Goal: Task Accomplishment & Management: Use online tool/utility

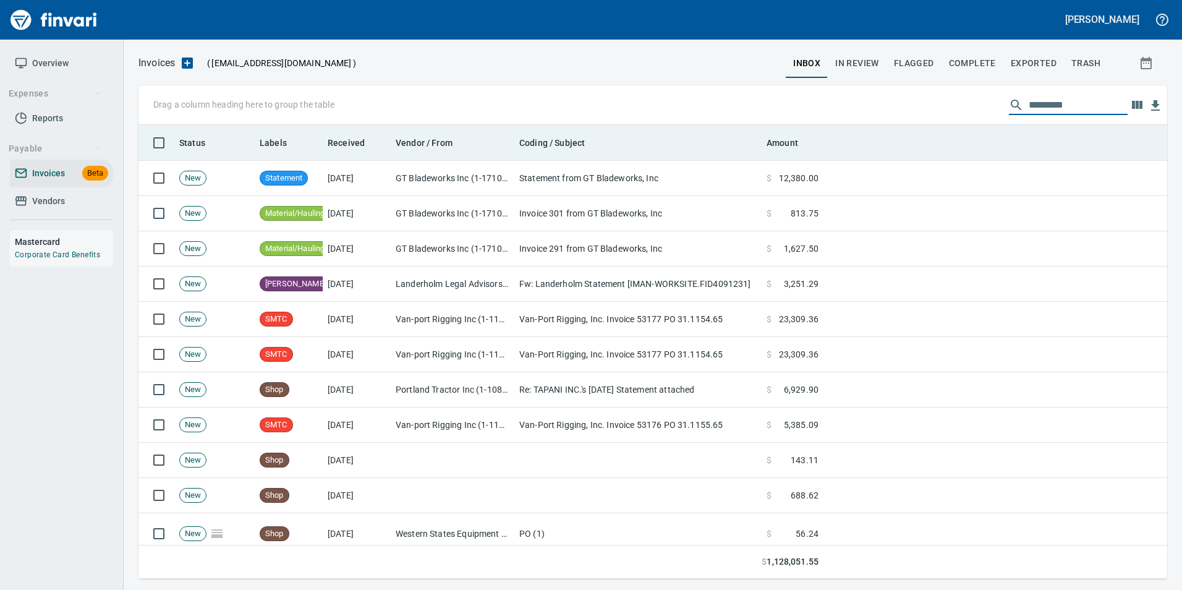
scroll to position [444, 1010]
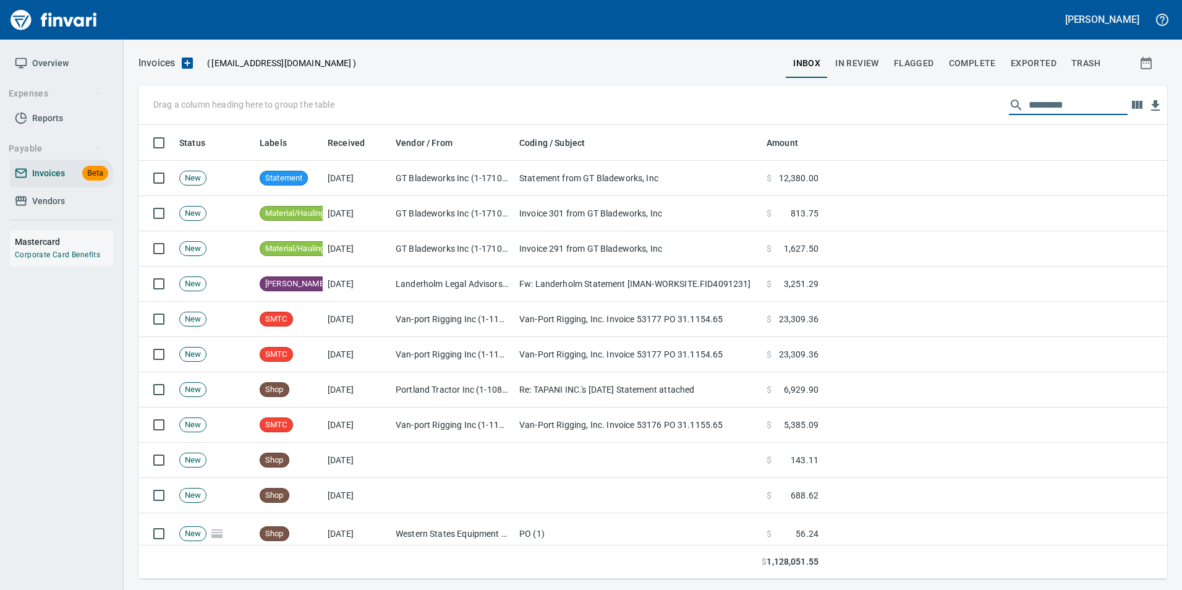
click at [839, 56] on span "In Review" at bounding box center [857, 63] width 44 height 15
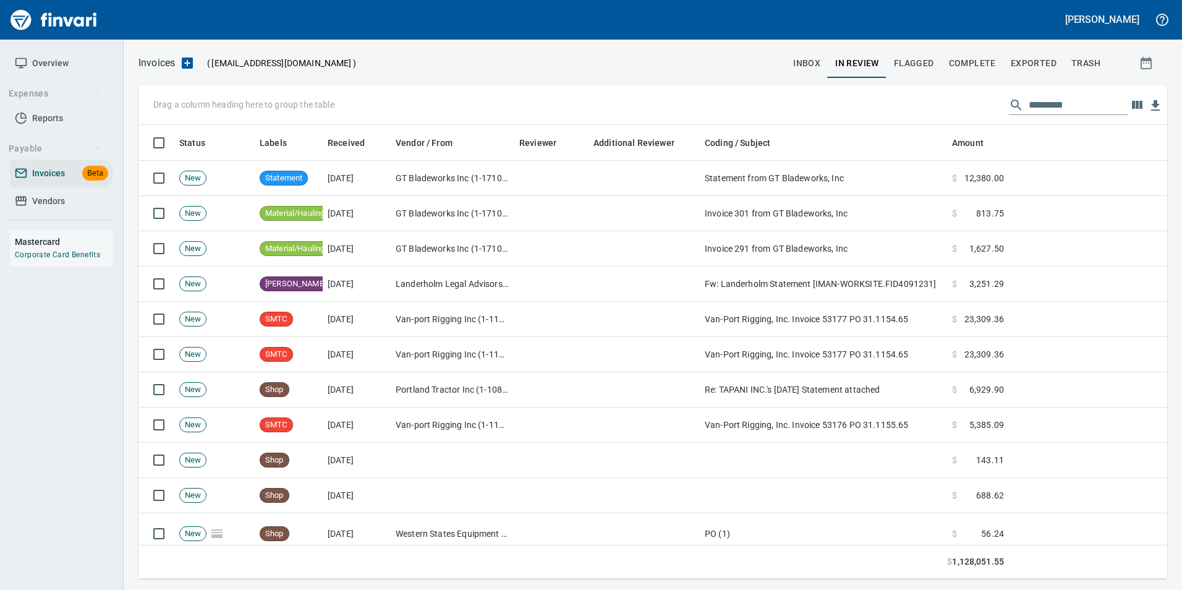
scroll to position [444, 1010]
click at [1040, 100] on input "text" at bounding box center [1077, 105] width 99 height 20
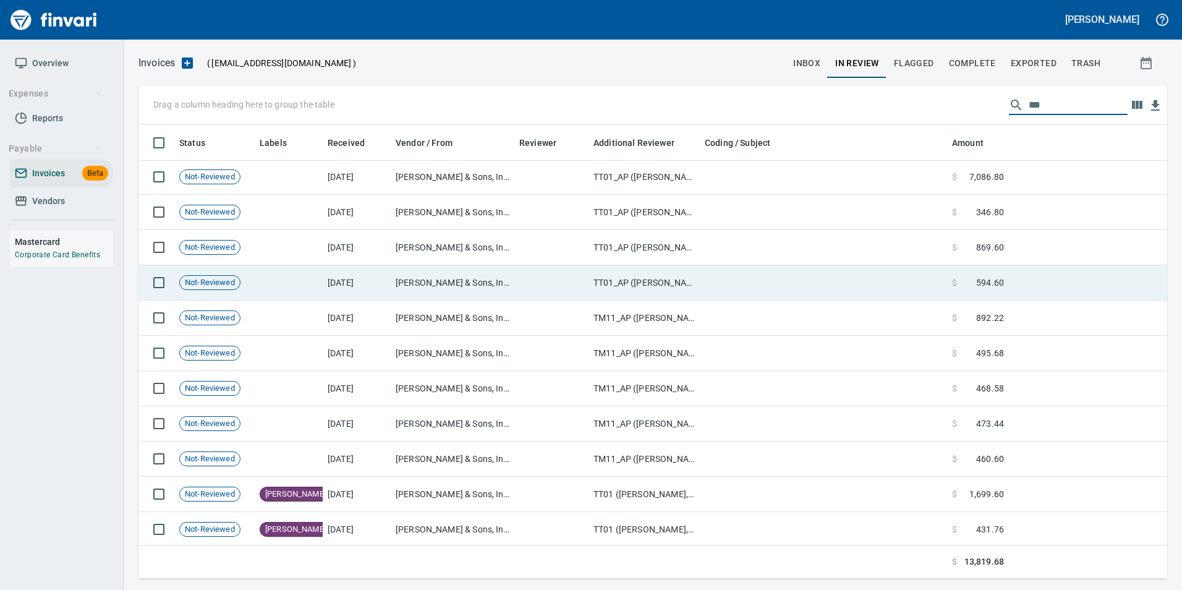
scroll to position [0, 0]
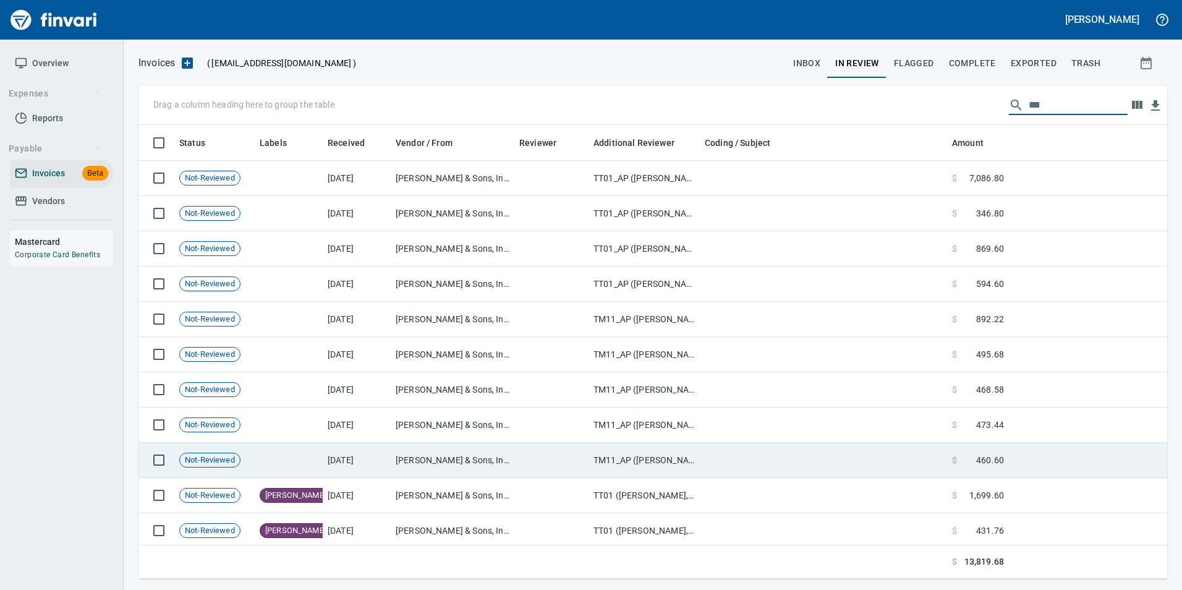
type input "**"
click at [680, 458] on td "TM11_AP ([PERSON_NAME], [PERSON_NAME], [PERSON_NAME])" at bounding box center [643, 460] width 111 height 35
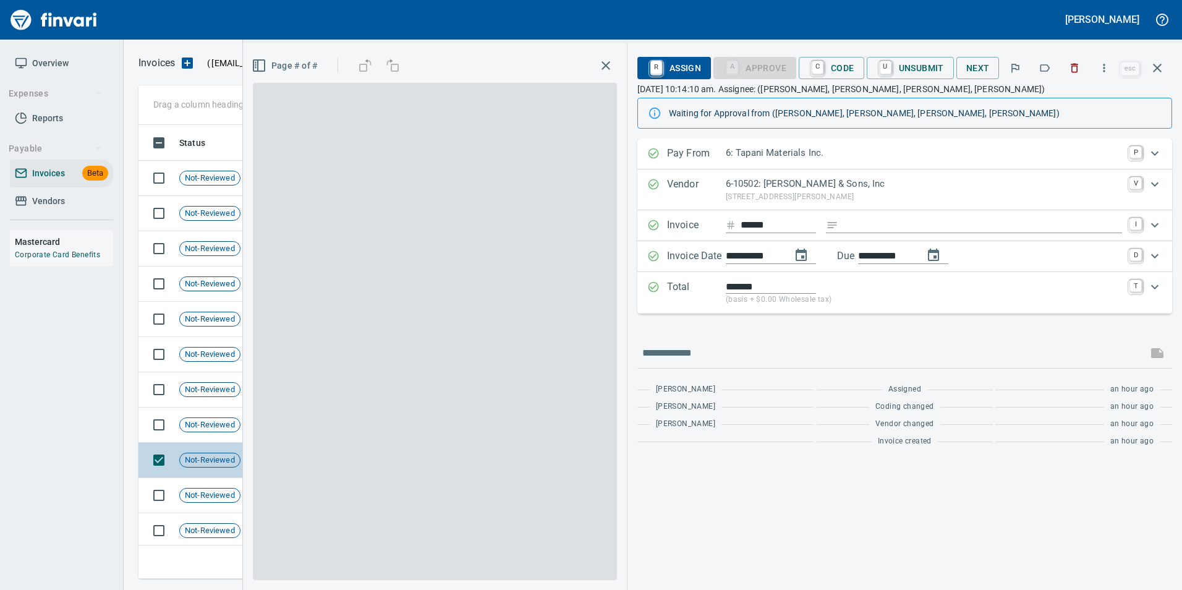
scroll to position [444, 1009]
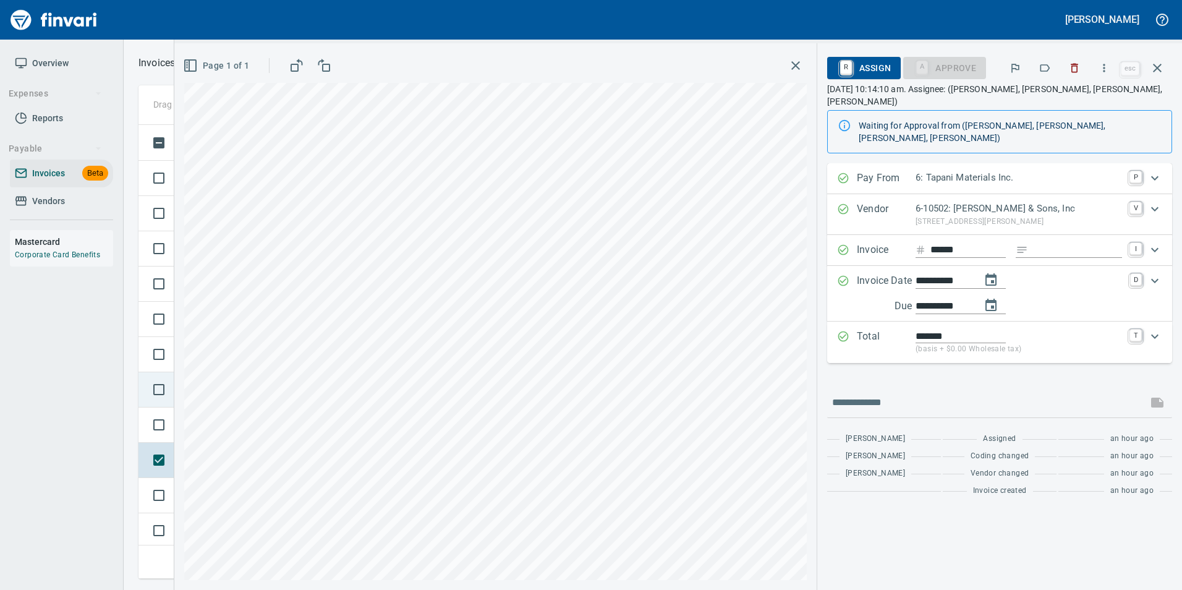
click at [1158, 66] on icon "button" at bounding box center [1157, 68] width 15 height 15
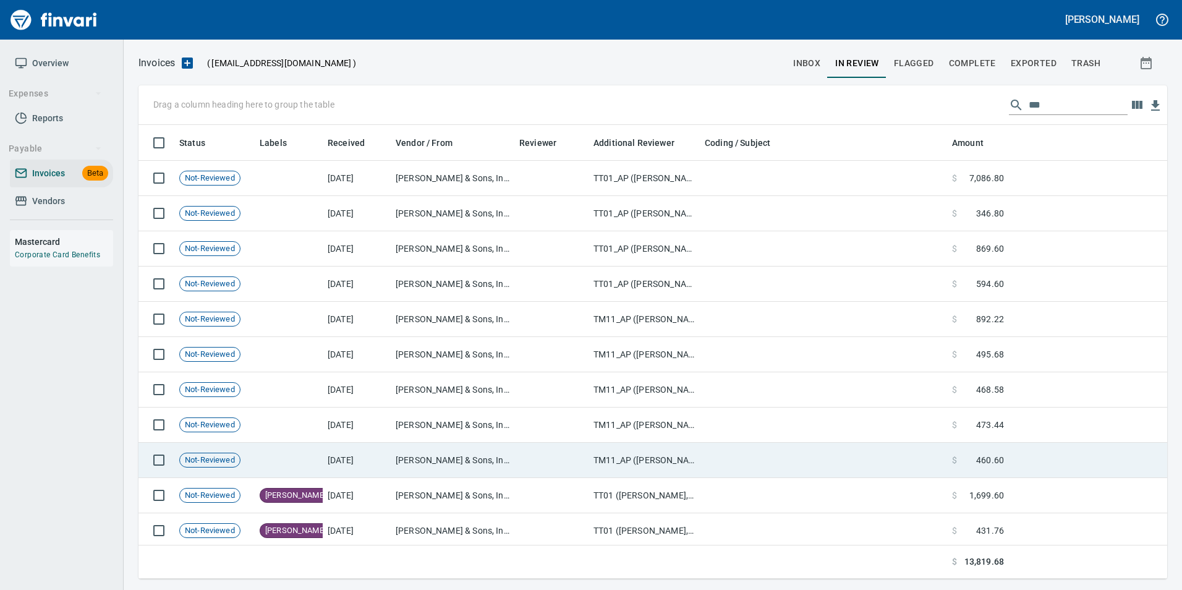
click at [722, 462] on td at bounding box center [823, 460] width 247 height 35
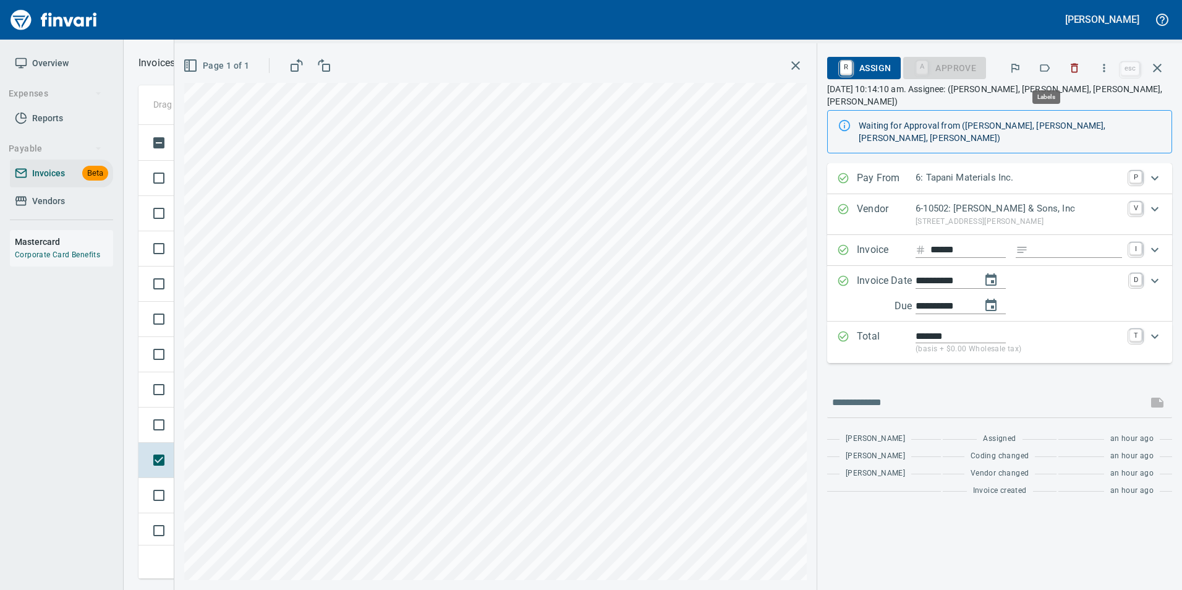
scroll to position [444, 1009]
click at [1051, 62] on icon "button" at bounding box center [1044, 68] width 12 height 12
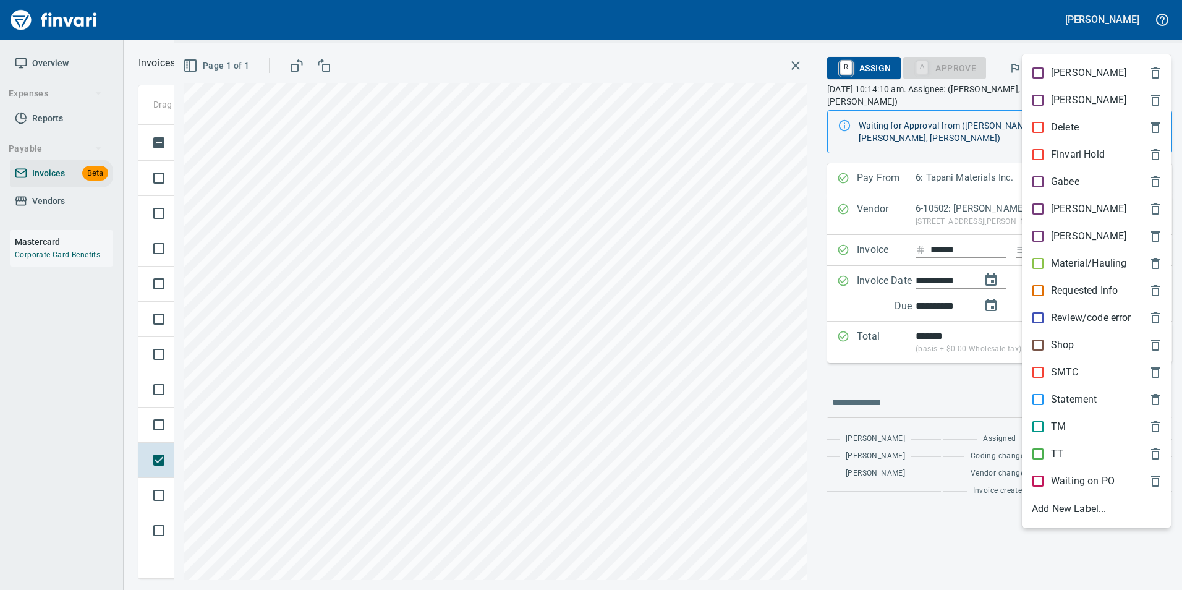
click at [1061, 426] on p "TM" at bounding box center [1058, 426] width 15 height 15
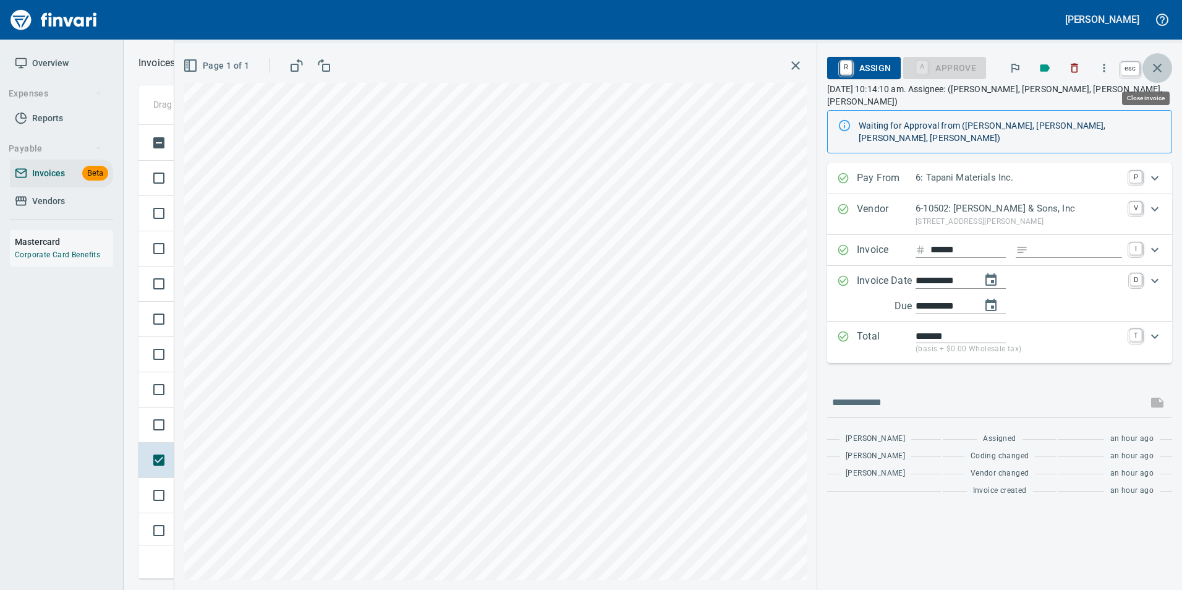
click at [1163, 62] on icon "button" at bounding box center [1157, 68] width 15 height 15
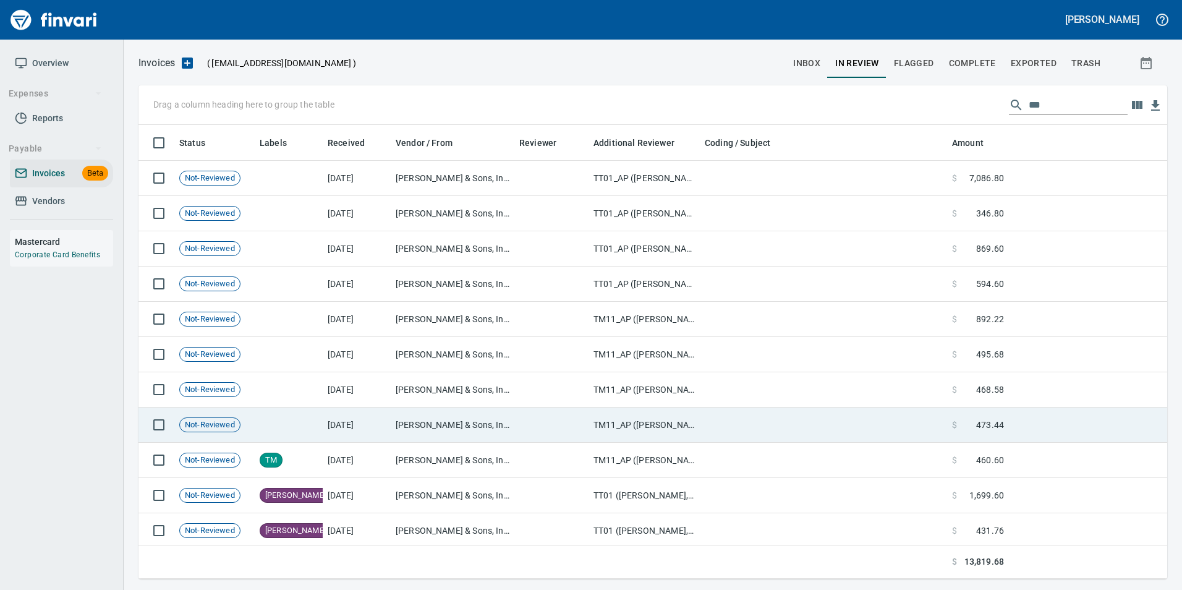
scroll to position [444, 1009]
click at [745, 426] on td at bounding box center [823, 424] width 247 height 35
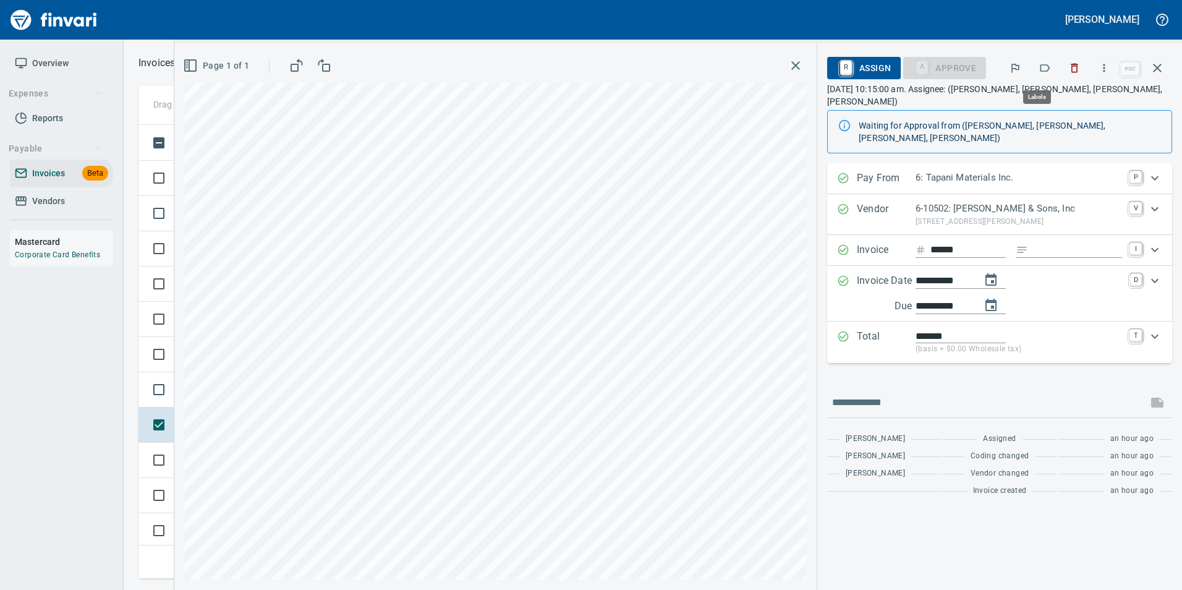
scroll to position [444, 1009]
click at [1049, 66] on icon "button" at bounding box center [1045, 67] width 10 height 7
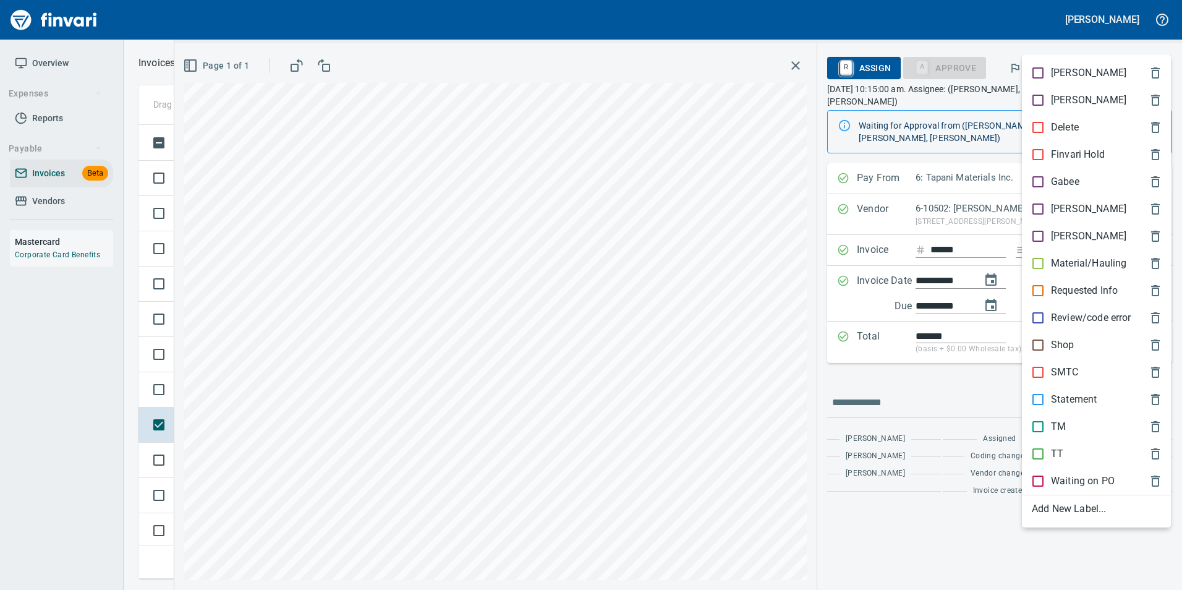
click at [1064, 427] on p "TM" at bounding box center [1058, 426] width 15 height 15
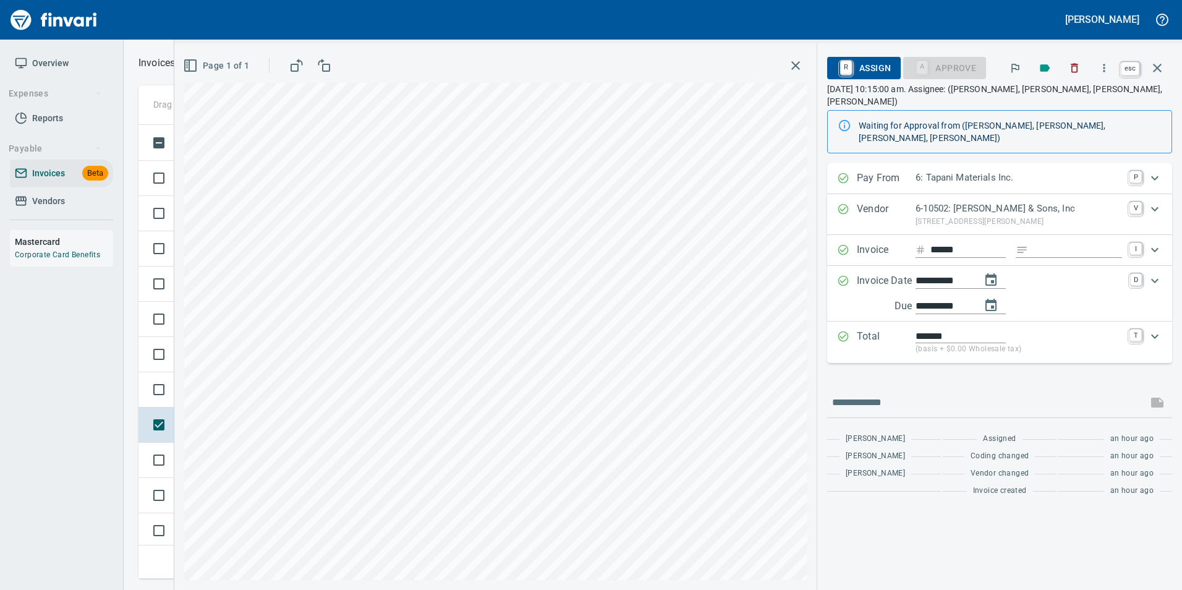
click at [1161, 56] on button "button" at bounding box center [1157, 68] width 30 height 30
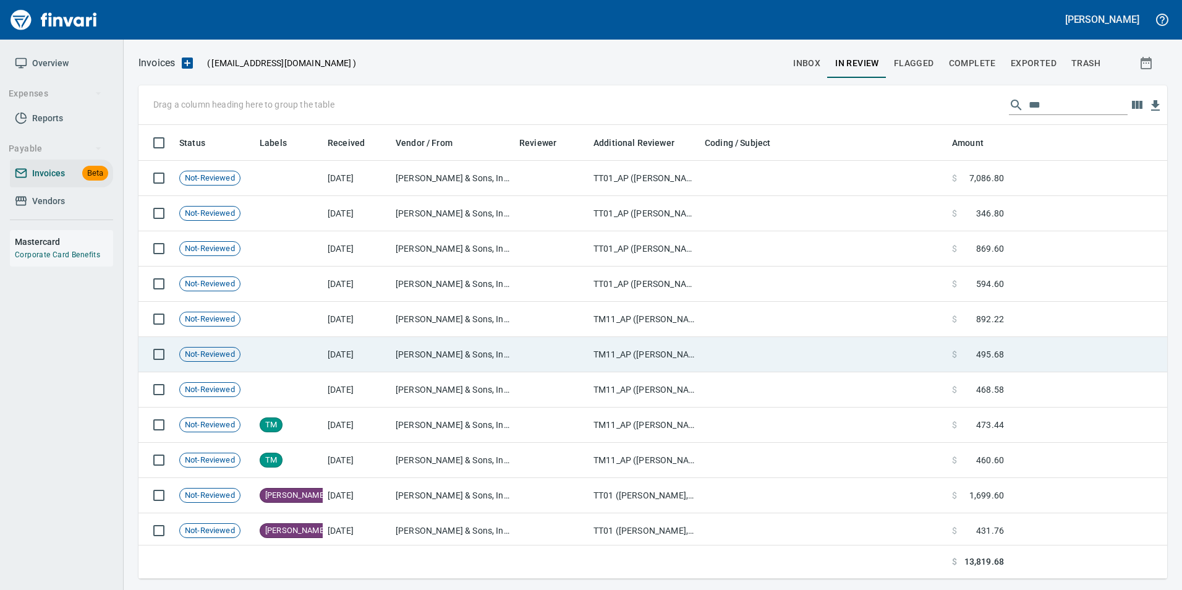
scroll to position [444, 1009]
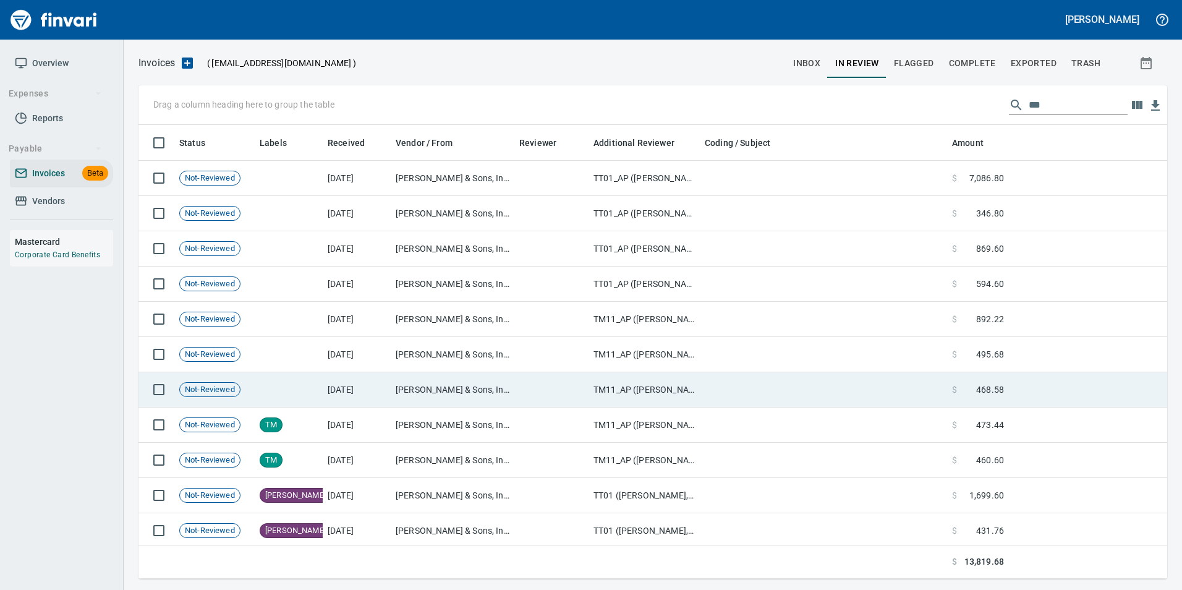
click at [758, 392] on td at bounding box center [823, 389] width 247 height 35
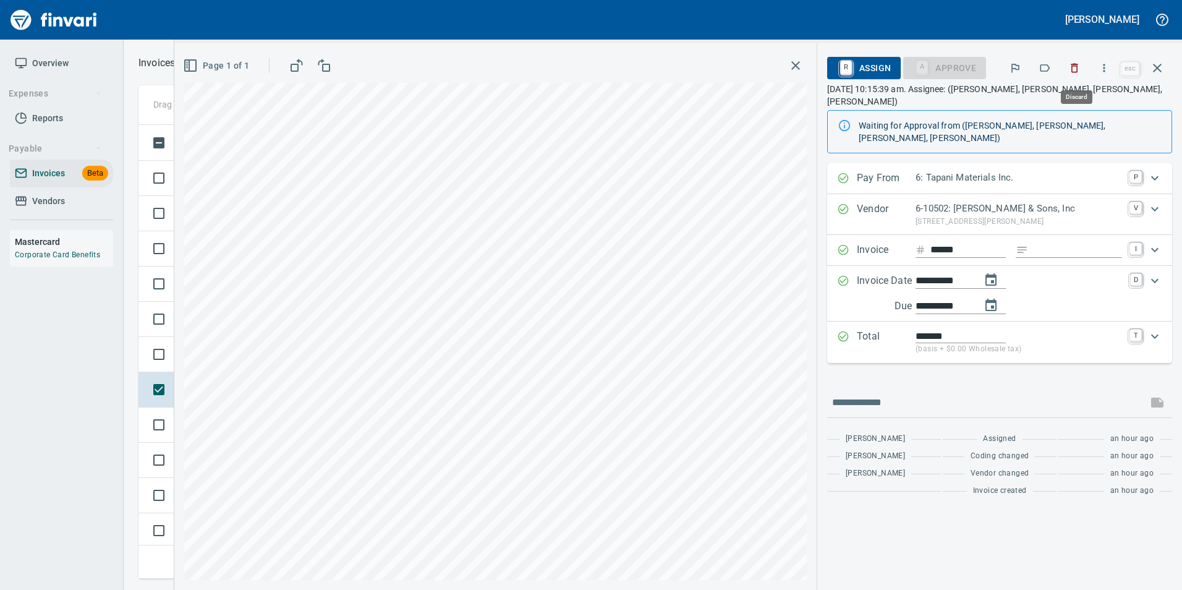
scroll to position [444, 1009]
click at [1049, 69] on icon "button" at bounding box center [1045, 67] width 10 height 7
click at [1160, 65] on icon "button" at bounding box center [1157, 68] width 9 height 9
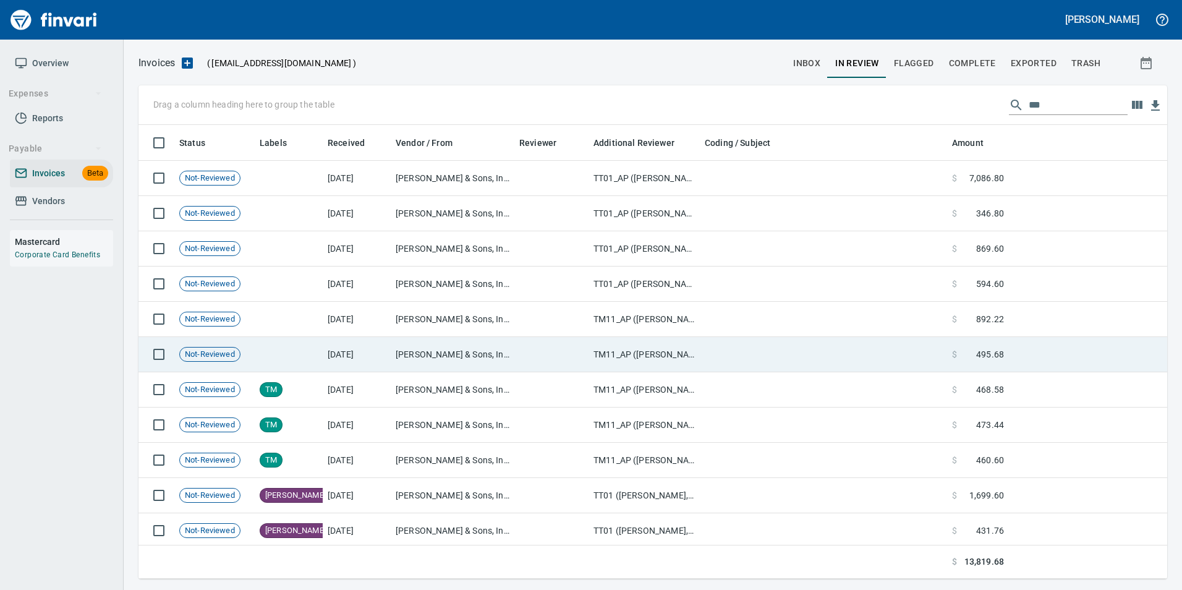
click at [709, 358] on td at bounding box center [823, 354] width 247 height 35
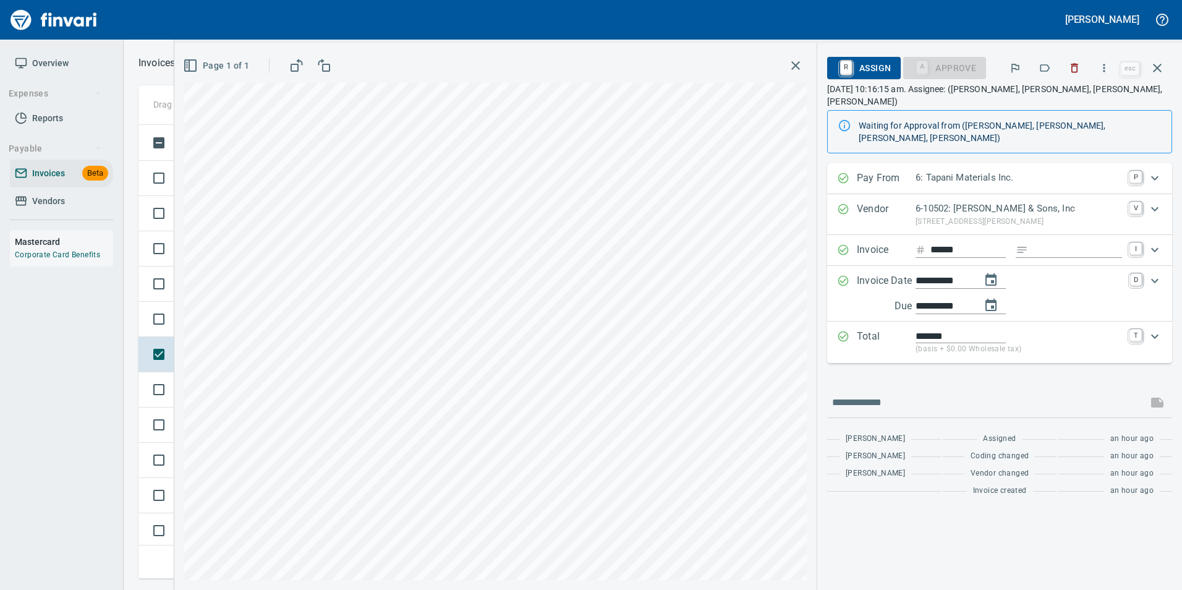
click at [1046, 70] on icon "button" at bounding box center [1044, 68] width 12 height 12
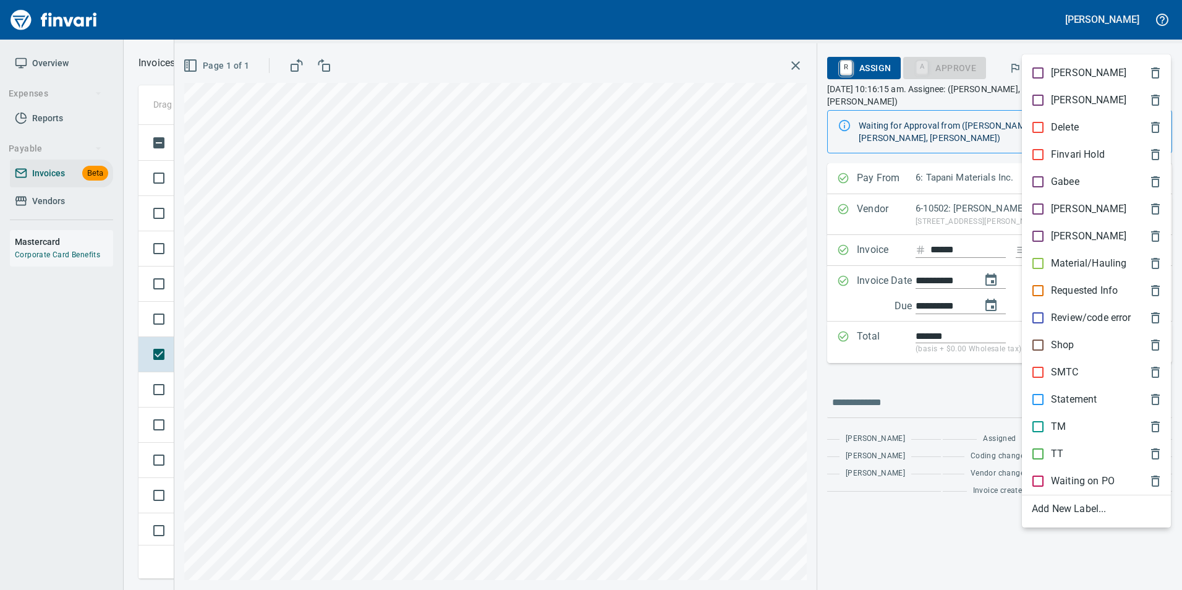
scroll to position [444, 1009]
click at [1067, 420] on span "TM" at bounding box center [1085, 426] width 109 height 15
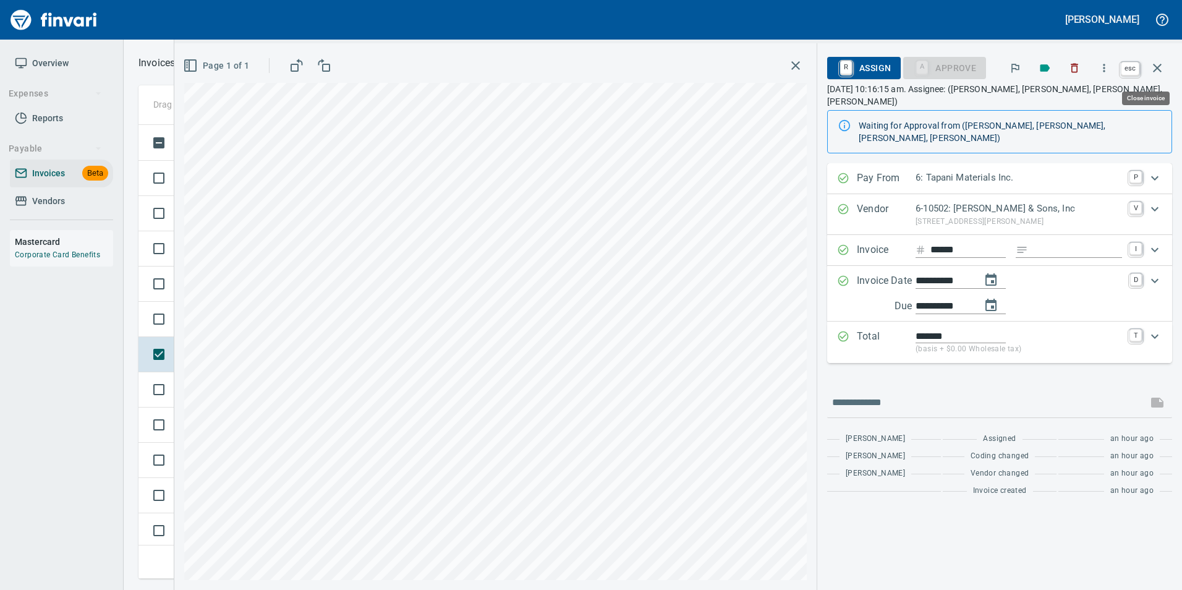
click at [1162, 64] on icon "button" at bounding box center [1157, 68] width 15 height 15
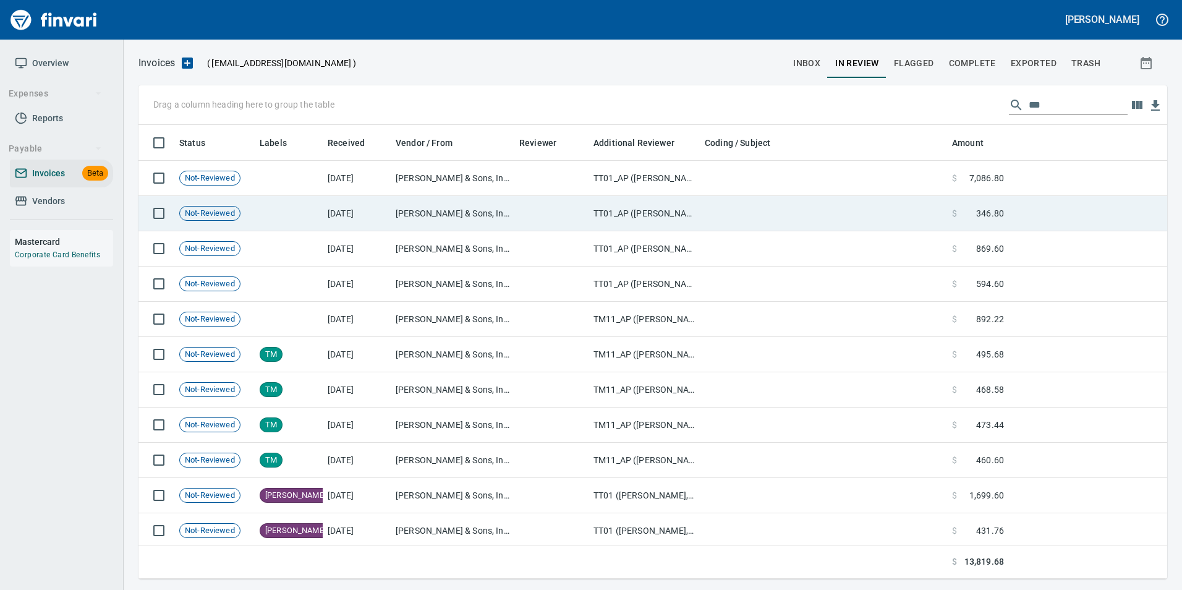
scroll to position [444, 1010]
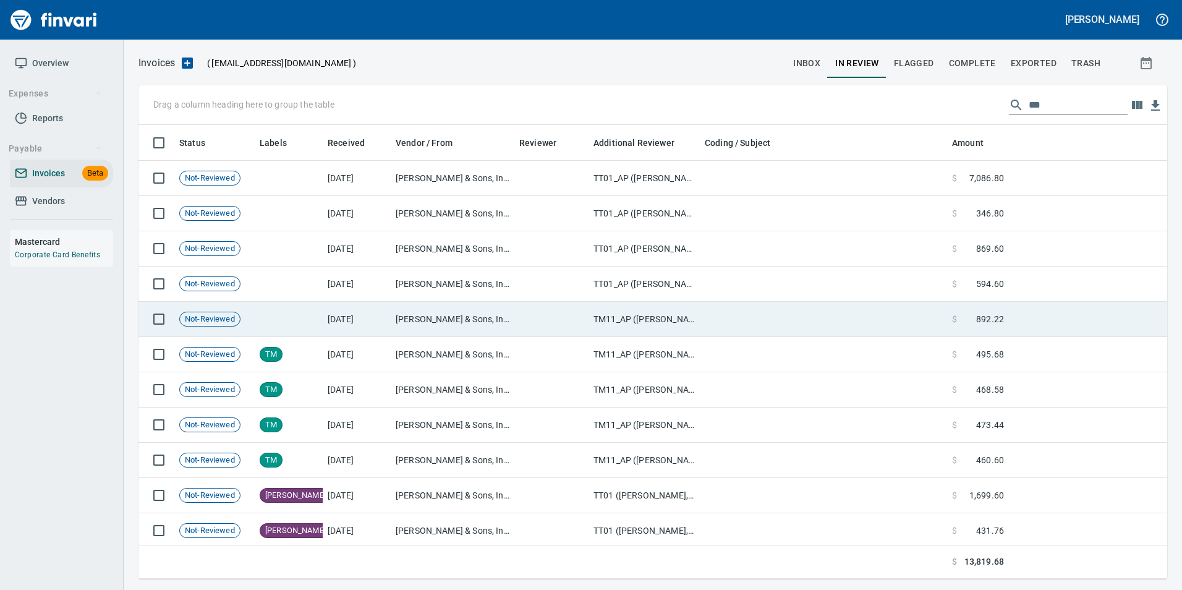
click at [712, 323] on td at bounding box center [823, 319] width 247 height 35
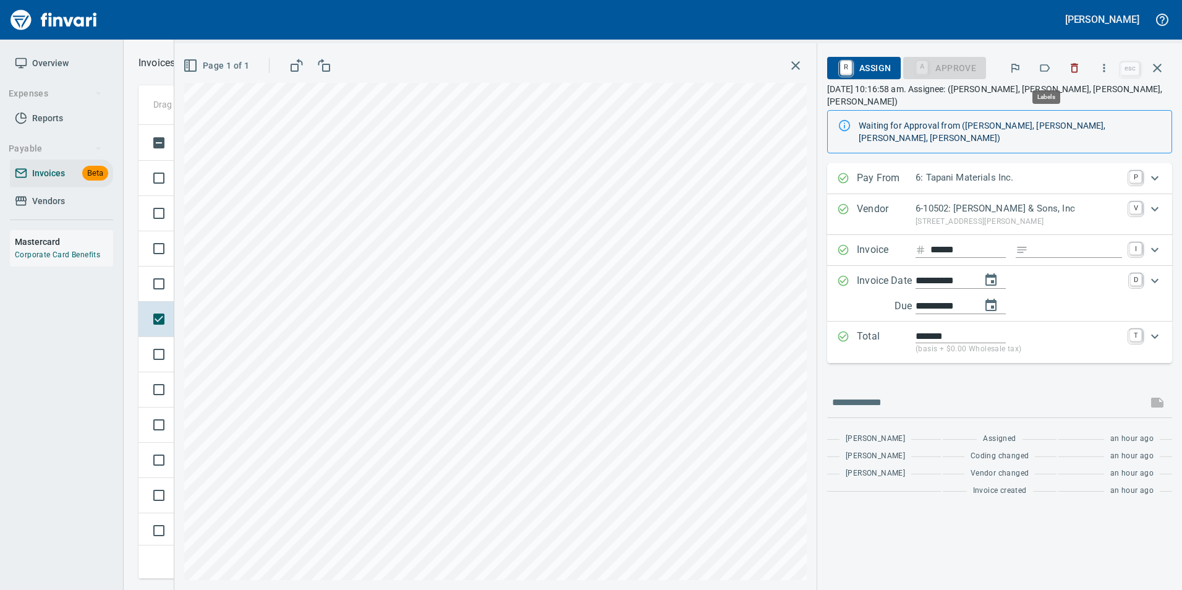
scroll to position [444, 1009]
click at [1044, 61] on button "button" at bounding box center [1044, 67] width 27 height 27
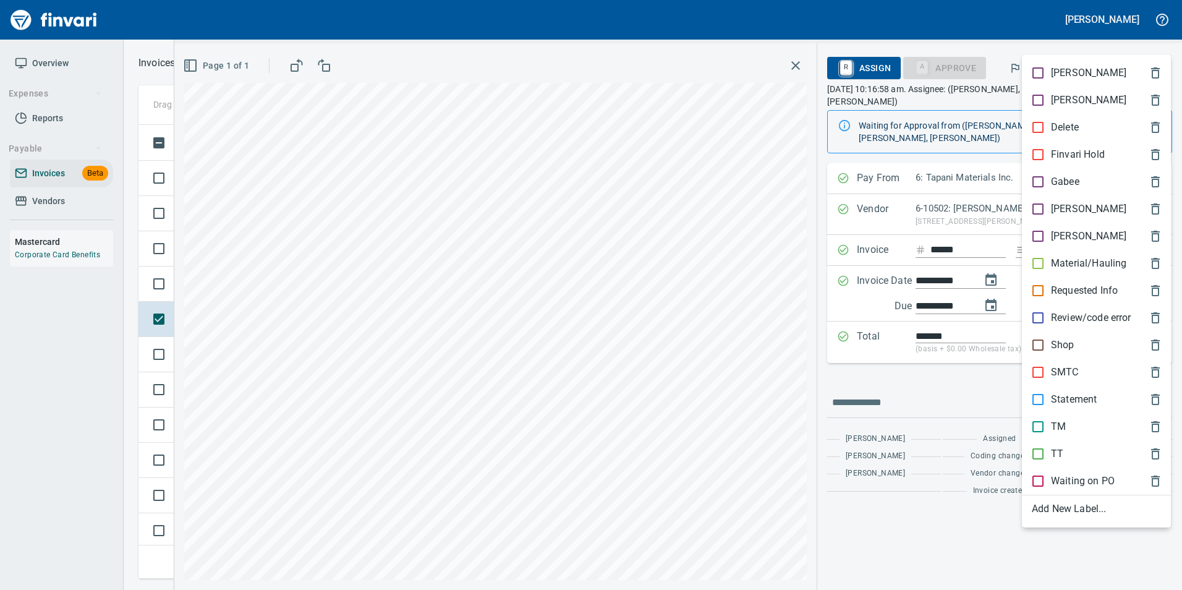
click at [1073, 428] on span "TM" at bounding box center [1085, 426] width 109 height 15
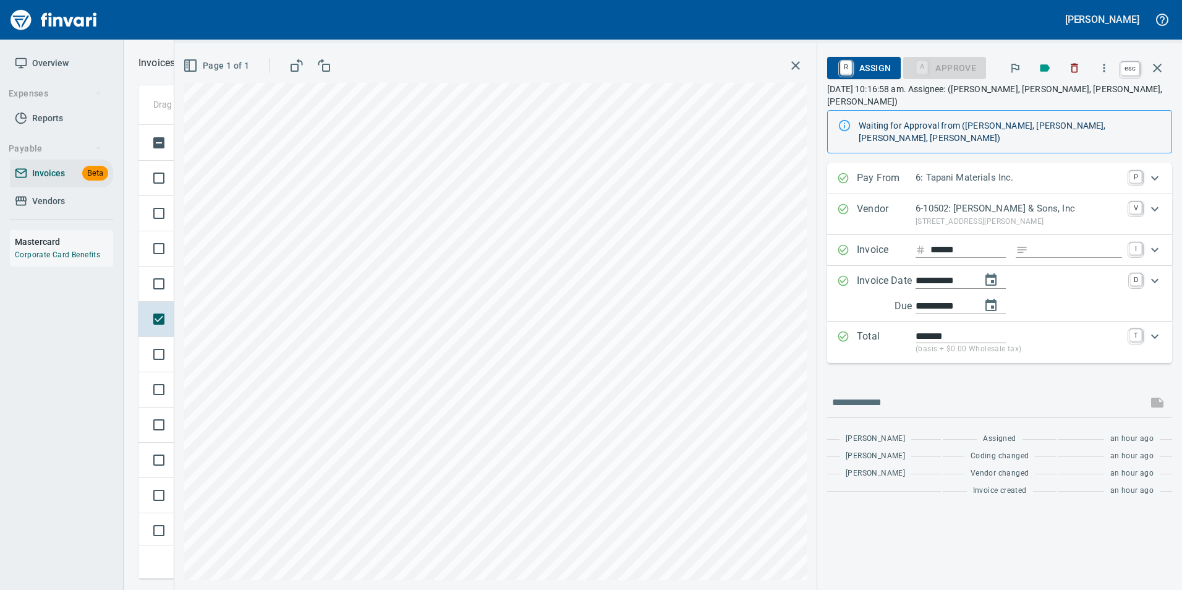
click at [1156, 67] on icon "button" at bounding box center [1157, 68] width 9 height 9
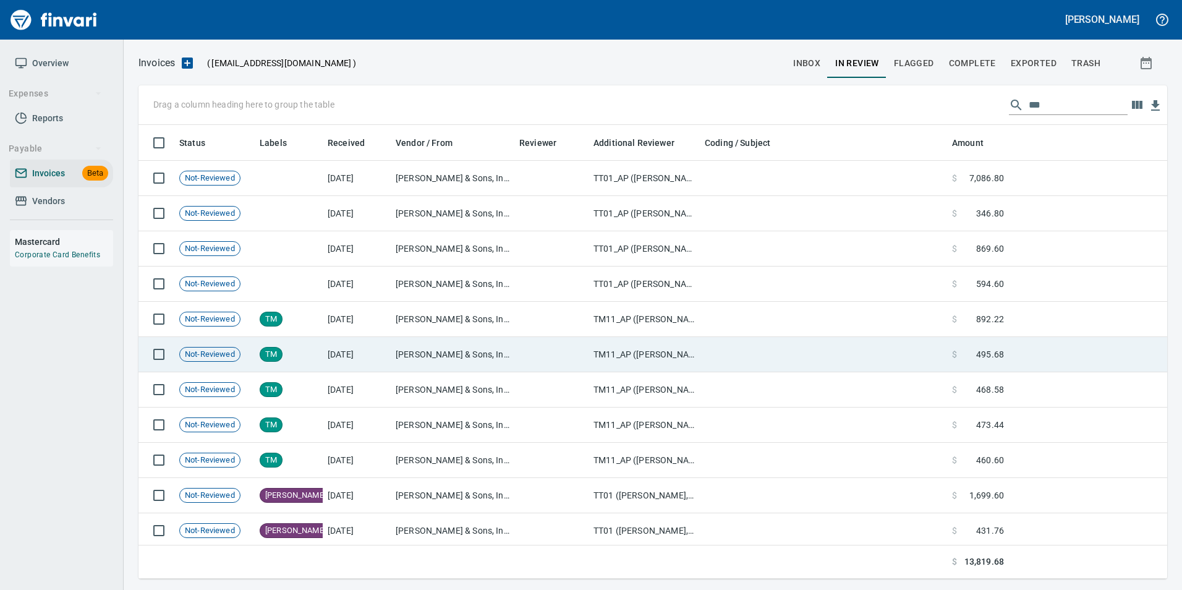
scroll to position [444, 1010]
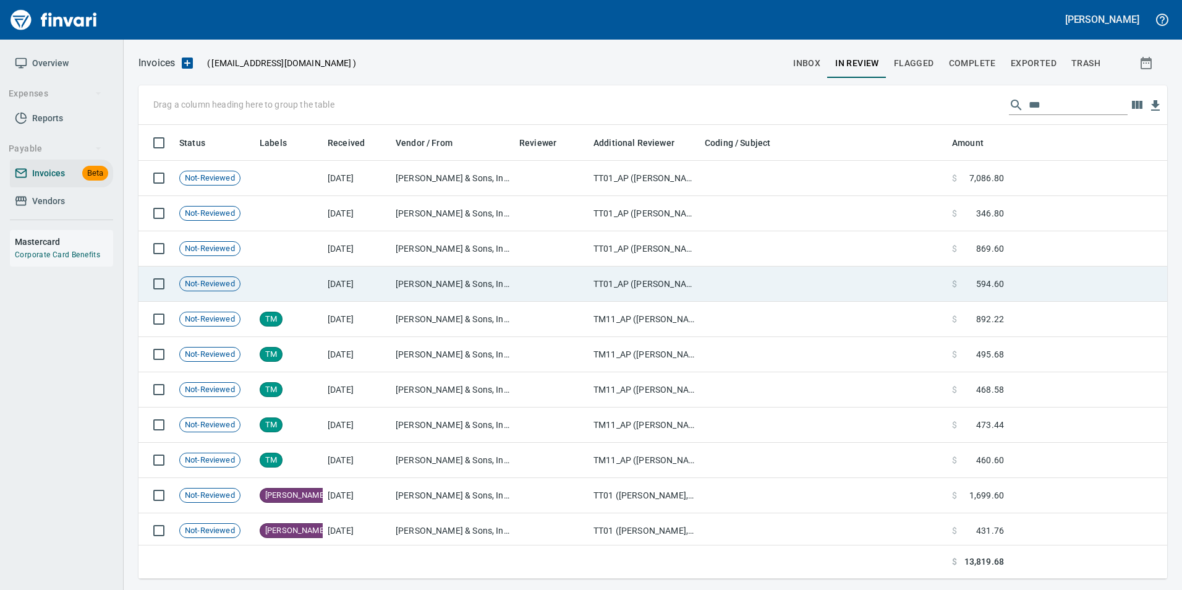
click at [742, 272] on td at bounding box center [823, 283] width 247 height 35
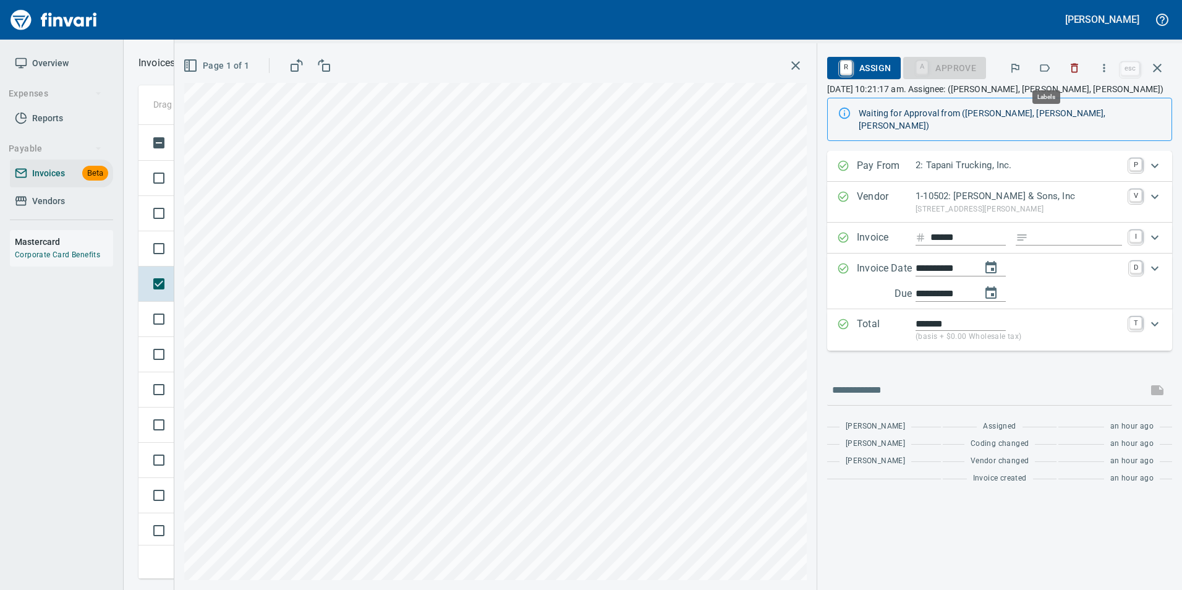
scroll to position [444, 1009]
click at [1051, 68] on icon "button" at bounding box center [1044, 68] width 12 height 12
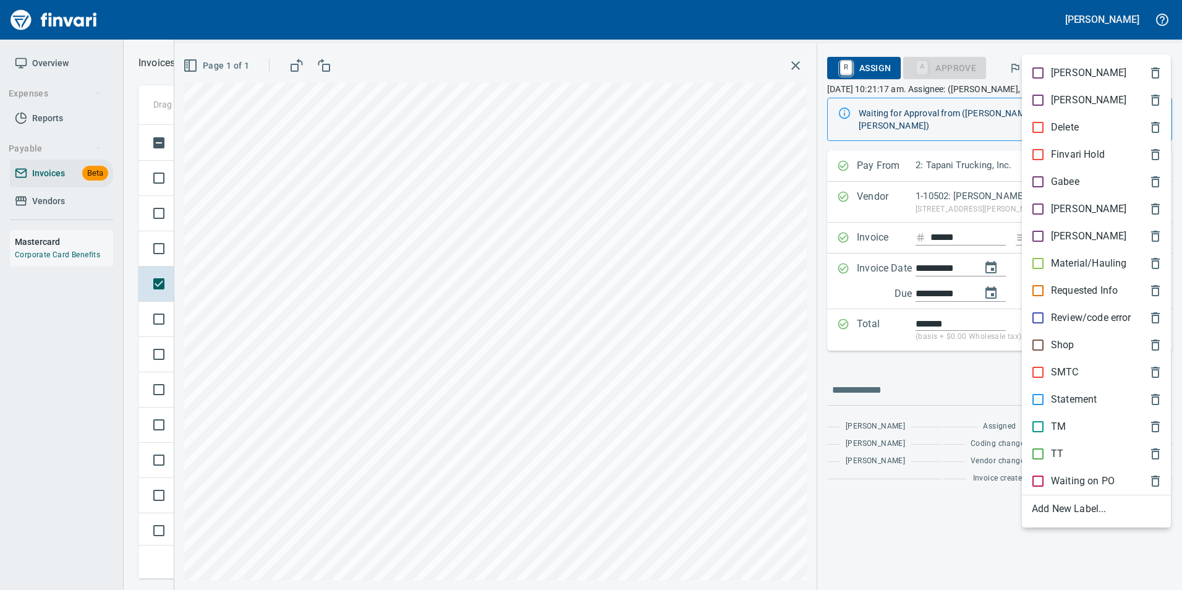
click at [1061, 445] on div "TT" at bounding box center [1096, 453] width 149 height 27
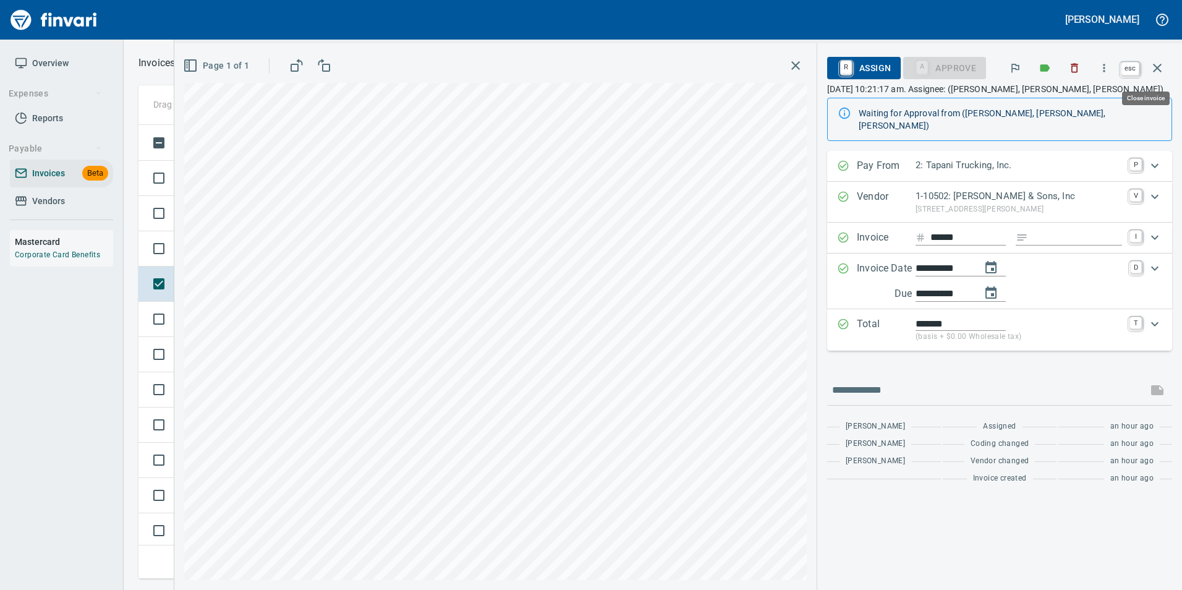
click at [1158, 67] on icon "button" at bounding box center [1157, 68] width 9 height 9
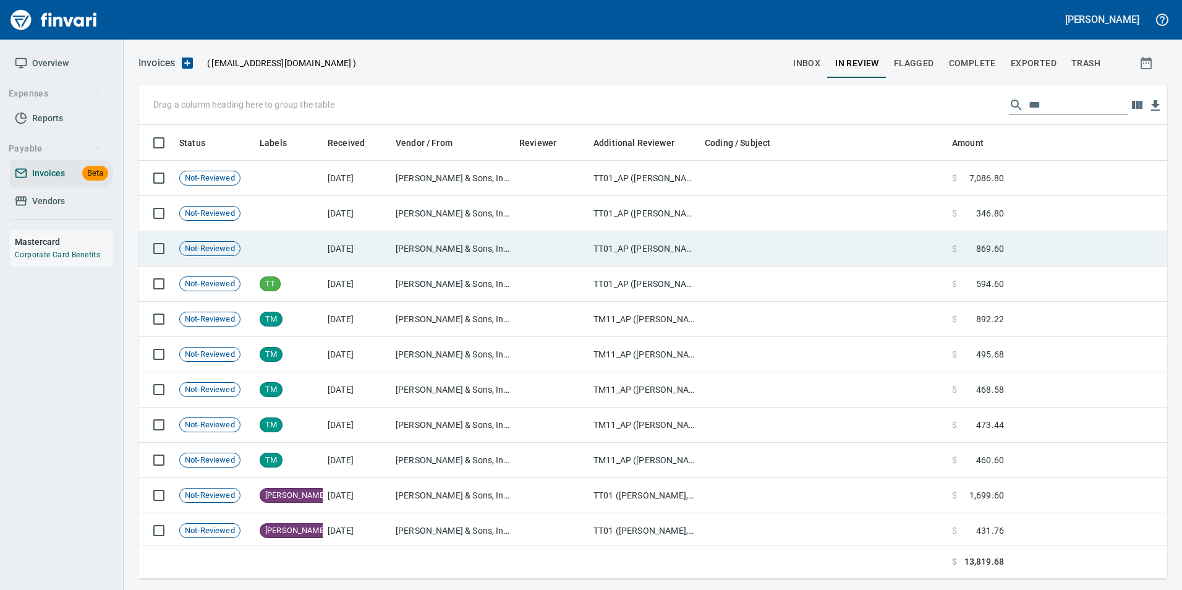
scroll to position [444, 1009]
click at [719, 245] on td at bounding box center [823, 248] width 247 height 35
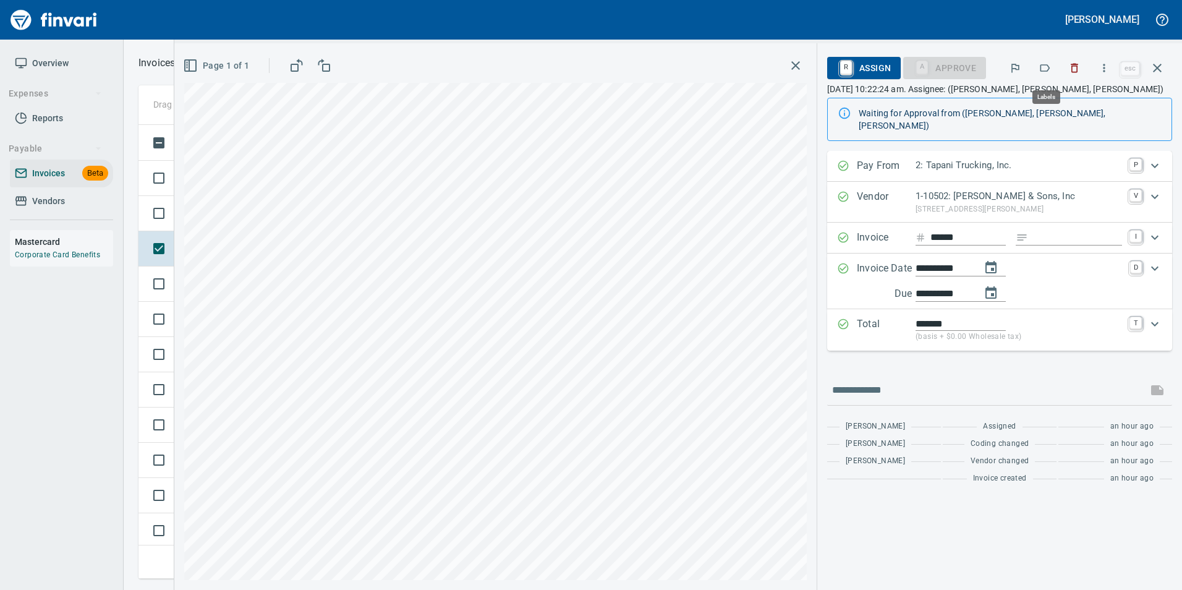
click at [1051, 75] on button "button" at bounding box center [1044, 67] width 27 height 27
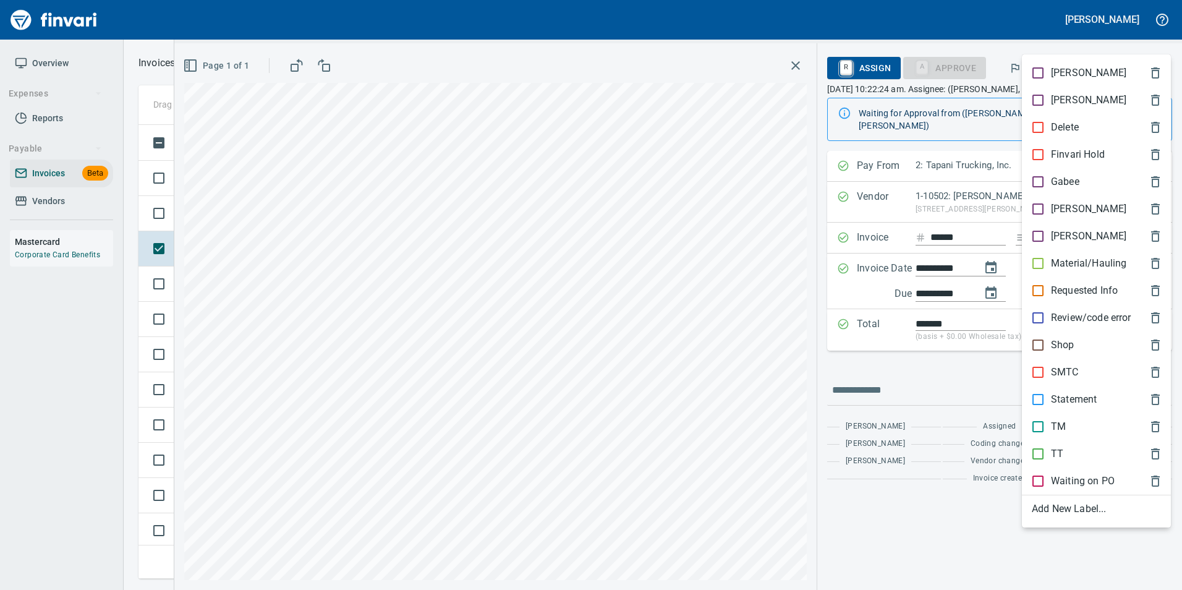
scroll to position [444, 1009]
click at [1092, 458] on span "TT" at bounding box center [1085, 453] width 109 height 15
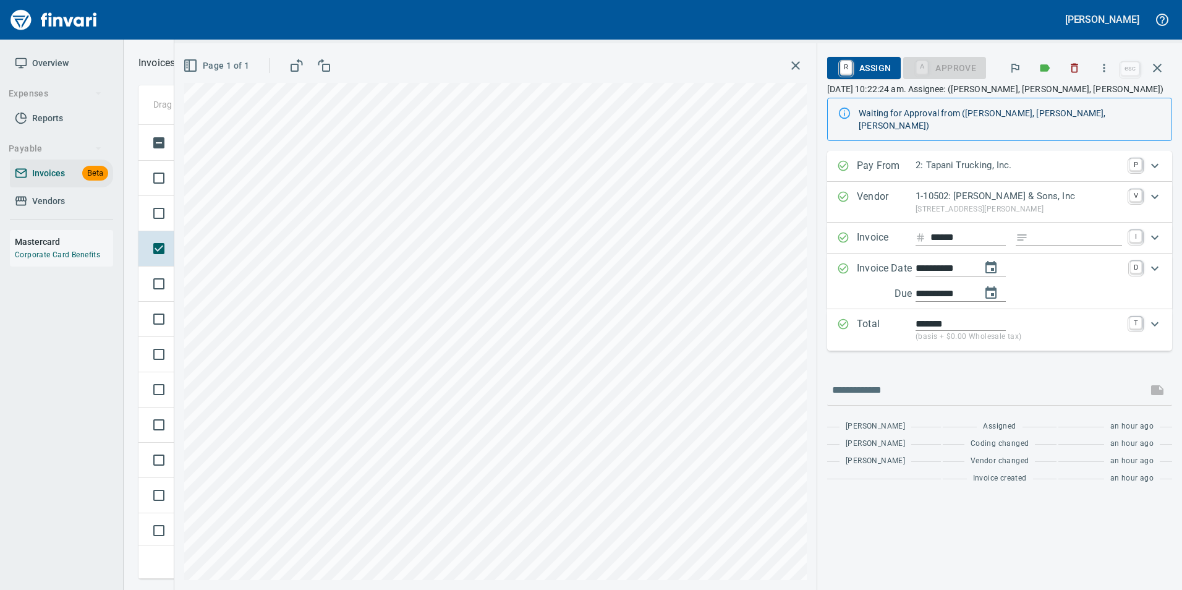
click at [1161, 68] on icon "button" at bounding box center [1157, 68] width 15 height 15
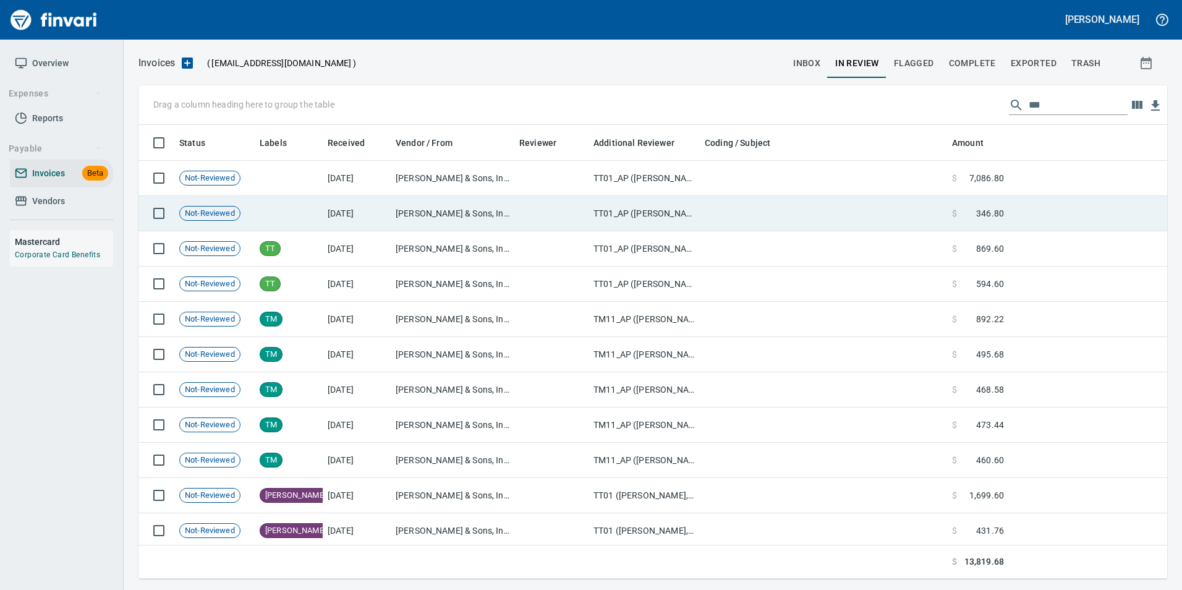
click at [642, 205] on td "TT01_AP ([PERSON_NAME])" at bounding box center [643, 213] width 111 height 35
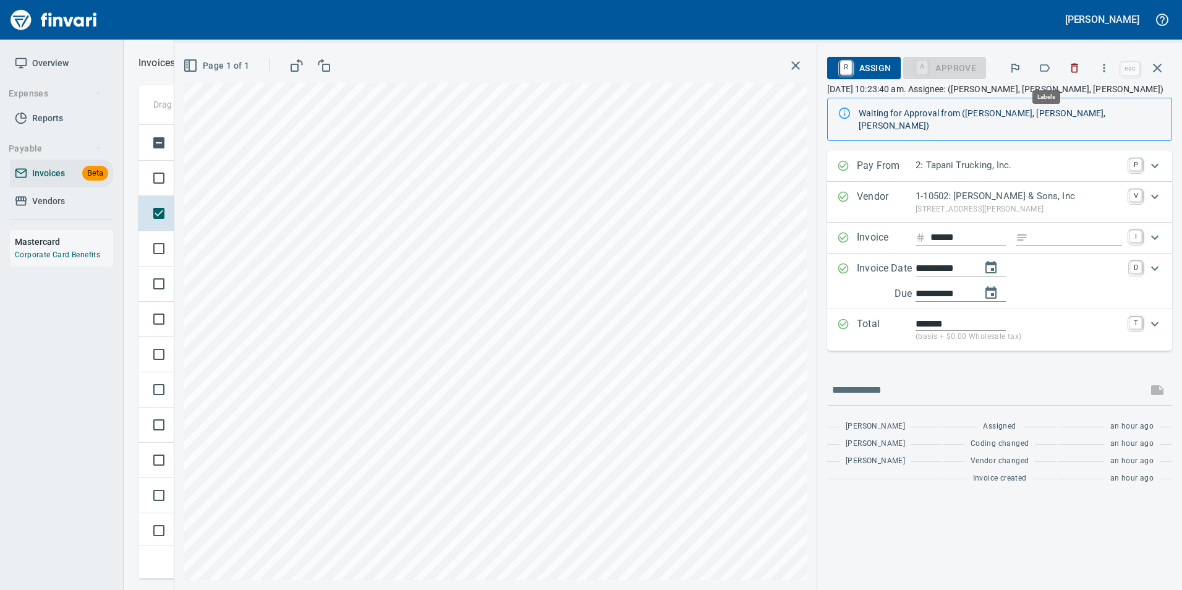
click at [1048, 71] on icon "button" at bounding box center [1045, 67] width 10 height 7
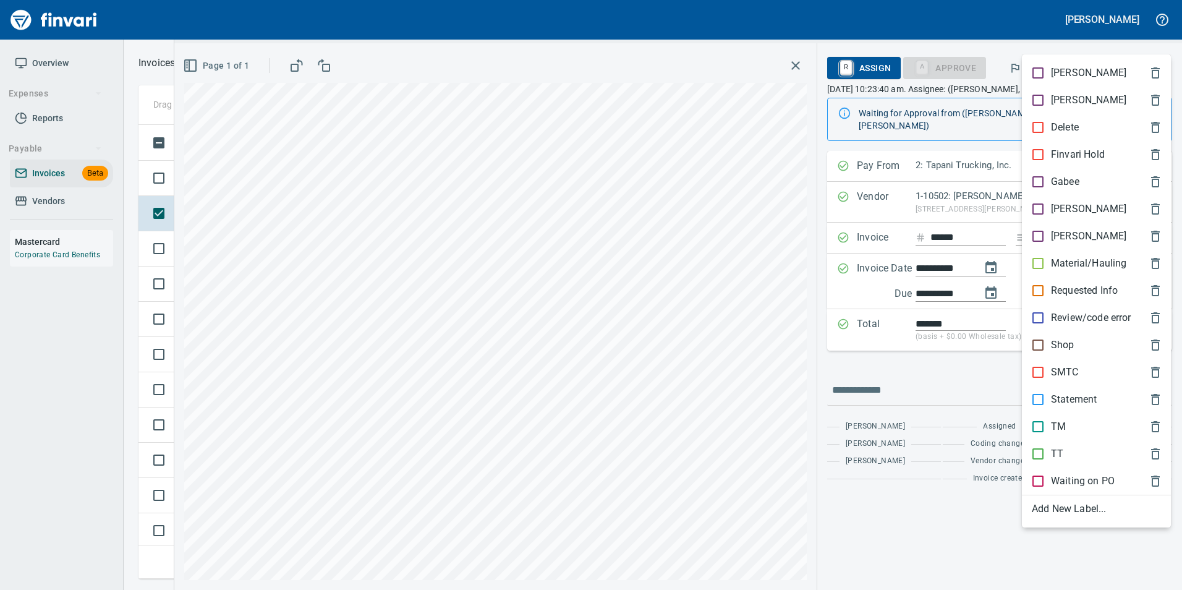
scroll to position [444, 1009]
click at [1057, 454] on p "TT" at bounding box center [1057, 453] width 12 height 15
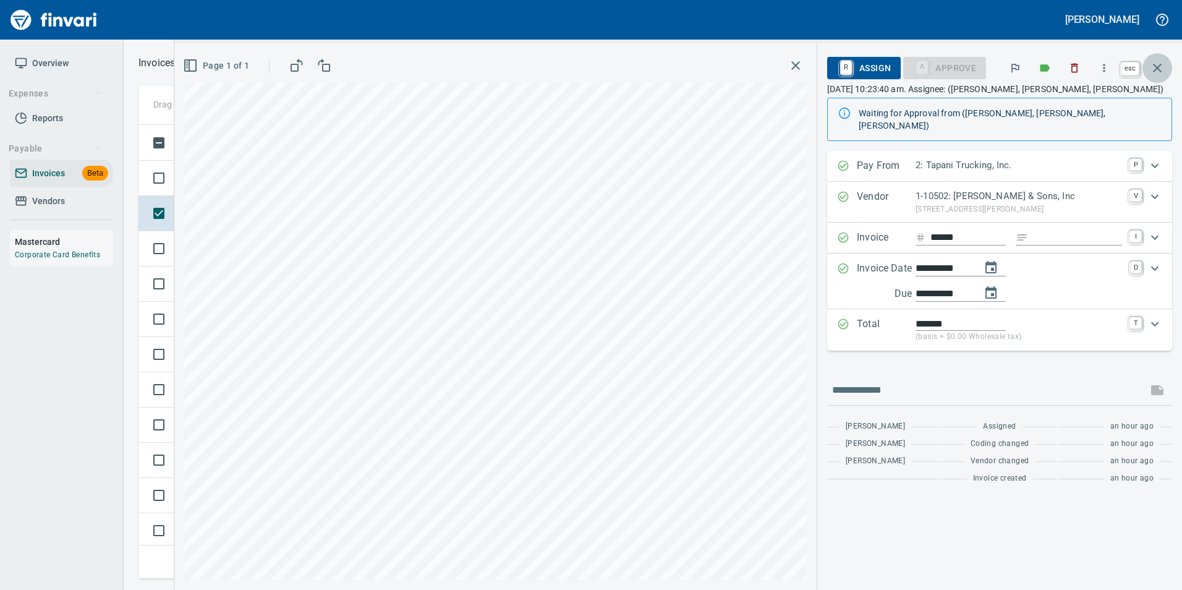
click at [1154, 62] on icon "button" at bounding box center [1157, 68] width 15 height 15
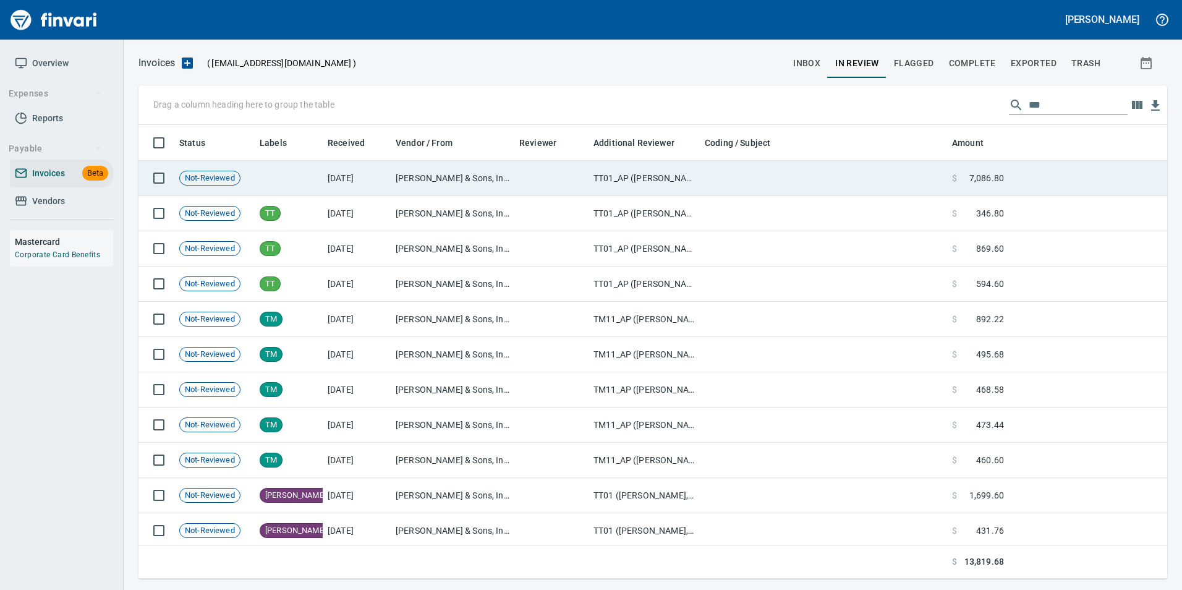
click at [587, 169] on td at bounding box center [551, 178] width 74 height 35
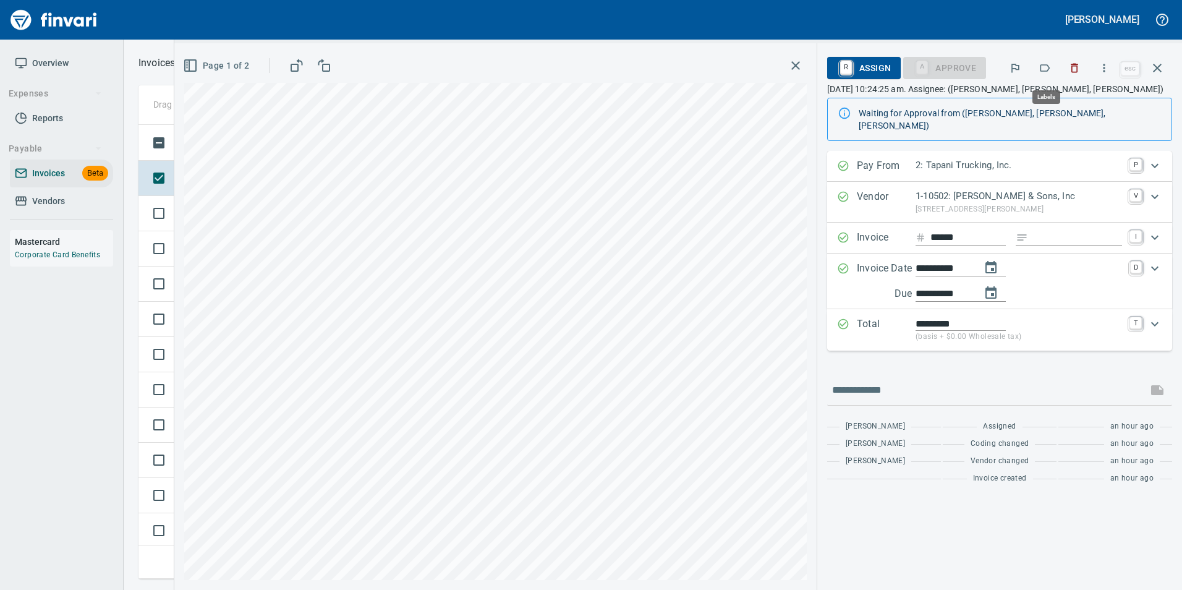
click at [1048, 72] on icon "button" at bounding box center [1044, 68] width 12 height 12
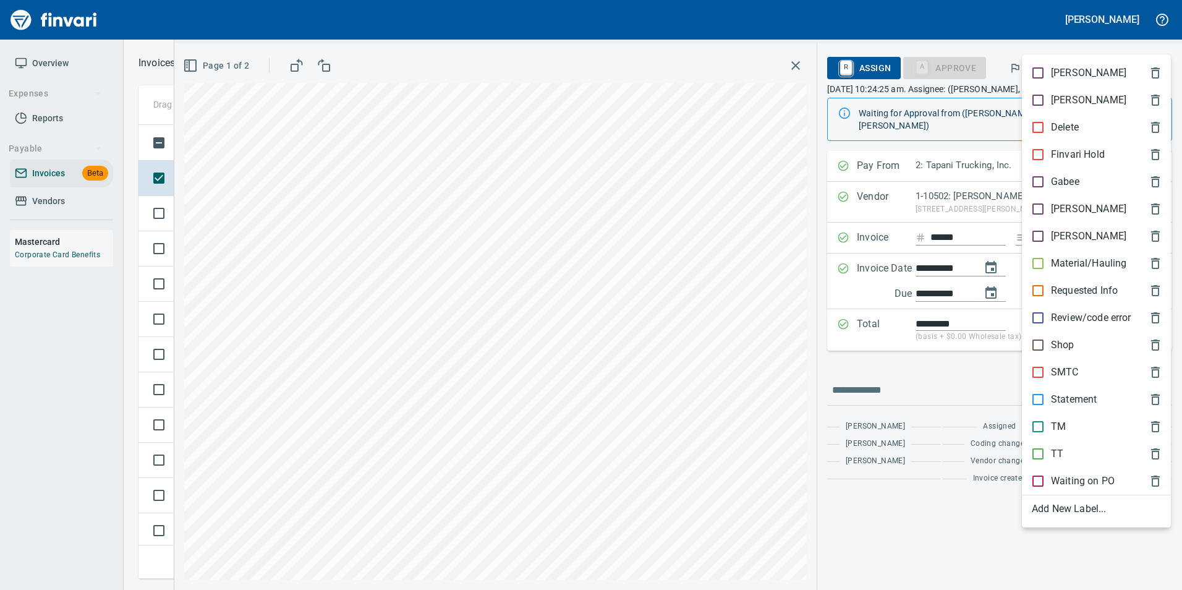
scroll to position [444, 1009]
drag, startPoint x: 1063, startPoint y: 447, endPoint x: 1163, endPoint y: 176, distance: 289.0
click at [1063, 446] on div "TT" at bounding box center [1096, 453] width 149 height 27
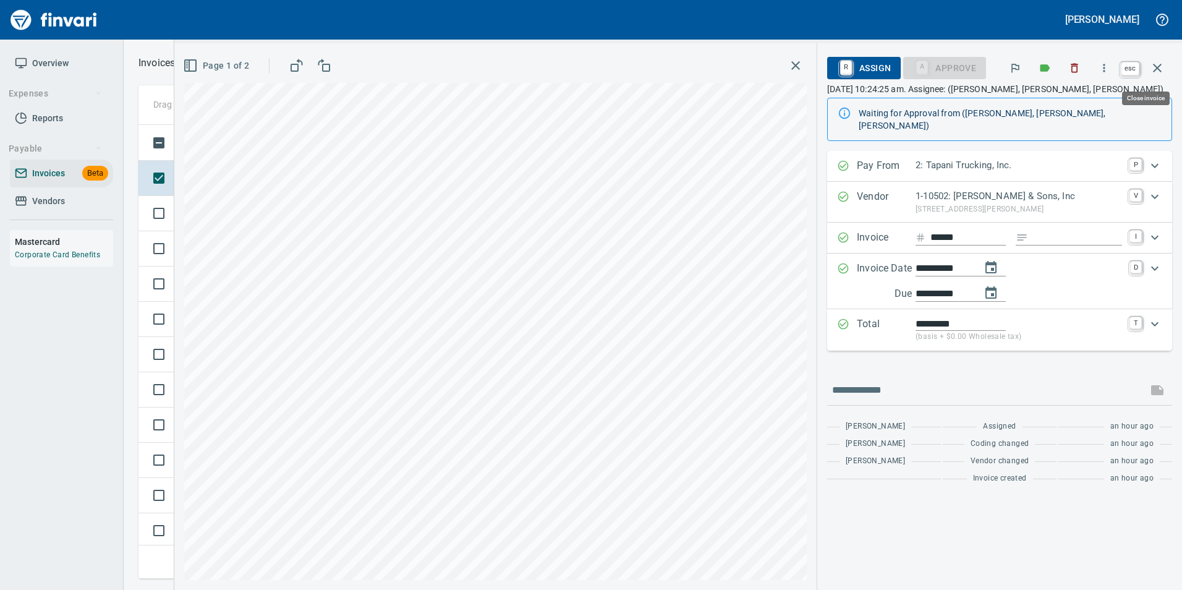
click at [1161, 64] on icon "button" at bounding box center [1157, 68] width 9 height 9
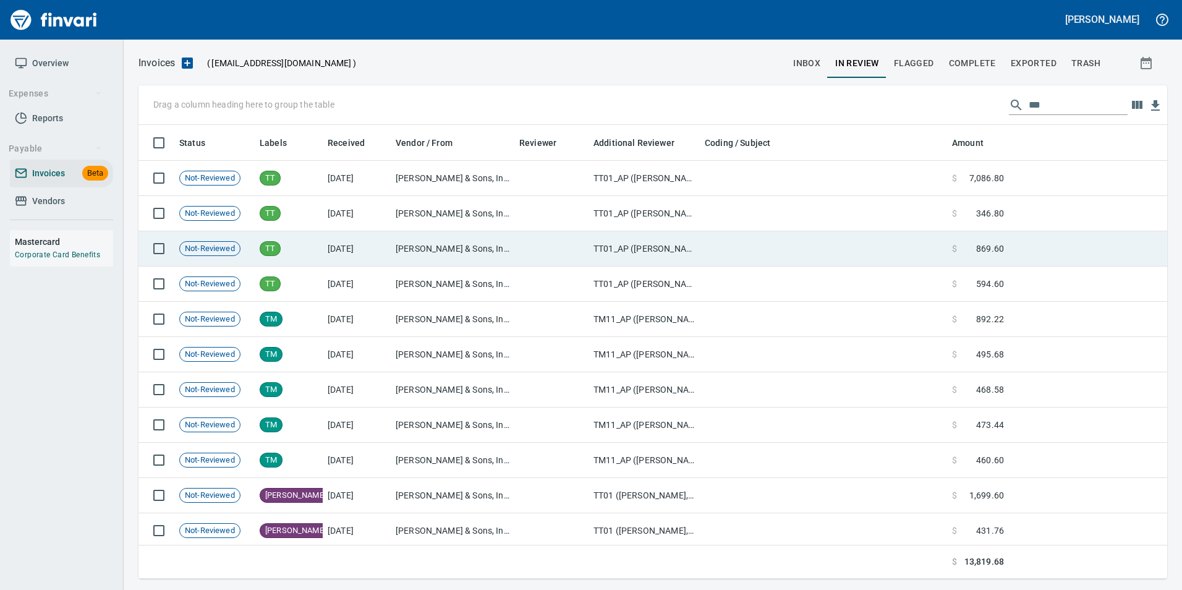
scroll to position [3, 0]
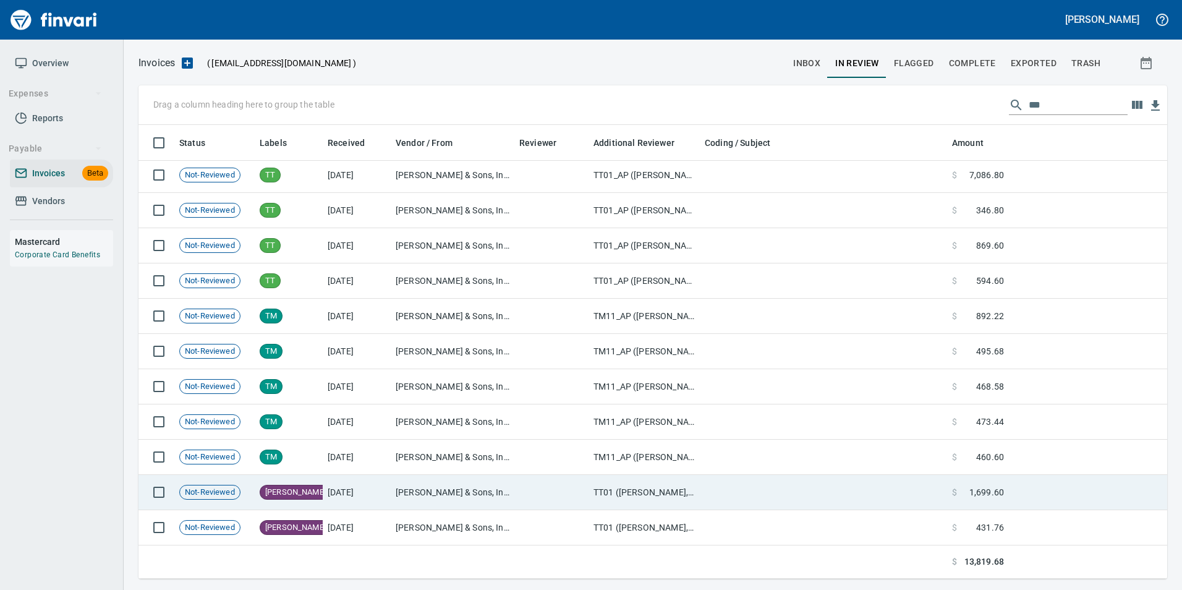
click at [535, 496] on td at bounding box center [551, 492] width 74 height 35
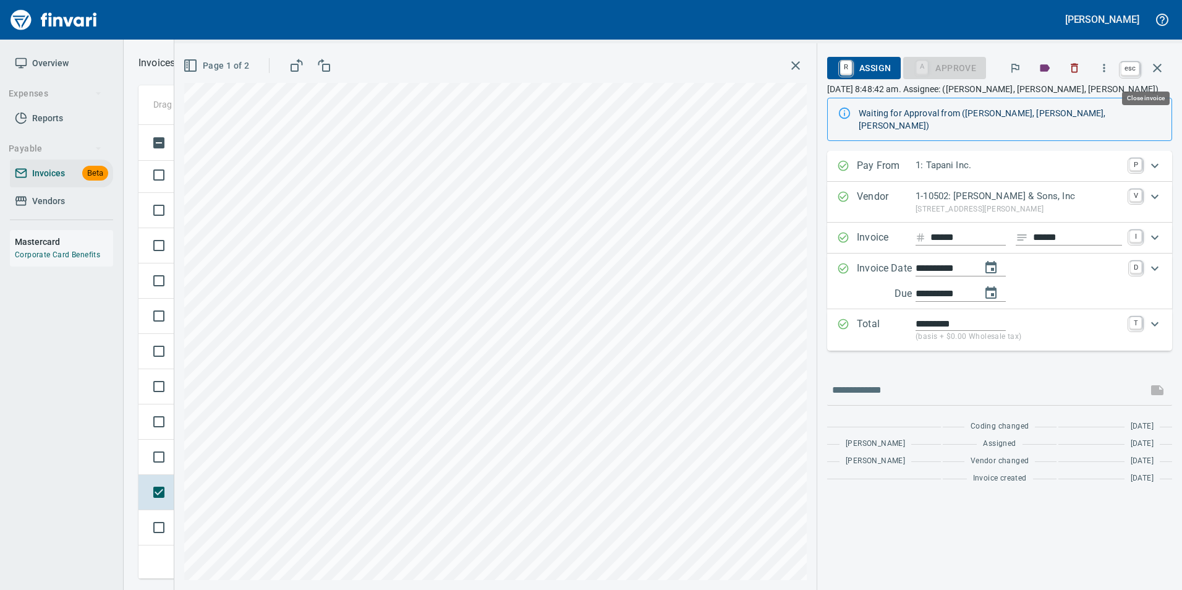
scroll to position [444, 1009]
click at [1169, 67] on button "button" at bounding box center [1157, 68] width 30 height 30
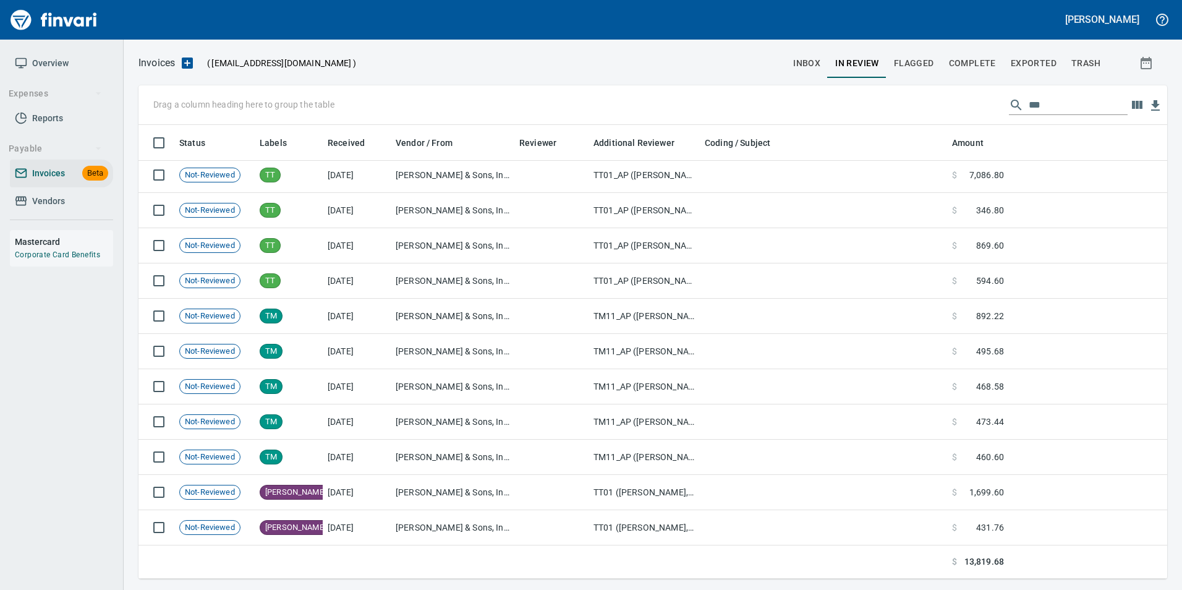
scroll to position [444, 1010]
click at [802, 69] on span "inbox" at bounding box center [806, 63] width 27 height 15
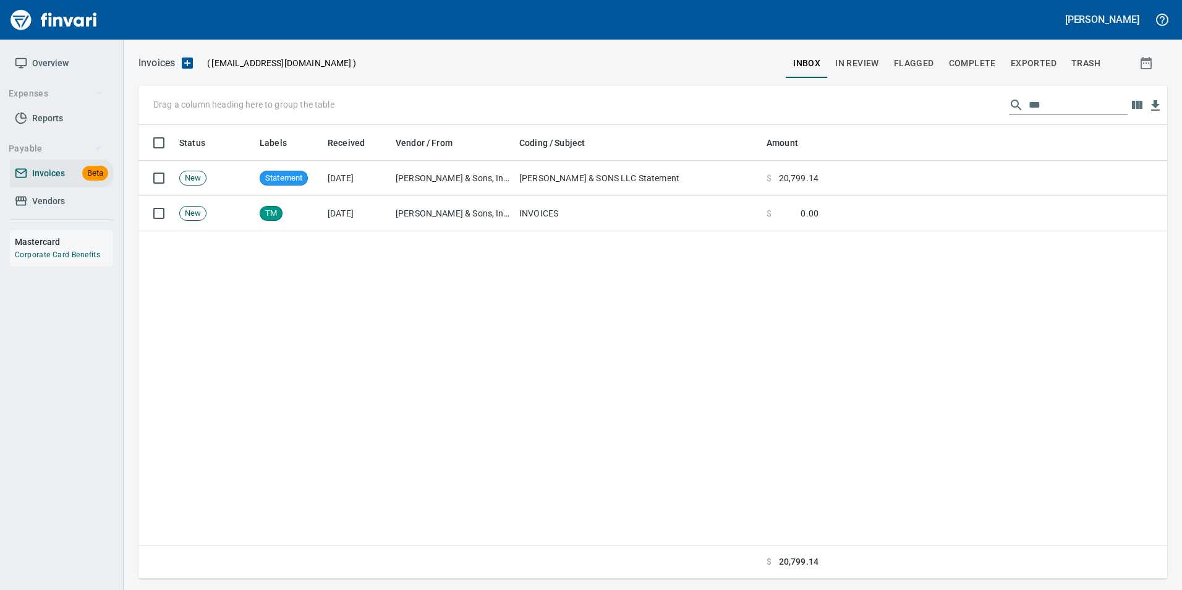
scroll to position [444, 1019]
click at [1053, 101] on input "**" at bounding box center [1077, 105] width 99 height 20
type input "*"
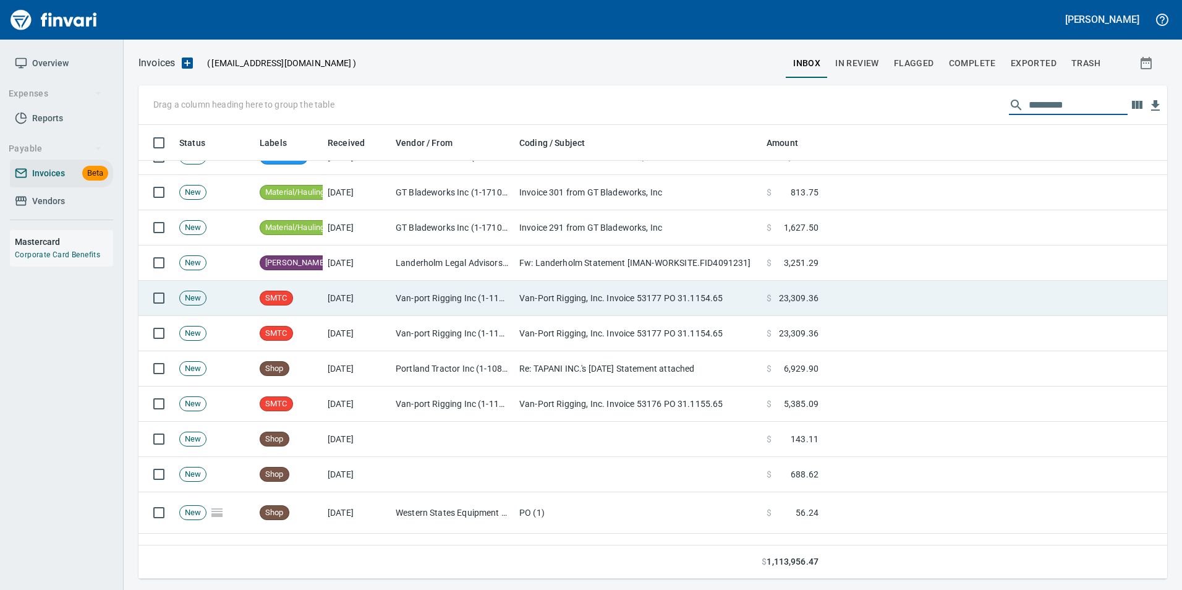
scroll to position [0, 0]
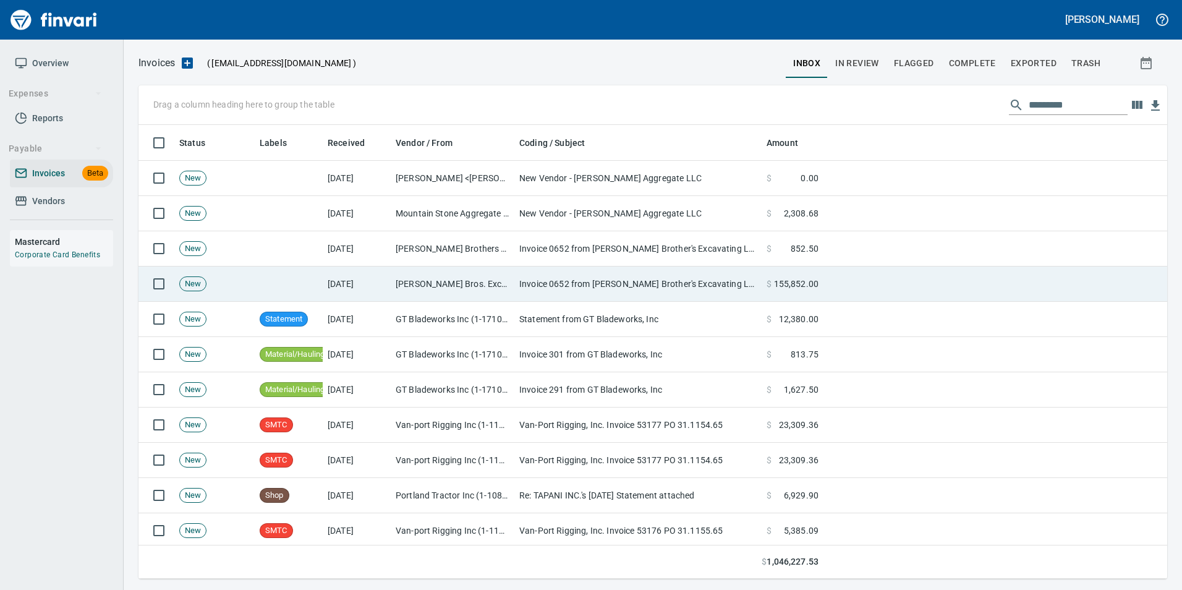
click at [706, 289] on td "Invoice 0652 from [PERSON_NAME] Brother's Excavating LLC" at bounding box center [637, 283] width 247 height 35
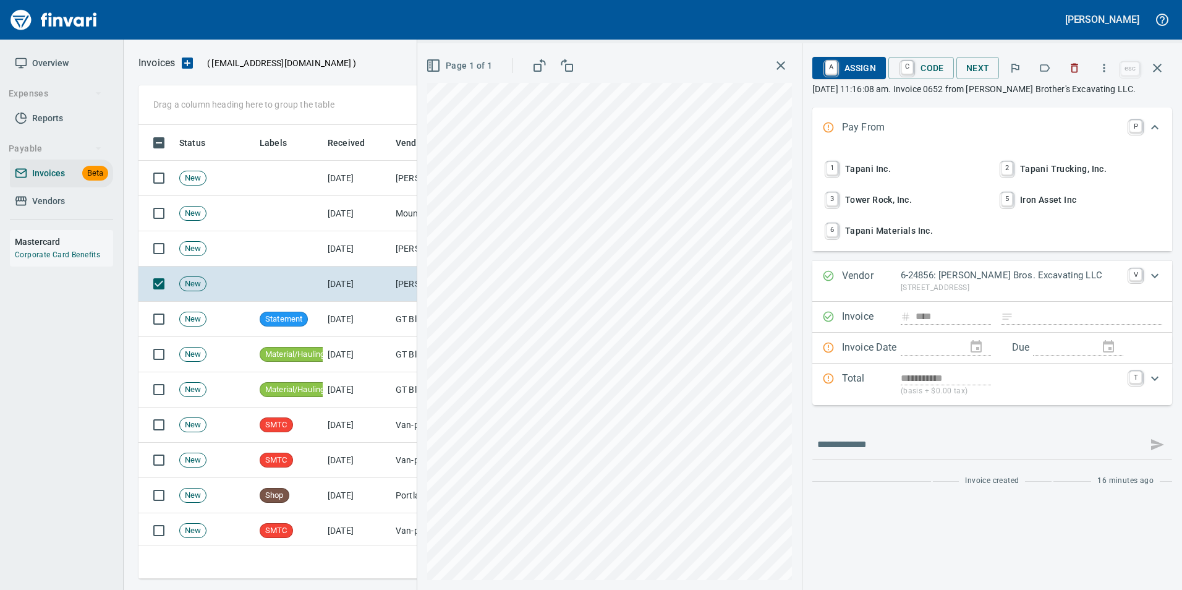
scroll to position [444, 1009]
click at [1050, 67] on icon "button" at bounding box center [1045, 67] width 10 height 7
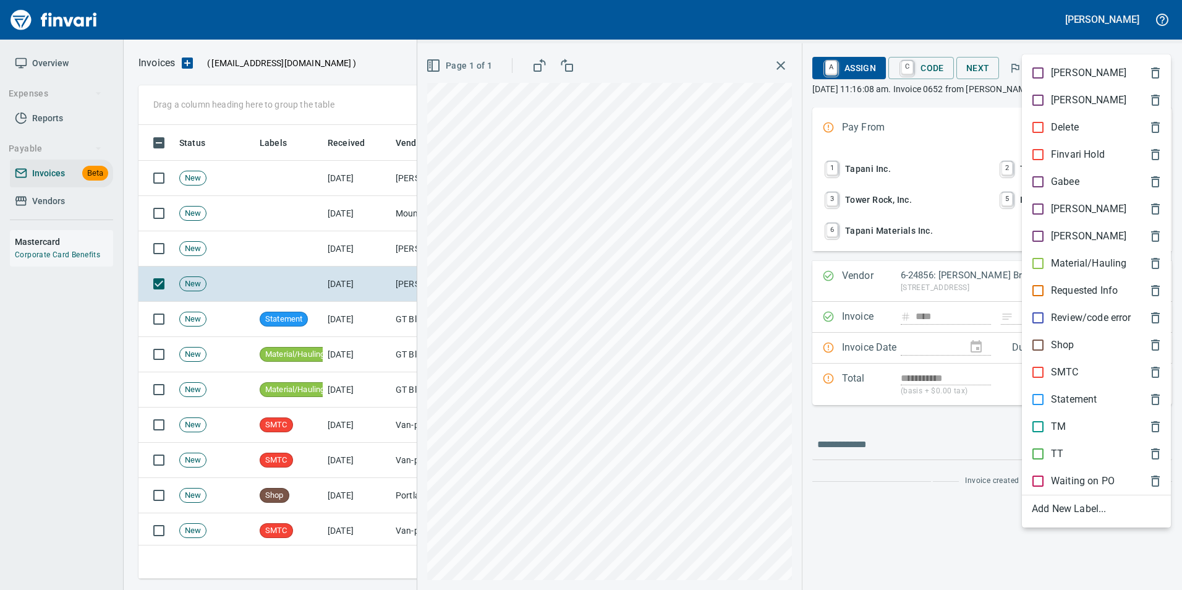
click at [1084, 268] on p "Material/Hauling" at bounding box center [1088, 263] width 75 height 15
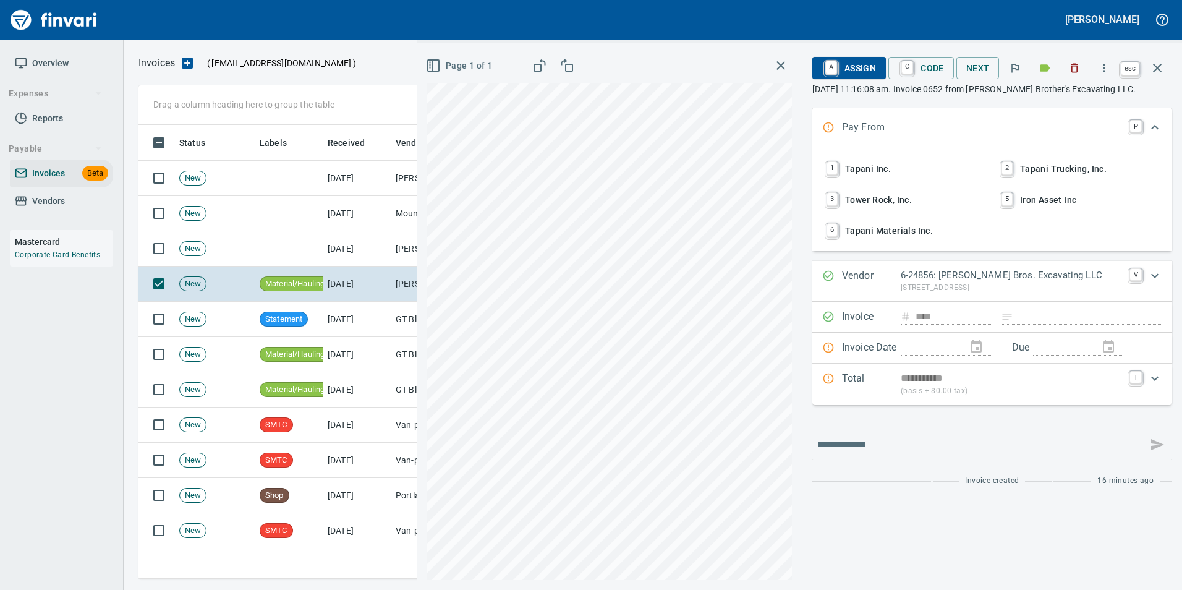
click at [1156, 70] on icon "button" at bounding box center [1157, 68] width 15 height 15
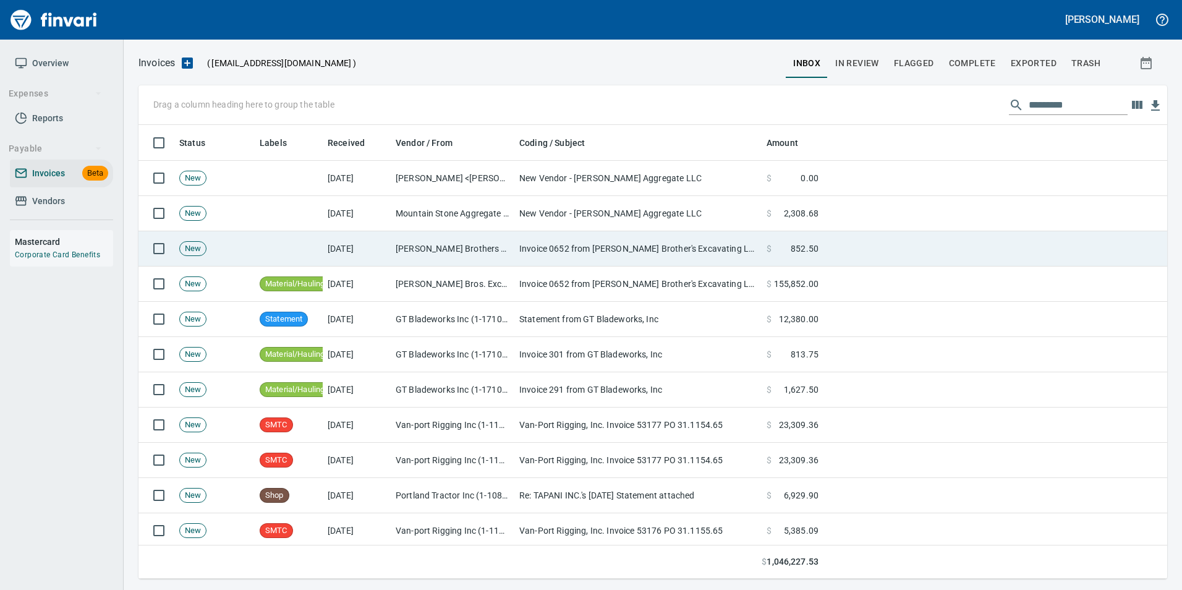
click at [628, 252] on td "Invoice 0652 from [PERSON_NAME] Brother's Excavating LLC" at bounding box center [637, 248] width 247 height 35
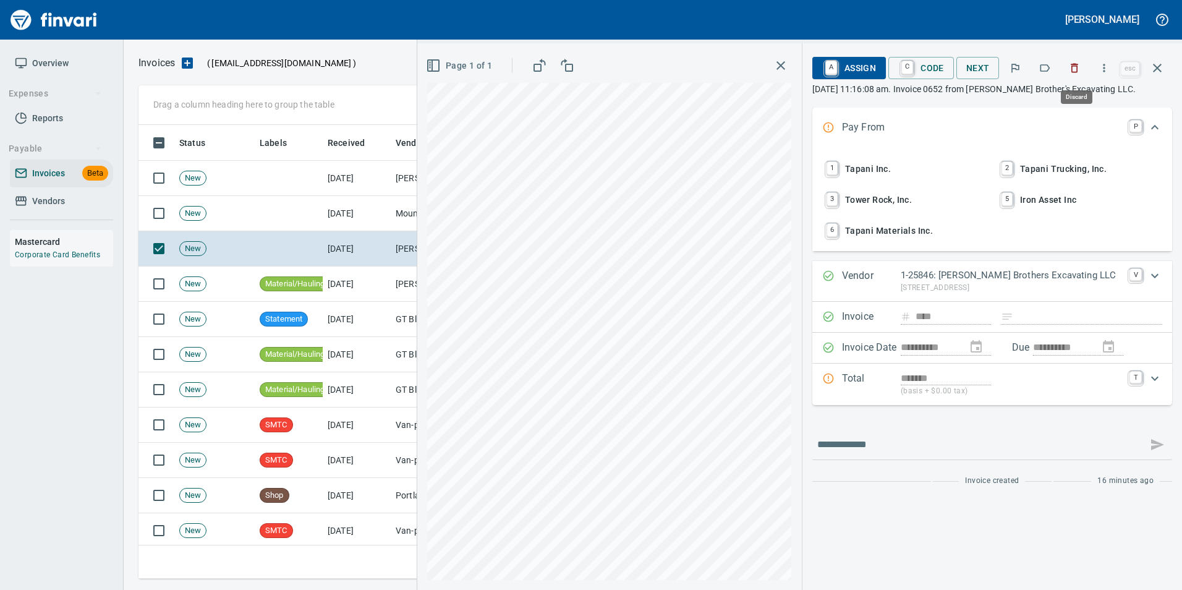
scroll to position [444, 1009]
click at [1049, 69] on icon "button" at bounding box center [1045, 67] width 10 height 7
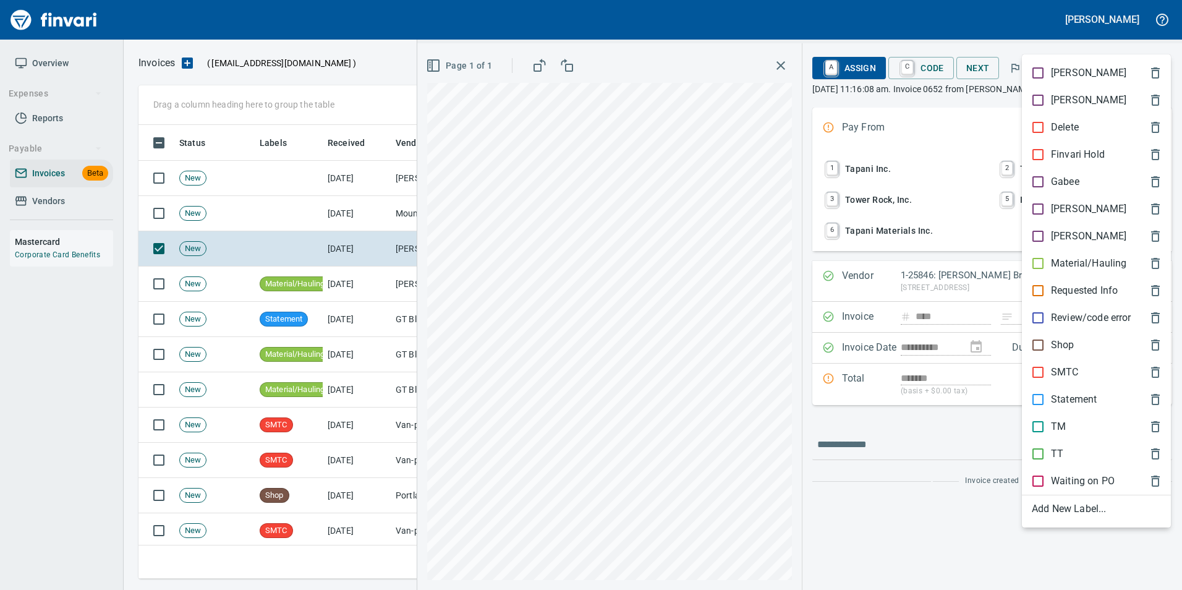
click at [1095, 261] on p "Material/Hauling" at bounding box center [1088, 263] width 75 height 15
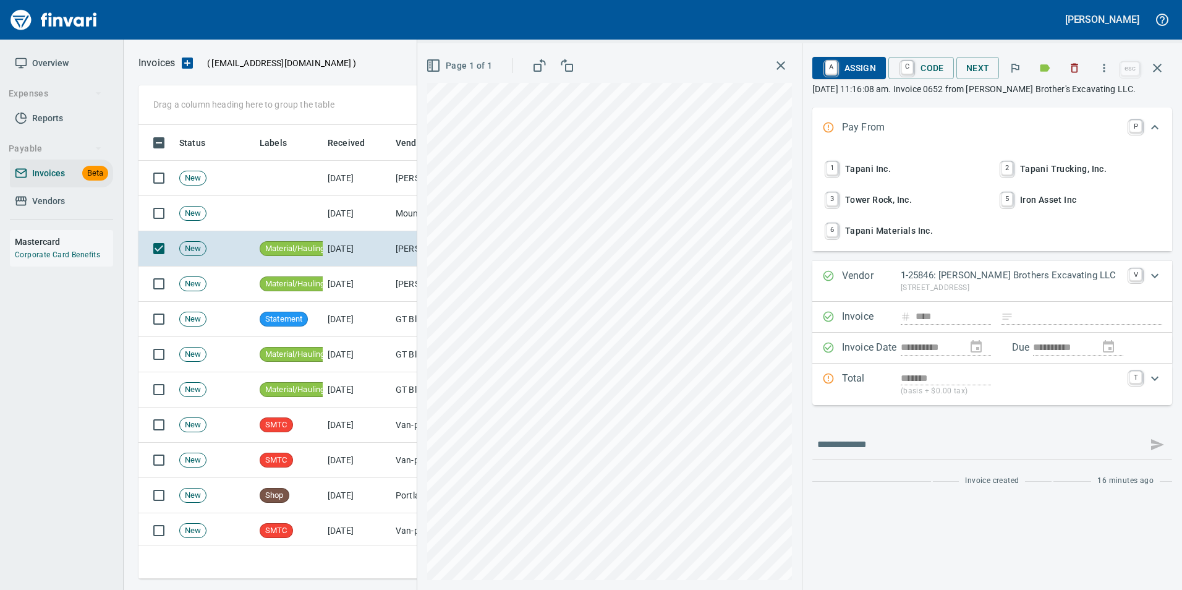
click at [1156, 64] on icon "button" at bounding box center [1157, 68] width 15 height 15
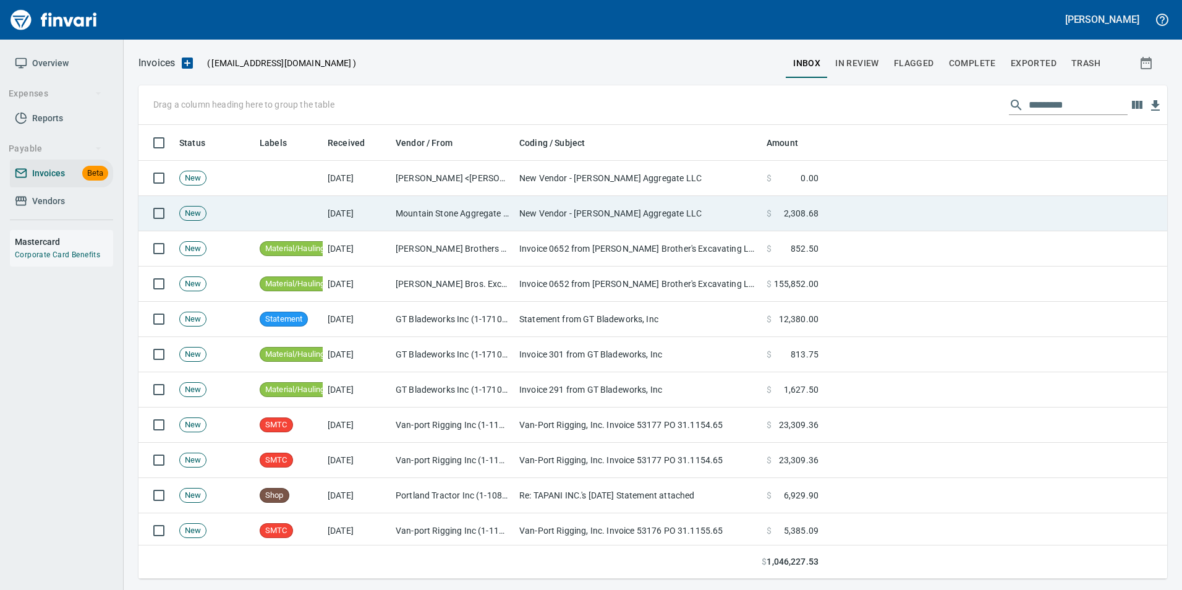
scroll to position [444, 1009]
click at [422, 211] on td "Mountain Stone Aggregate LLC (1-39405)" at bounding box center [453, 213] width 124 height 35
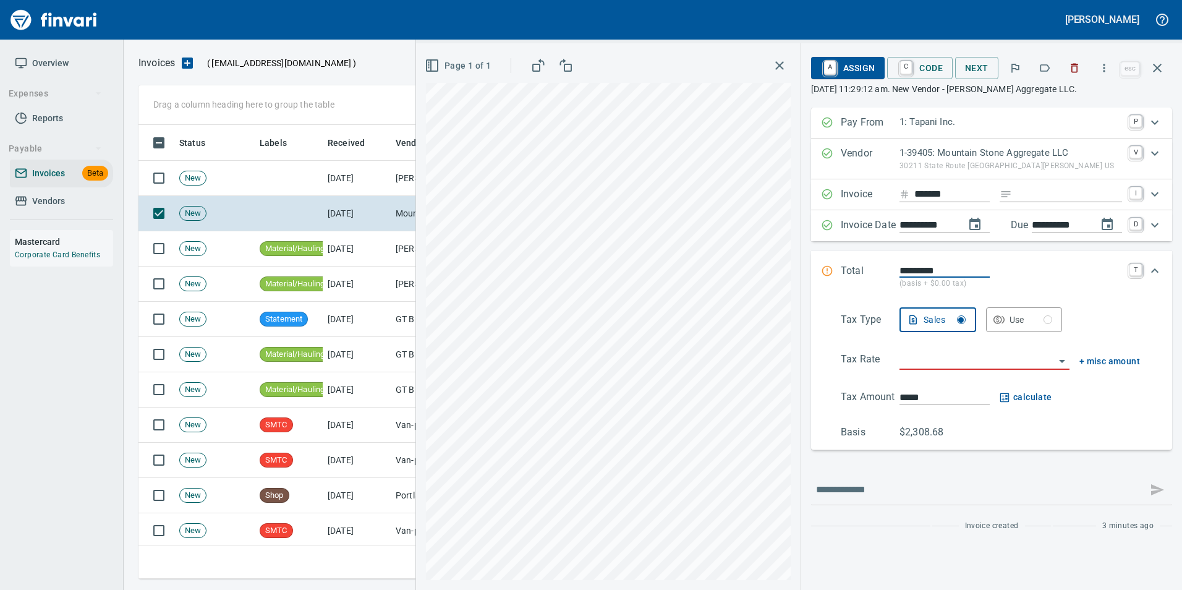
scroll to position [444, 1009]
click at [1156, 76] on button "button" at bounding box center [1157, 68] width 30 height 30
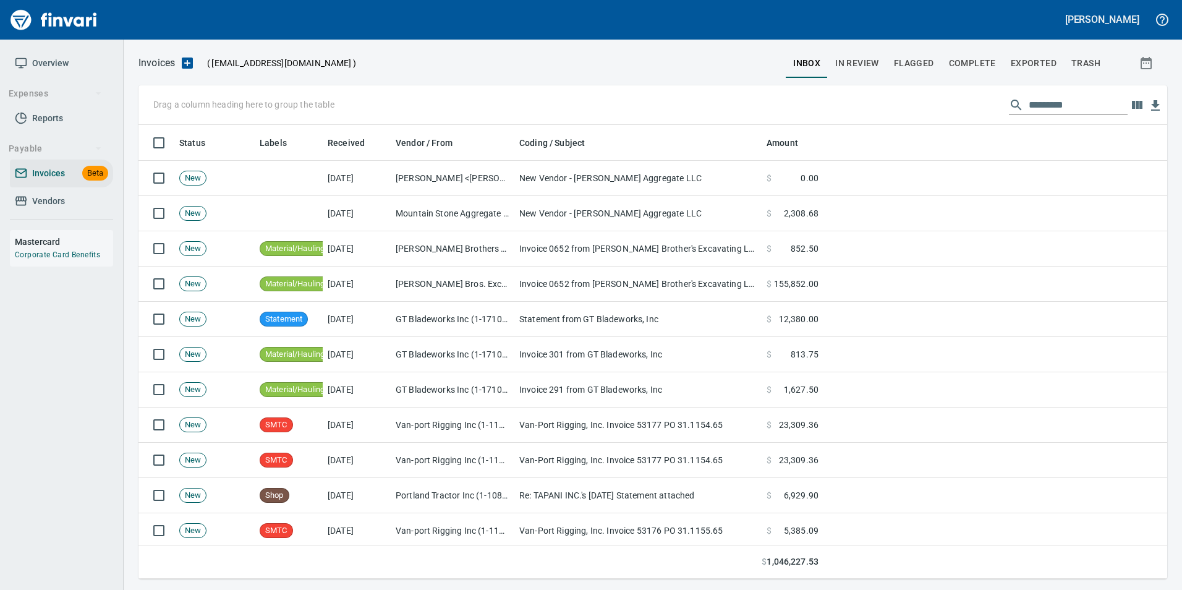
click at [845, 52] on button "In Review" at bounding box center [857, 63] width 59 height 30
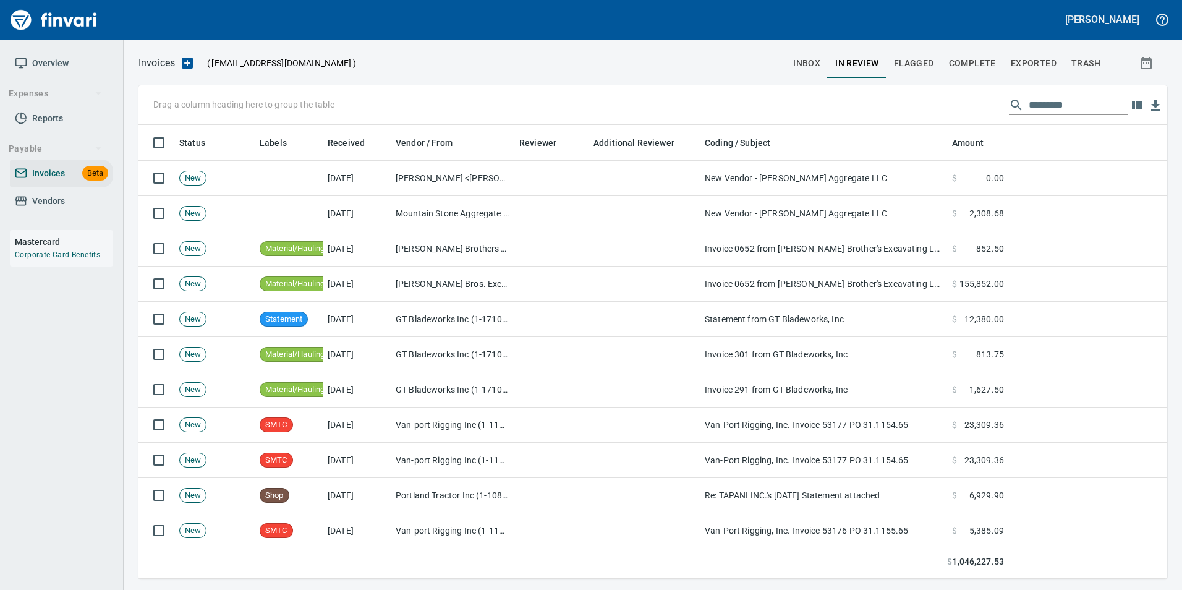
scroll to position [444, 1010]
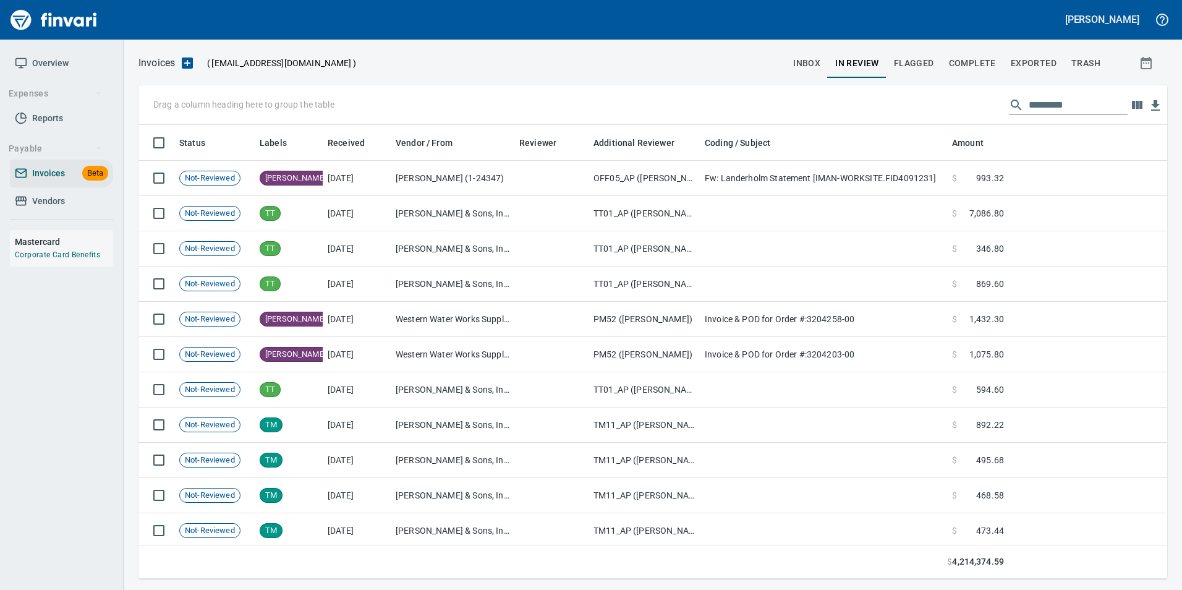
click at [1038, 99] on input "text" at bounding box center [1077, 105] width 99 height 20
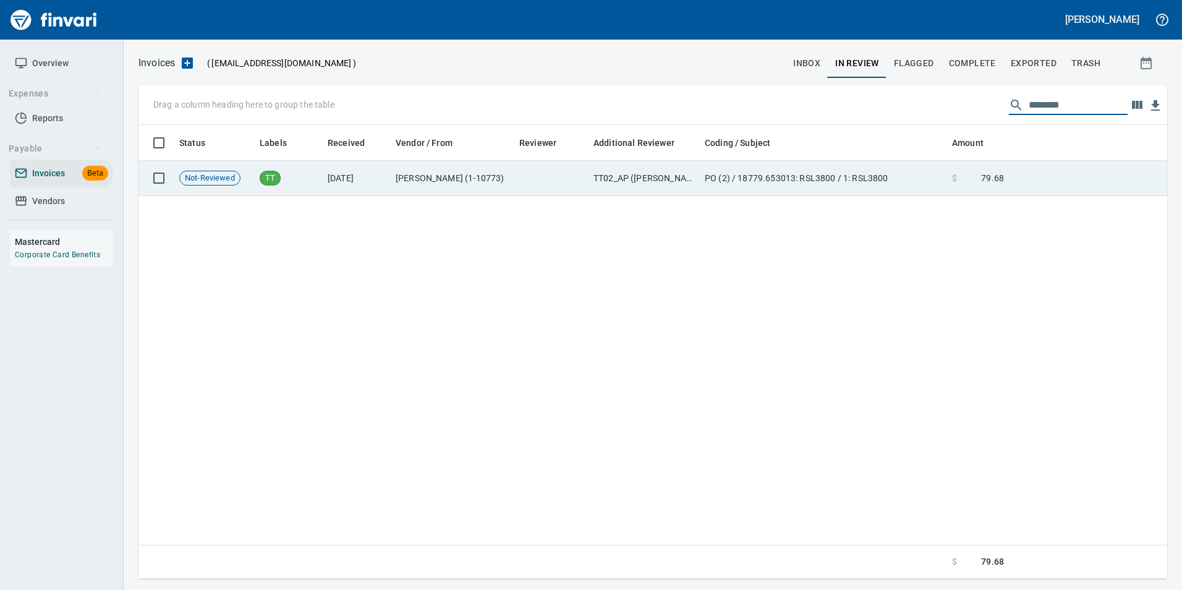
type input "********"
click at [871, 193] on td "PO (2) / 18779.653013: RSL3800 / 1: RSL3800" at bounding box center [823, 178] width 247 height 35
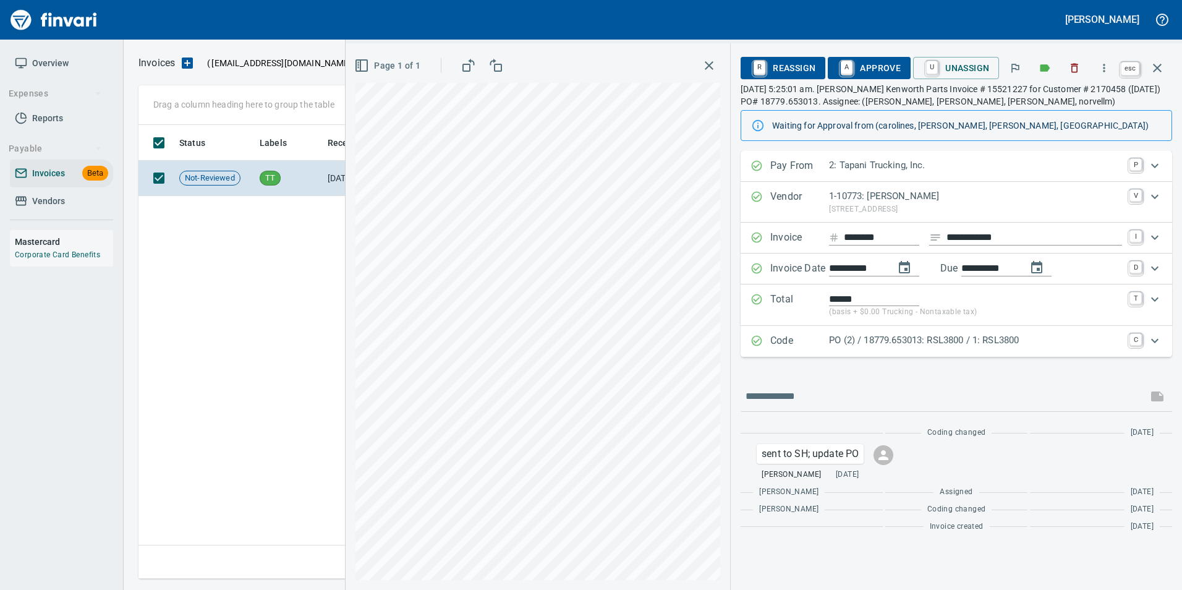
scroll to position [444, 1019]
click at [1168, 61] on button "button" at bounding box center [1157, 68] width 30 height 30
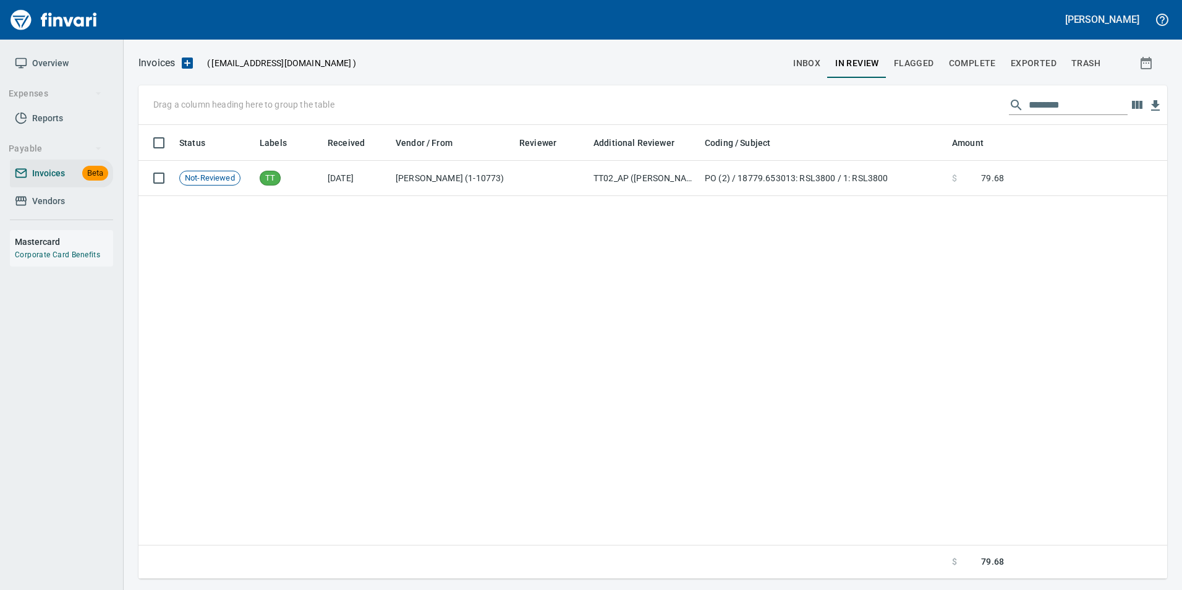
scroll to position [444, 1019]
click at [1050, 102] on input "********" at bounding box center [1077, 105] width 99 height 20
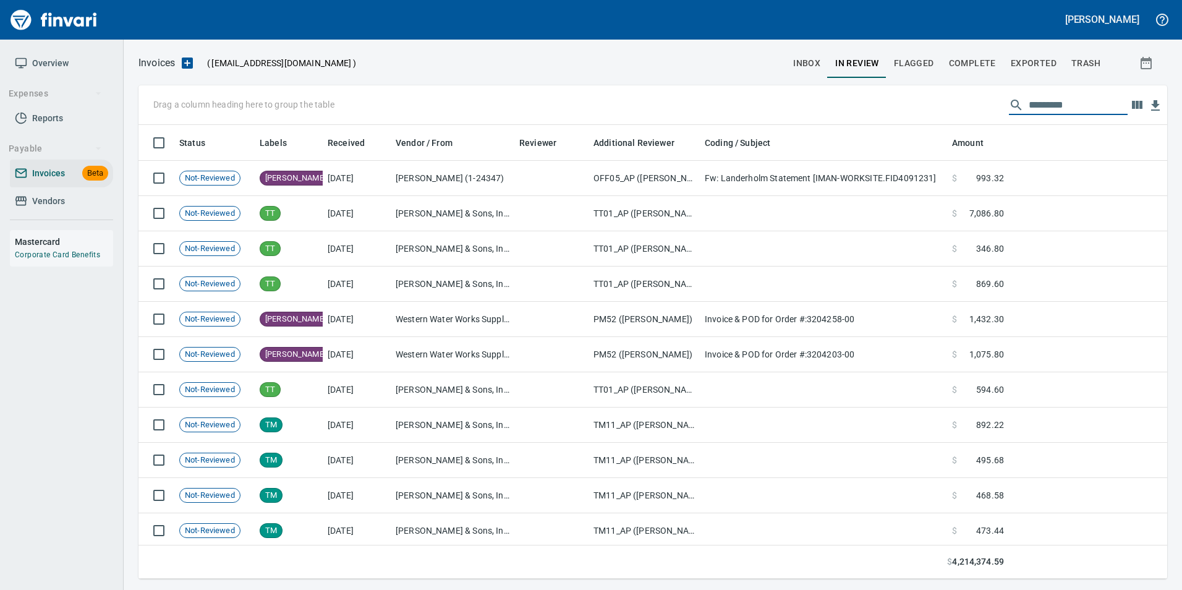
scroll to position [444, 1010]
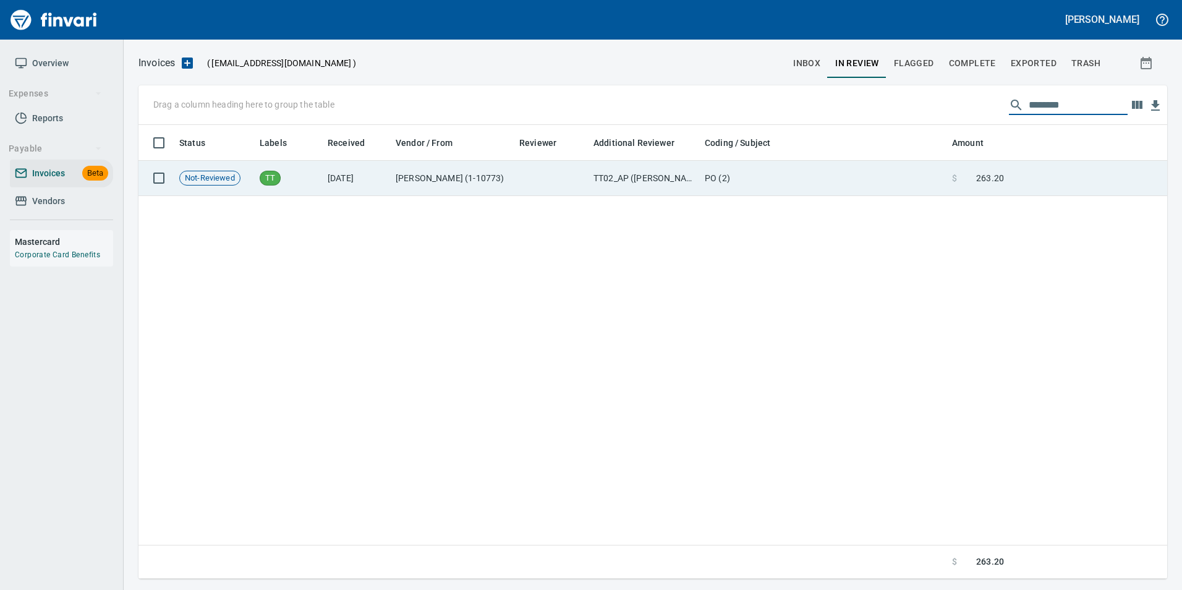
type input "********"
click at [1010, 188] on td at bounding box center [1088, 178] width 158 height 35
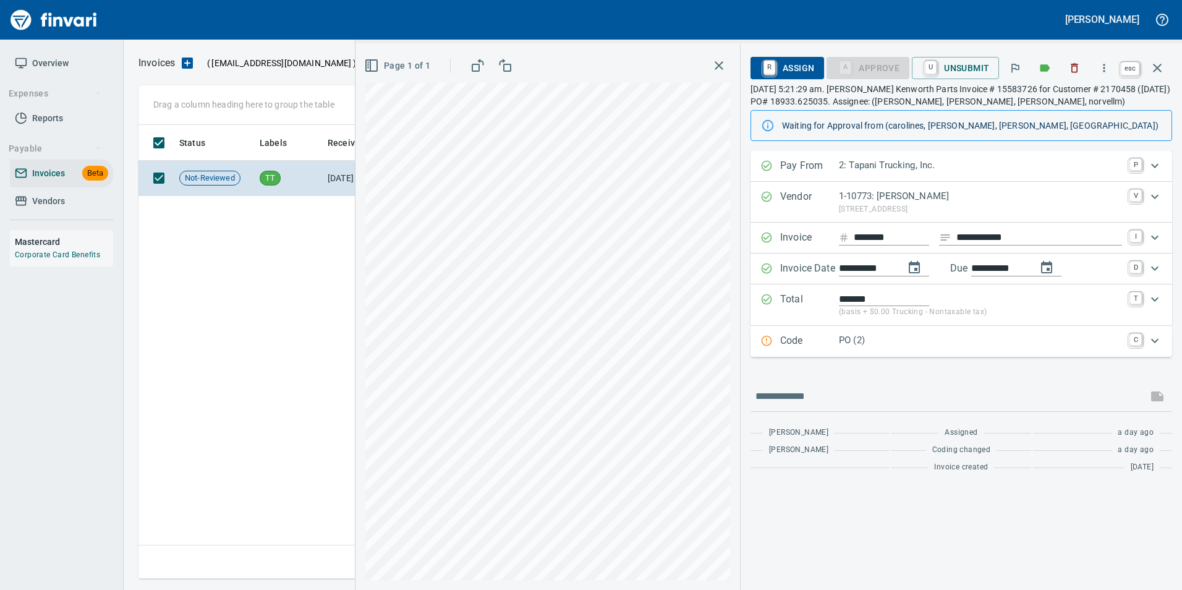
scroll to position [444, 1019]
click at [1164, 62] on icon "button" at bounding box center [1157, 68] width 15 height 15
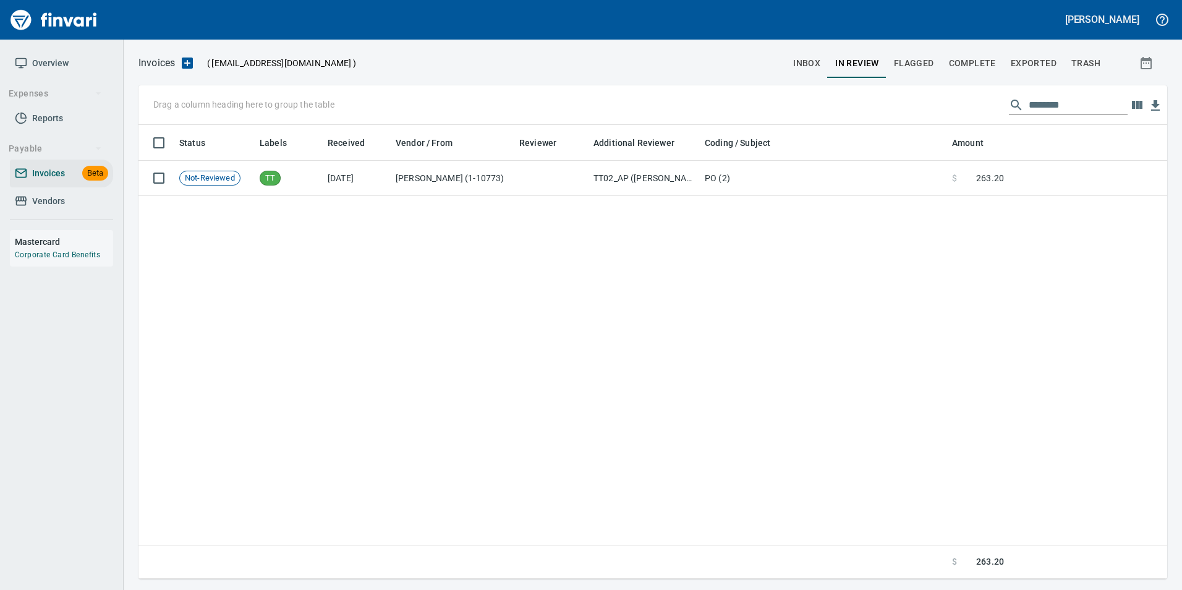
scroll to position [444, 1019]
click at [1053, 98] on input "********" at bounding box center [1077, 105] width 99 height 20
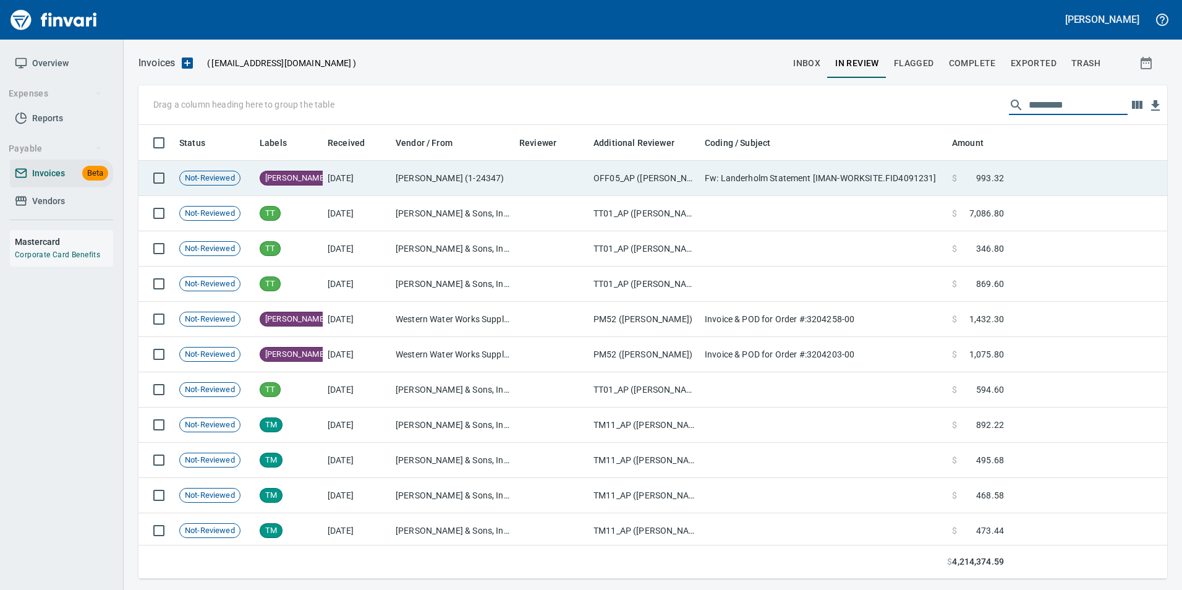
scroll to position [444, 1010]
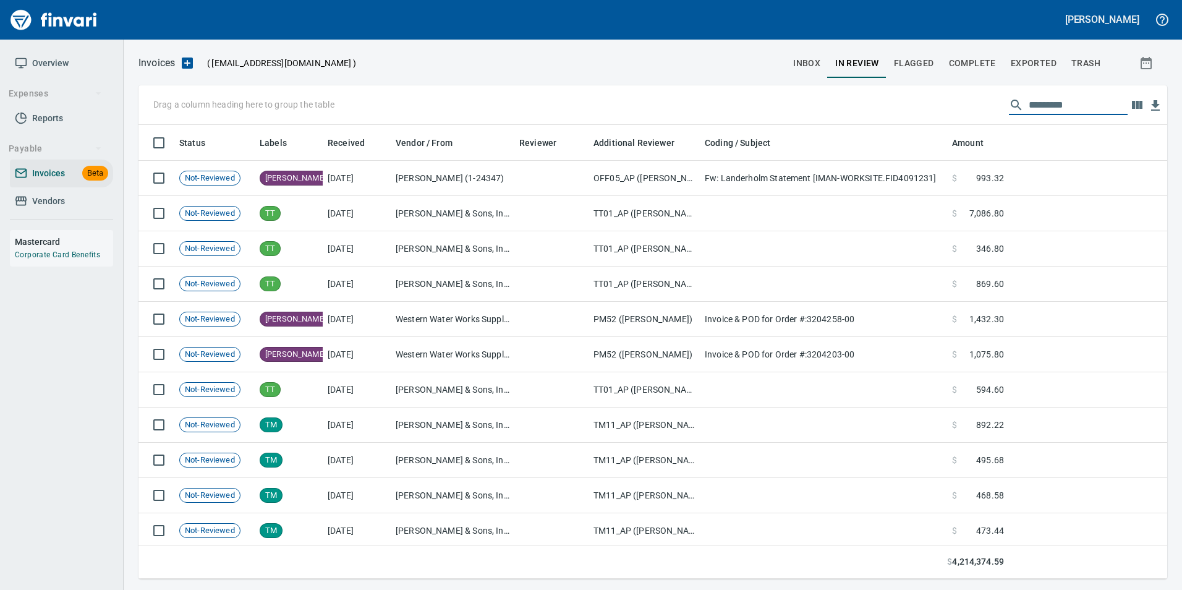
click at [803, 58] on span "inbox" at bounding box center [806, 63] width 27 height 15
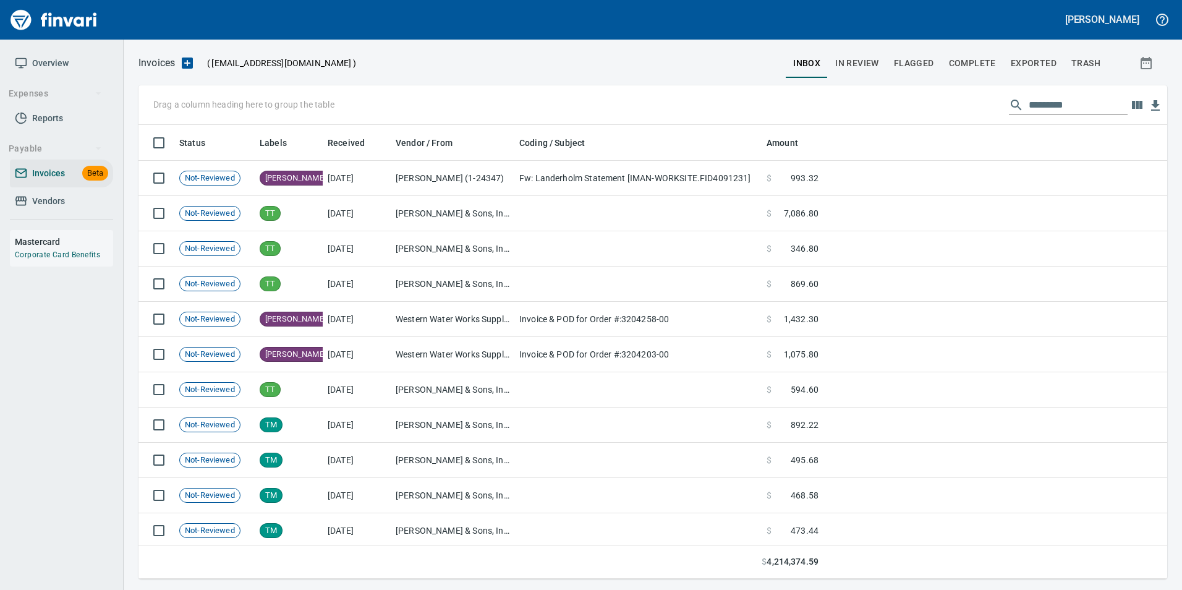
scroll to position [444, 1010]
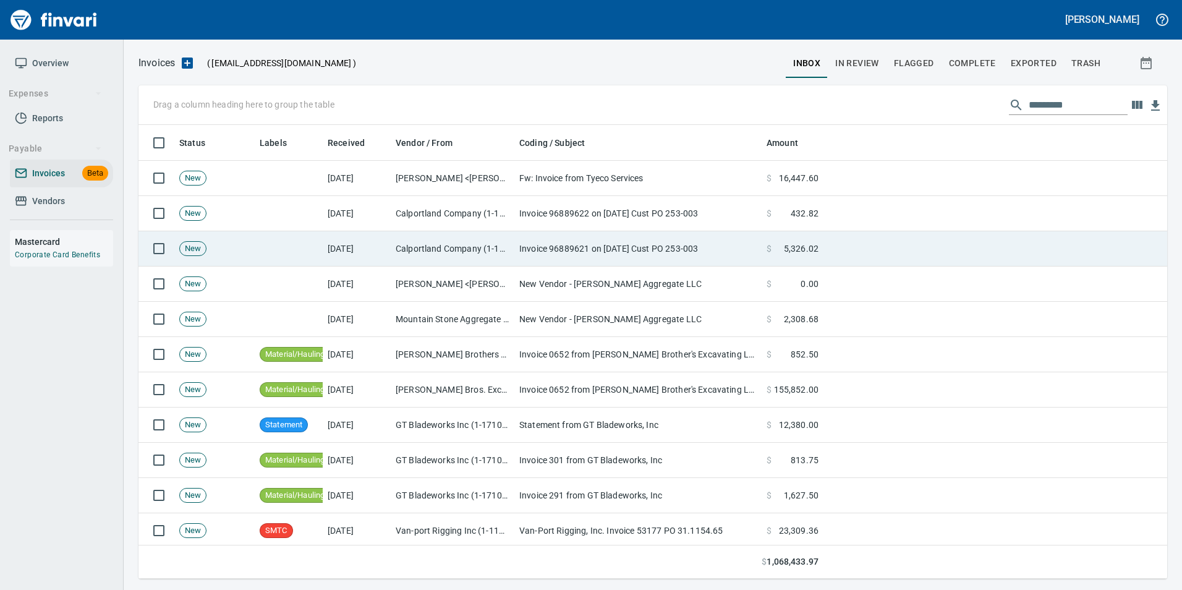
click at [467, 250] on td "Calportland Company (1-11224)" at bounding box center [453, 248] width 124 height 35
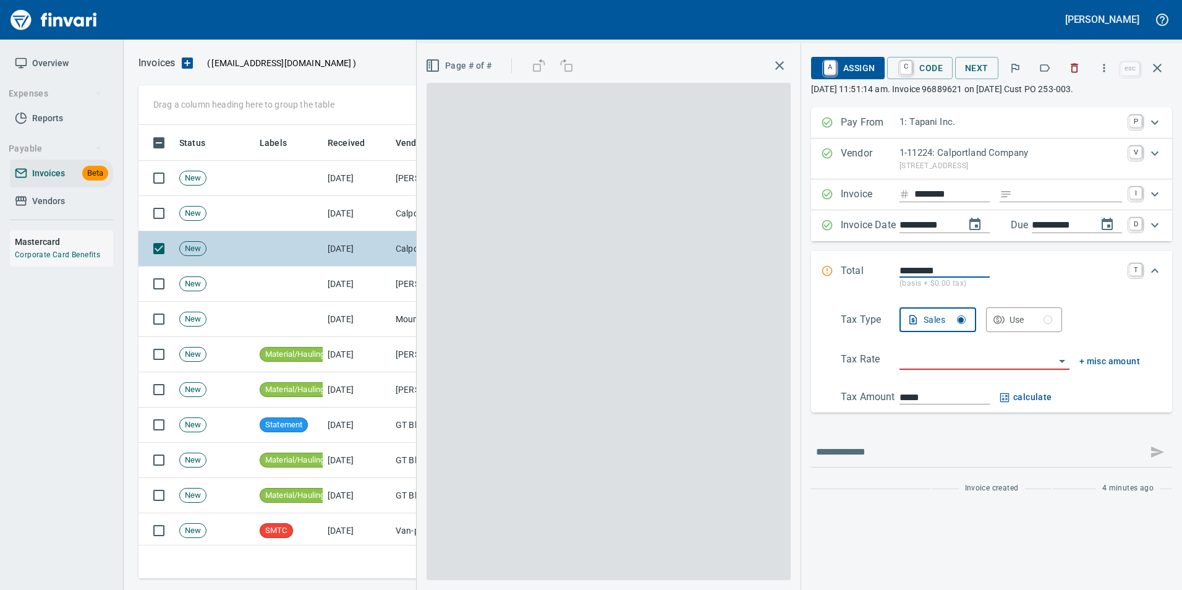
scroll to position [444, 1009]
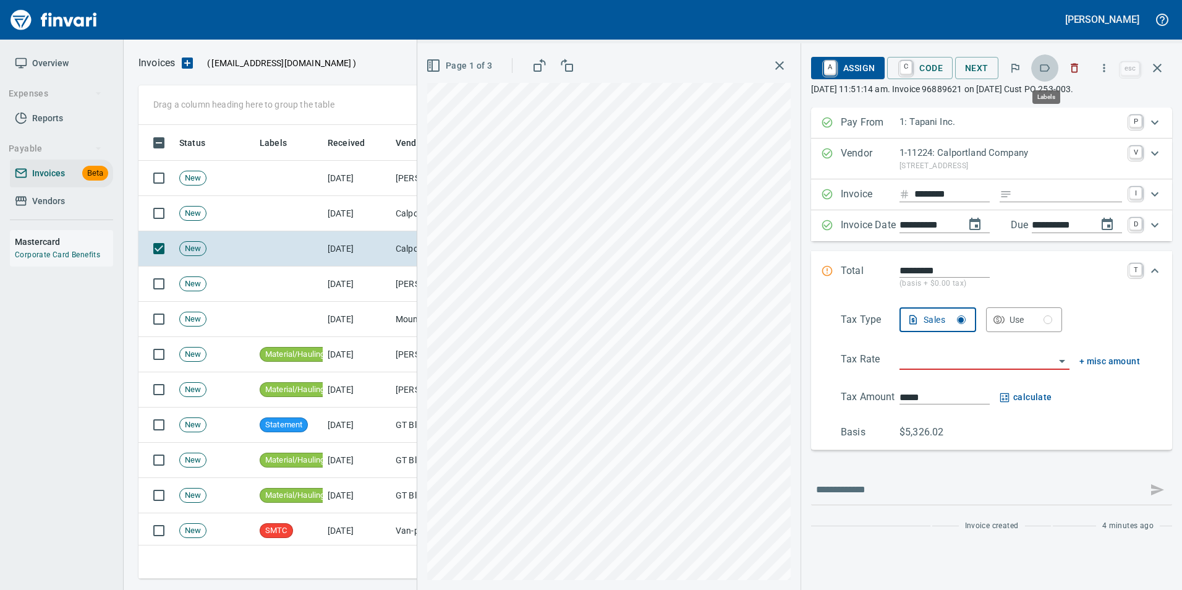
click at [1040, 63] on icon "button" at bounding box center [1044, 68] width 12 height 12
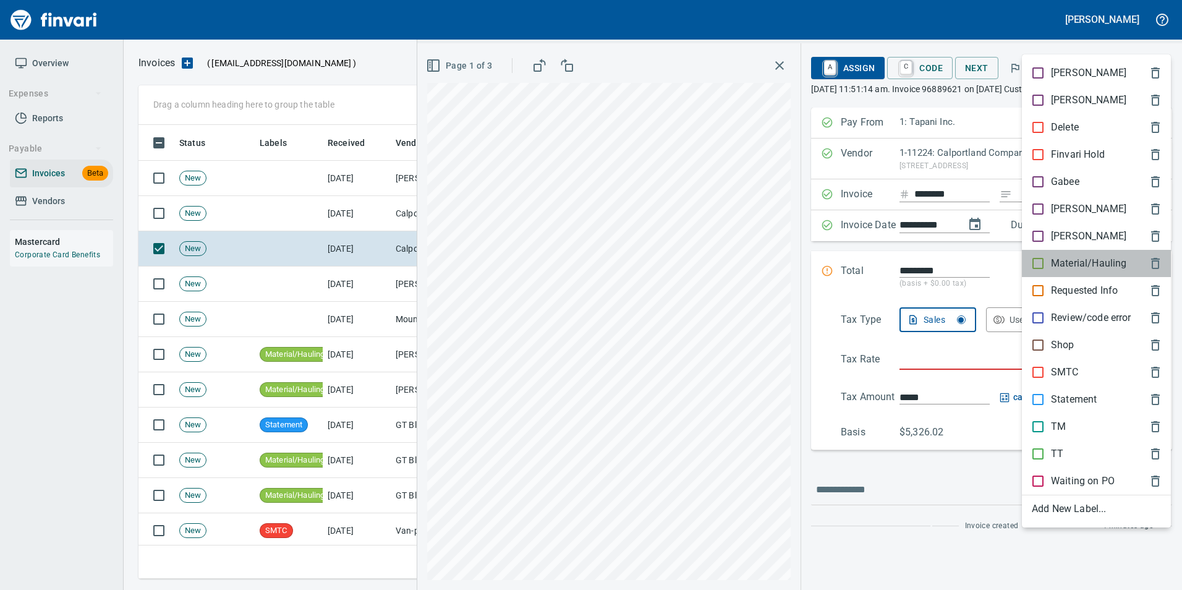
click at [1096, 259] on p "Material/Hauling" at bounding box center [1088, 263] width 75 height 15
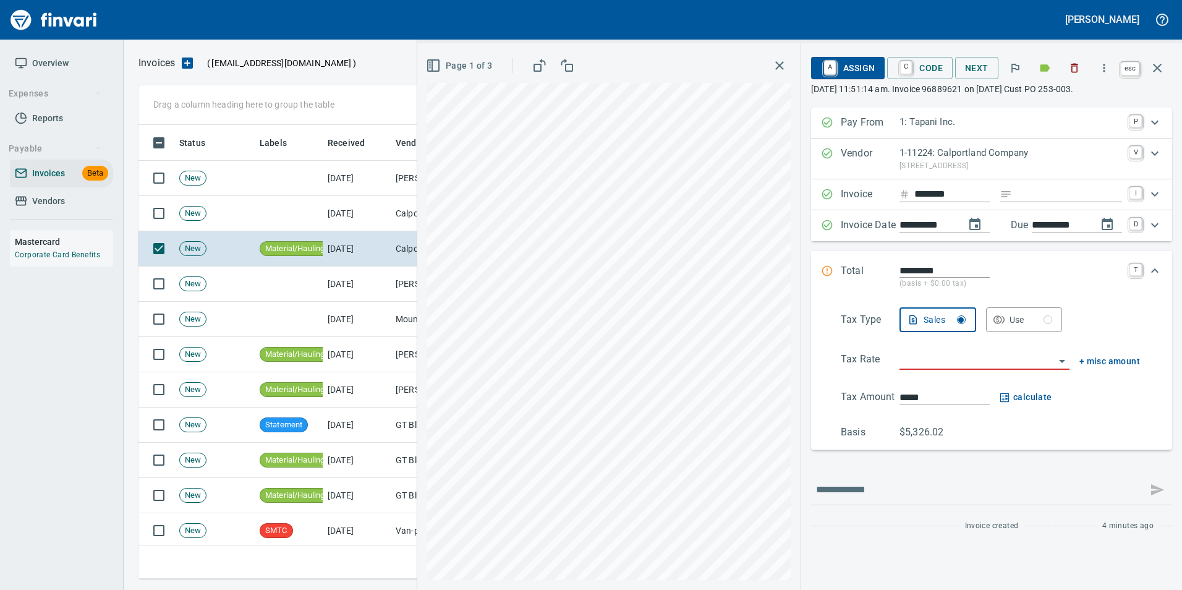
click at [1167, 66] on button "button" at bounding box center [1157, 68] width 30 height 30
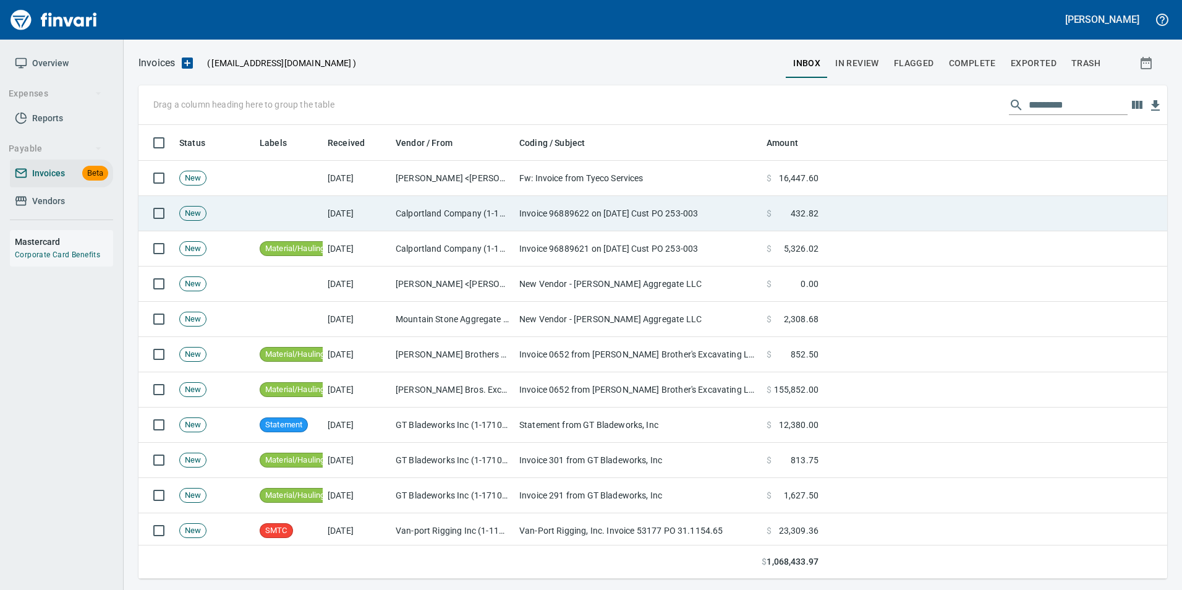
scroll to position [444, 1009]
click at [683, 215] on td "Invoice 96889622 on [DATE] Cust PO 253-003" at bounding box center [637, 213] width 247 height 35
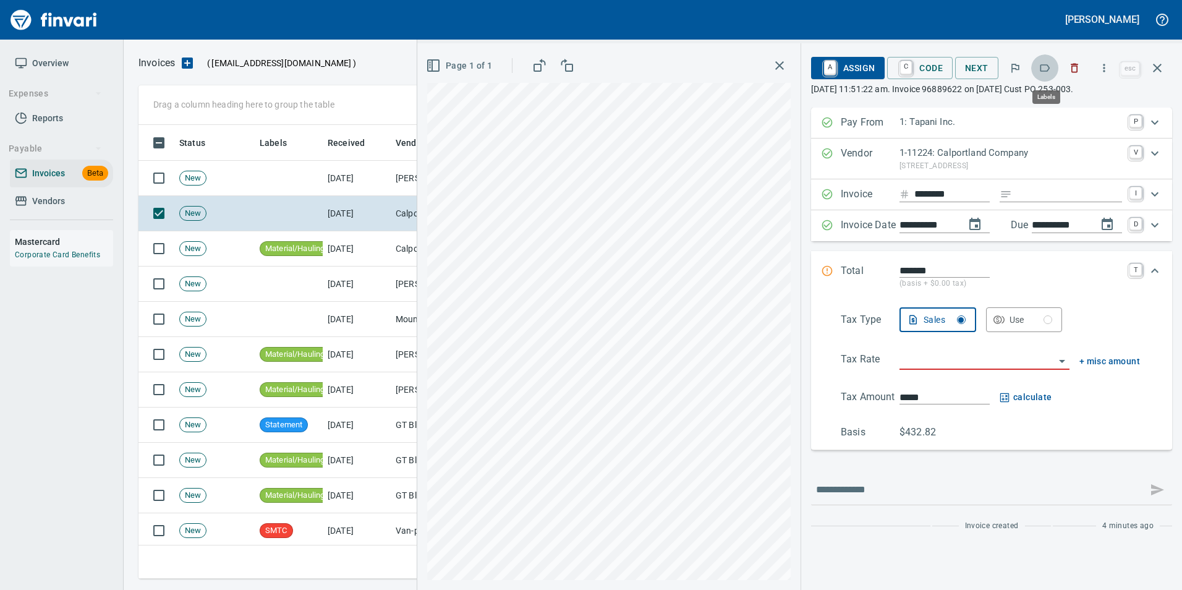
click at [1049, 68] on icon "button" at bounding box center [1044, 68] width 12 height 12
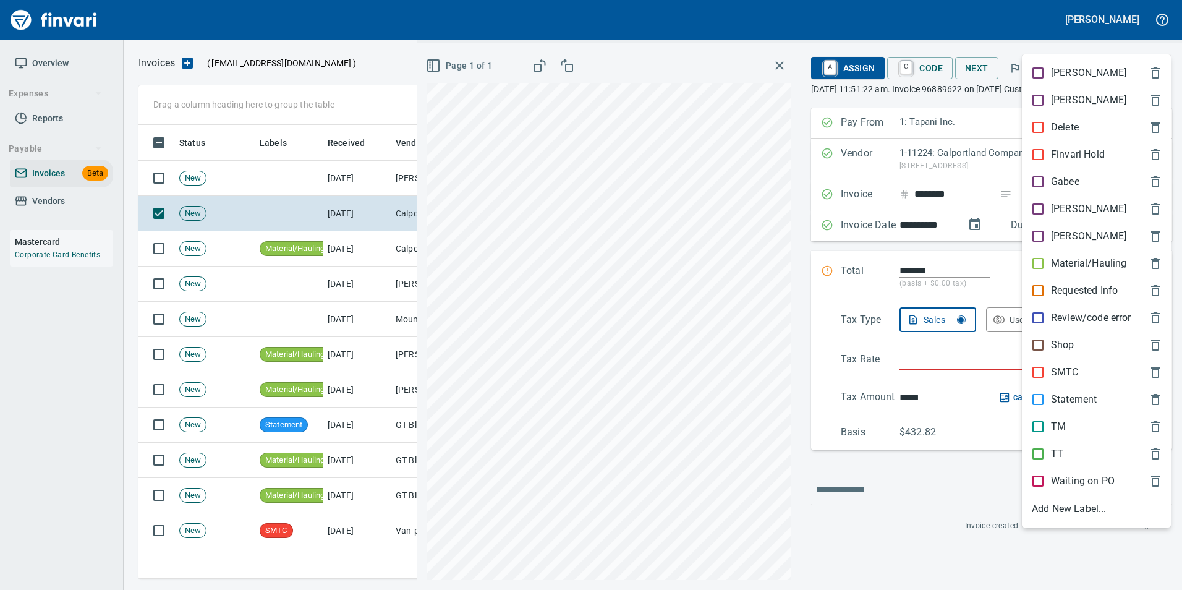
click at [1059, 256] on p "Material/Hauling" at bounding box center [1088, 263] width 75 height 15
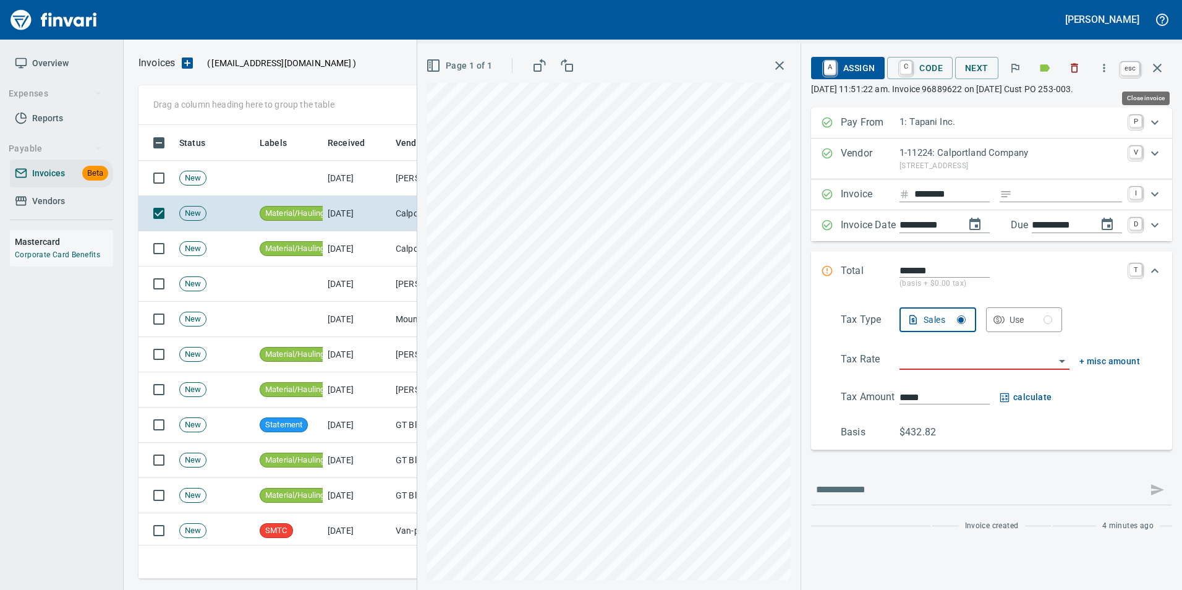
click at [1161, 67] on icon "button" at bounding box center [1157, 68] width 15 height 15
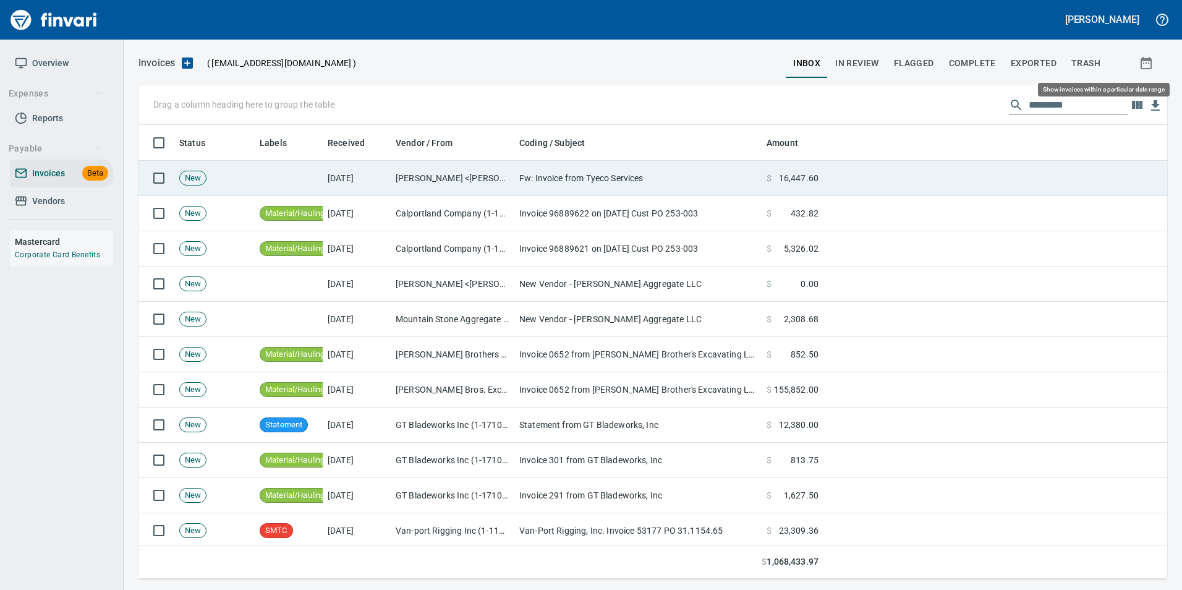
scroll to position [444, 1009]
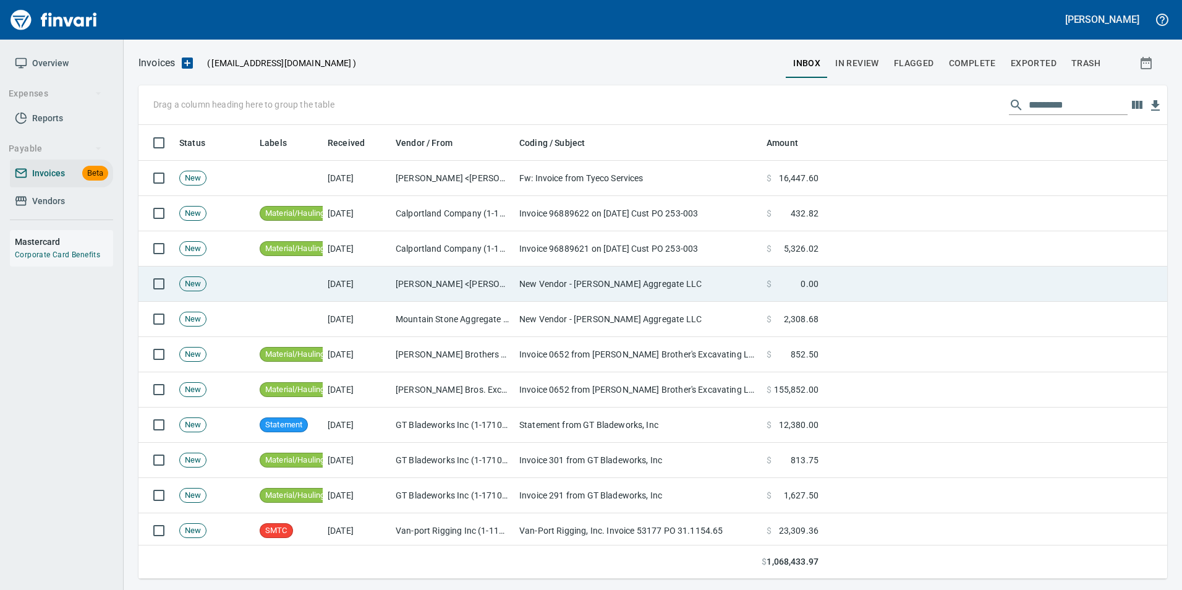
click at [776, 282] on span at bounding box center [785, 283] width 29 height 12
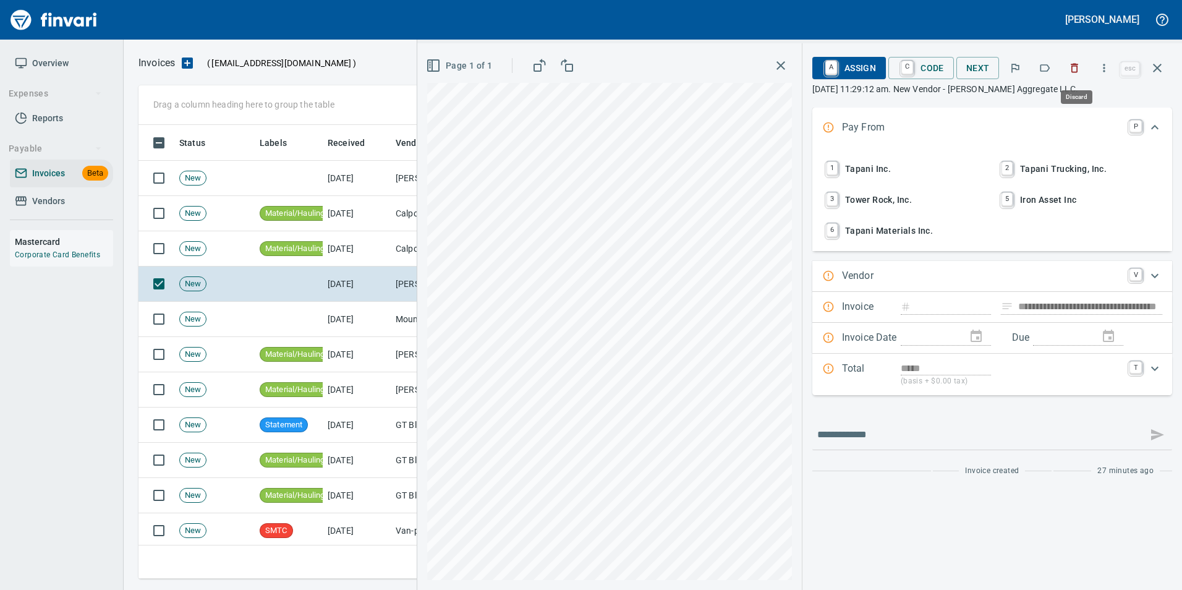
click at [1076, 64] on icon "button" at bounding box center [1074, 68] width 7 height 9
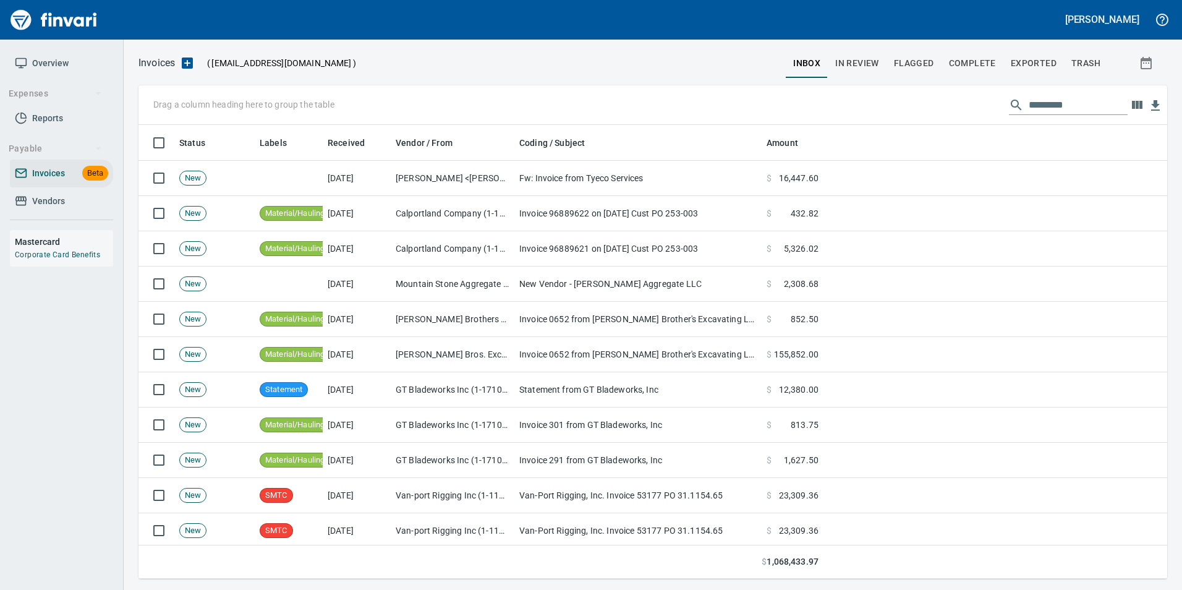
scroll to position [444, 1009]
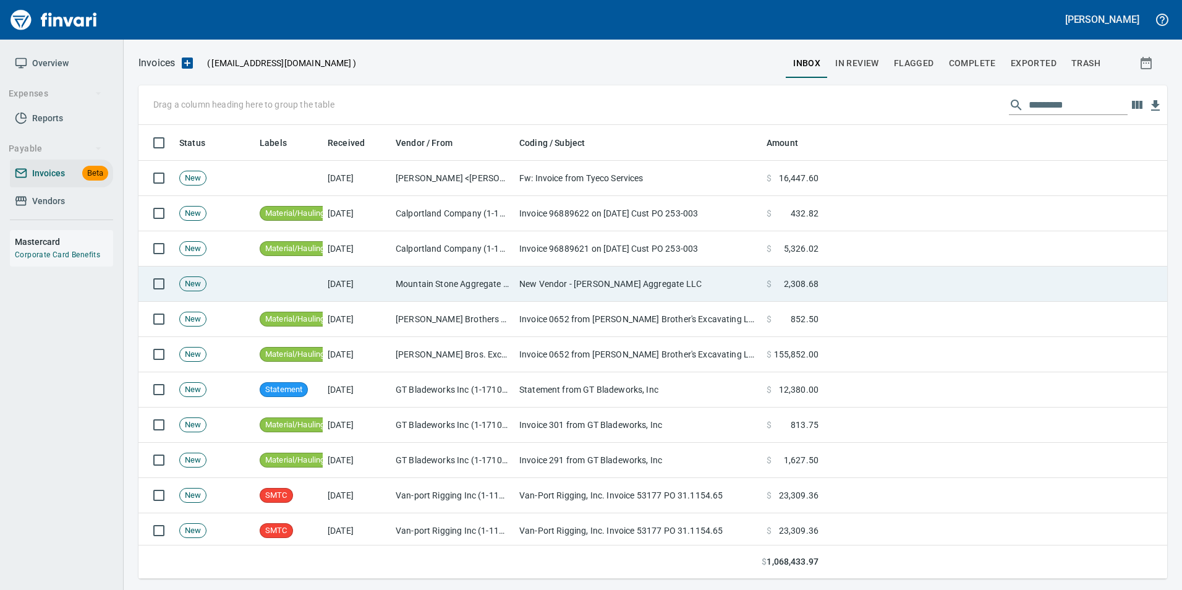
click at [892, 281] on td at bounding box center [995, 283] width 344 height 35
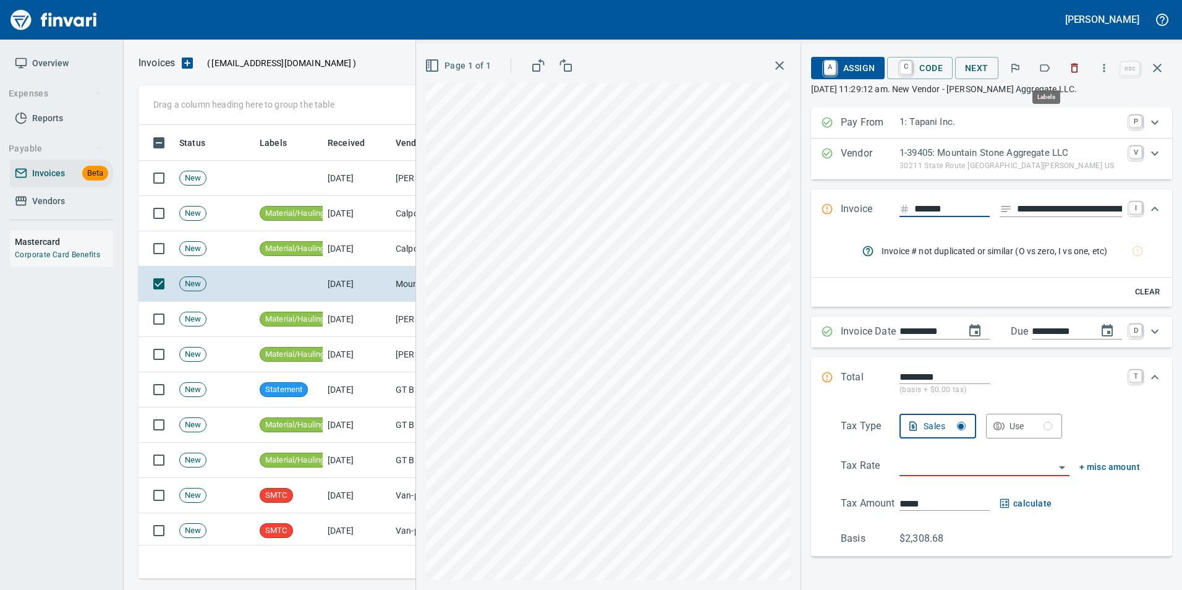
click at [1047, 65] on icon "button" at bounding box center [1045, 67] width 10 height 7
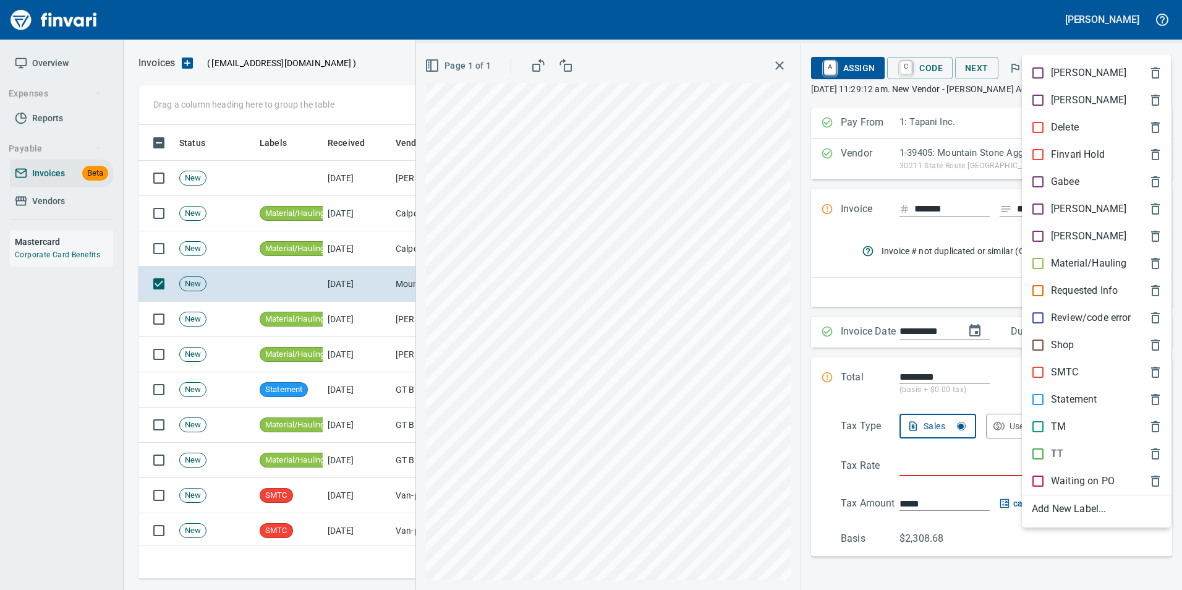
scroll to position [444, 1009]
click at [1054, 261] on p "Material/Hauling" at bounding box center [1088, 263] width 75 height 15
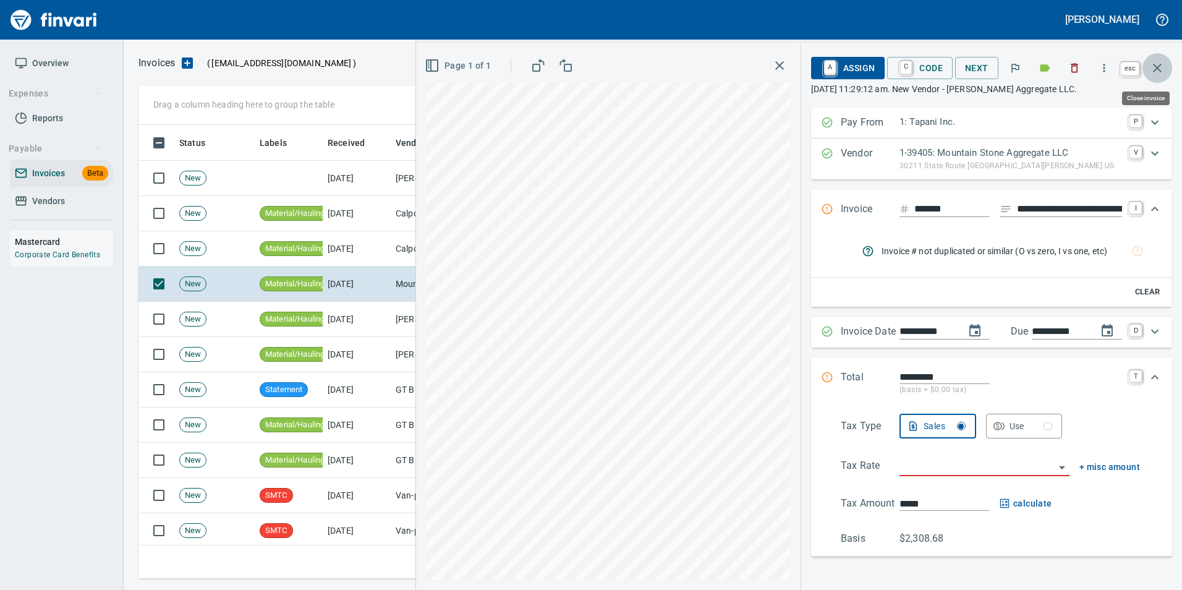
click at [1159, 70] on icon "button" at bounding box center [1157, 68] width 9 height 9
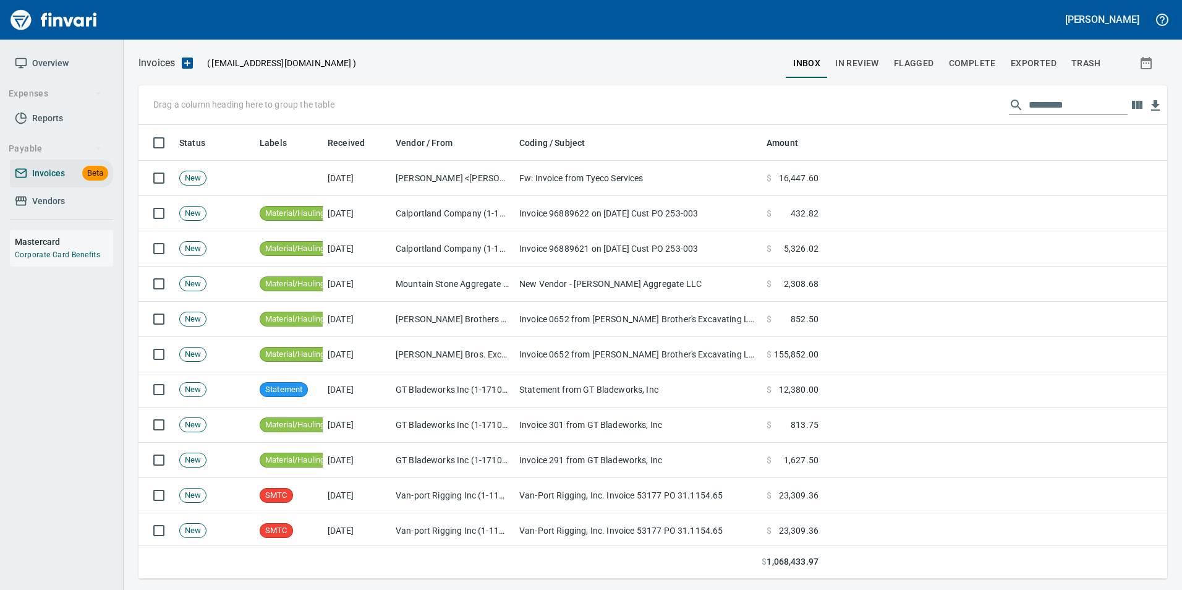
scroll to position [444, 1010]
click at [1042, 115] on div "Drag a column heading here to group the table" at bounding box center [652, 105] width 1028 height 40
click at [1048, 111] on input "text" at bounding box center [1077, 105] width 99 height 20
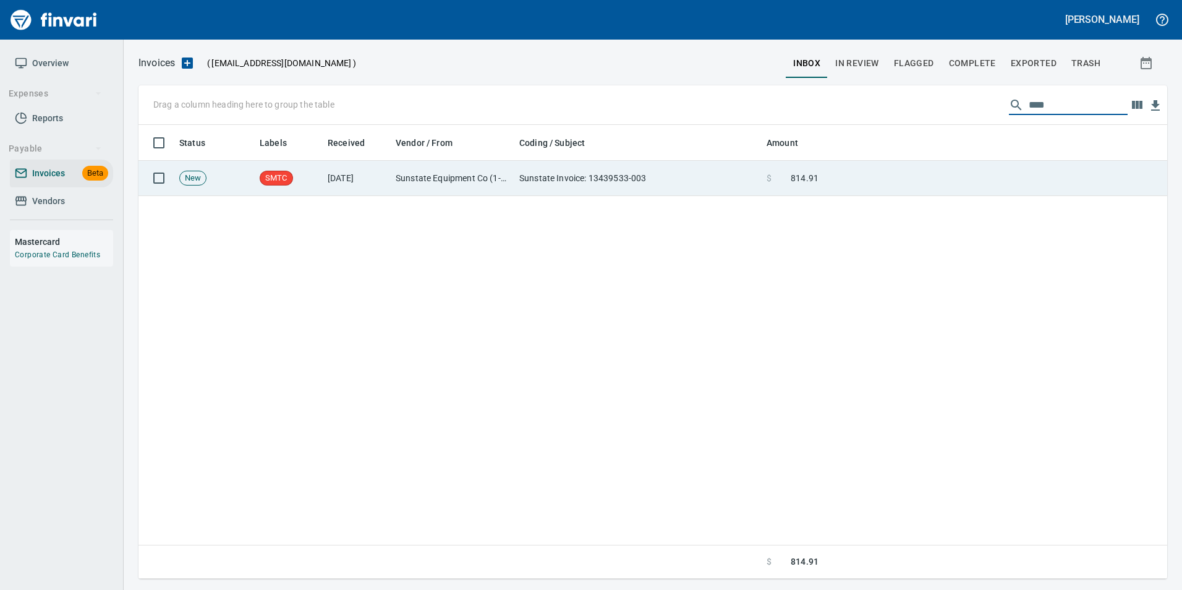
type input "****"
click at [893, 183] on td at bounding box center [995, 178] width 344 height 35
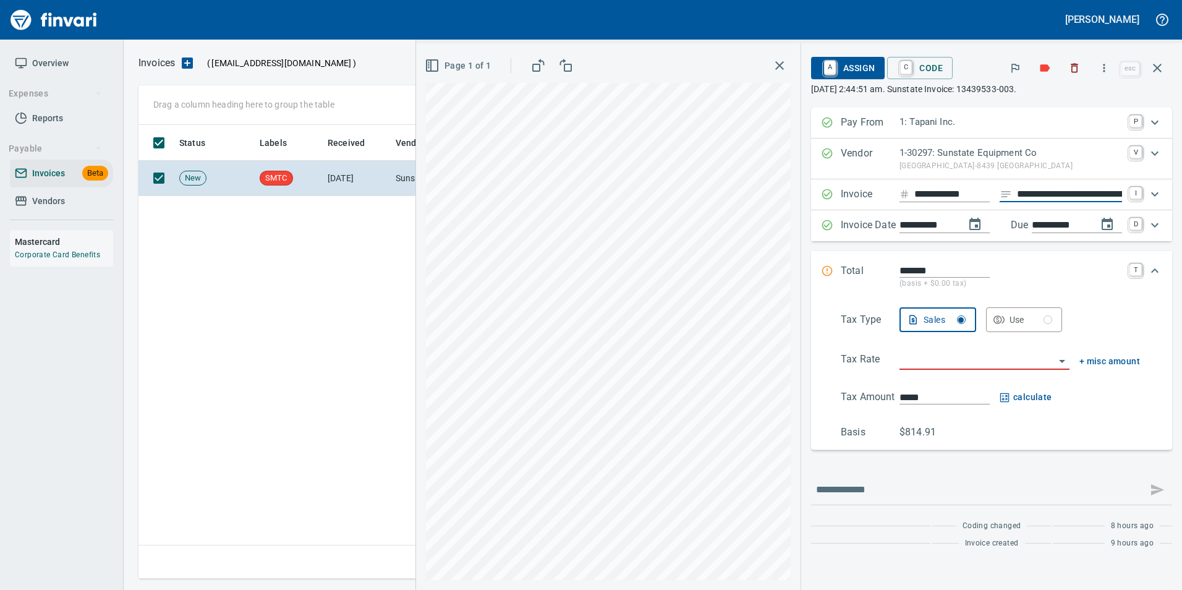
click at [1042, 195] on input "**********" at bounding box center [1069, 194] width 105 height 15
type input "*******"
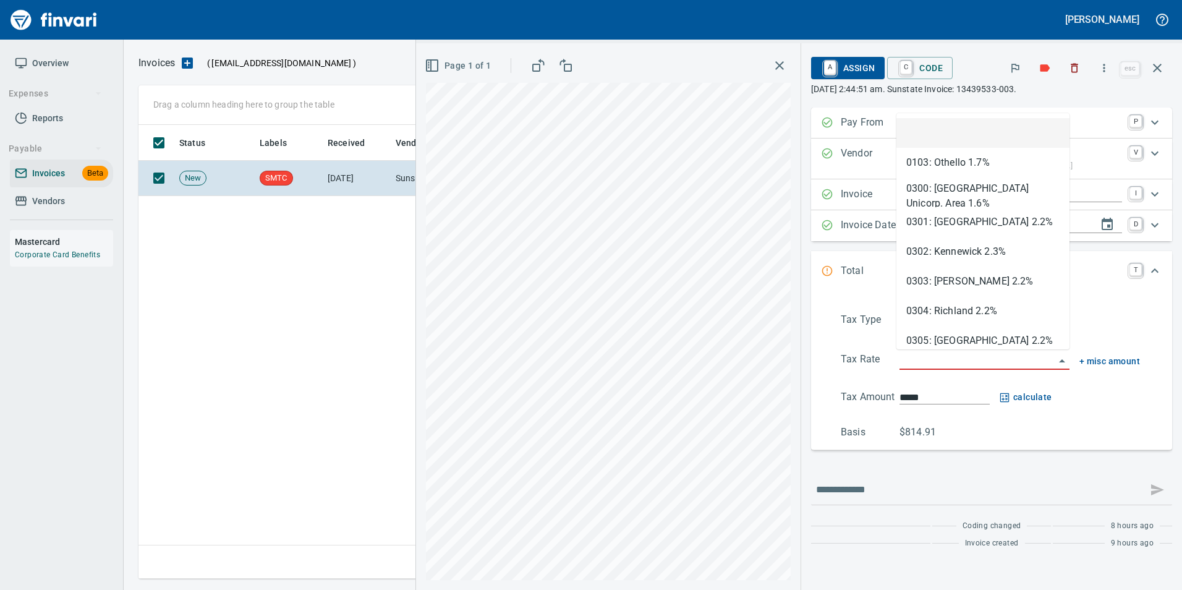
click at [943, 363] on input "search" at bounding box center [976, 360] width 155 height 17
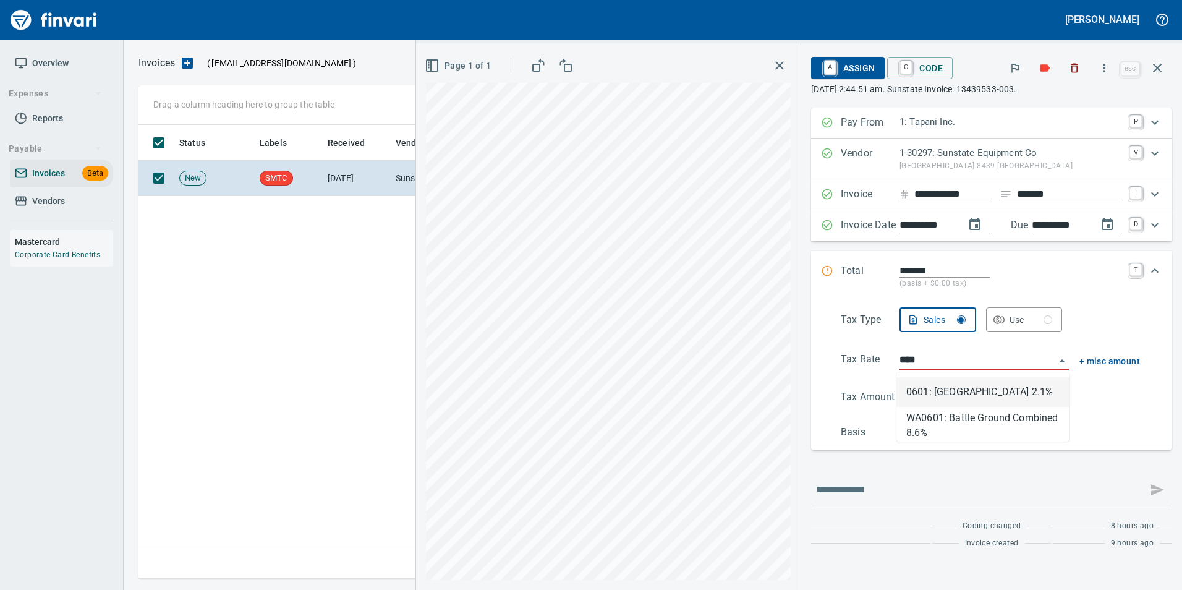
scroll to position [444, 1019]
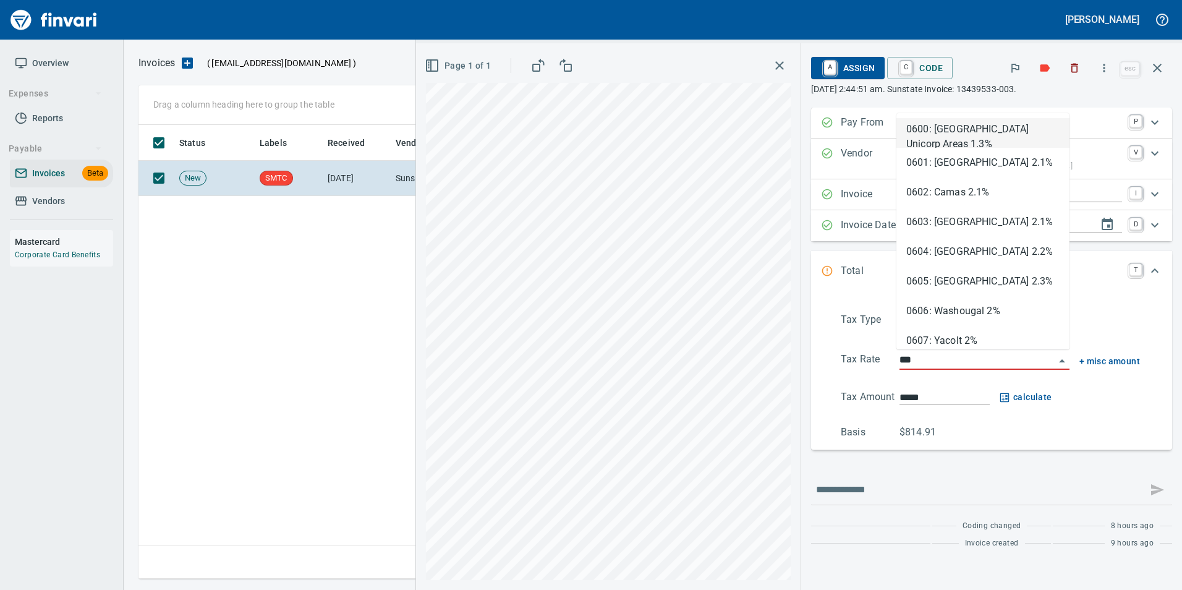
type input "****"
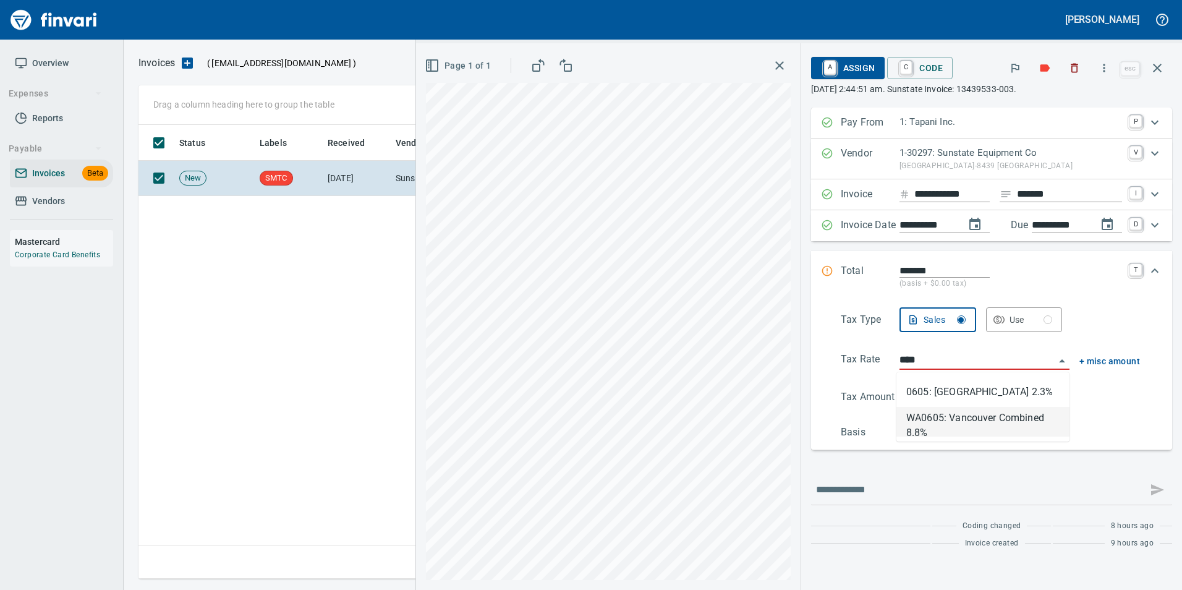
click at [944, 420] on li "WA0605: Vancouver Combined 8.8%" at bounding box center [982, 422] width 173 height 30
type input "******"
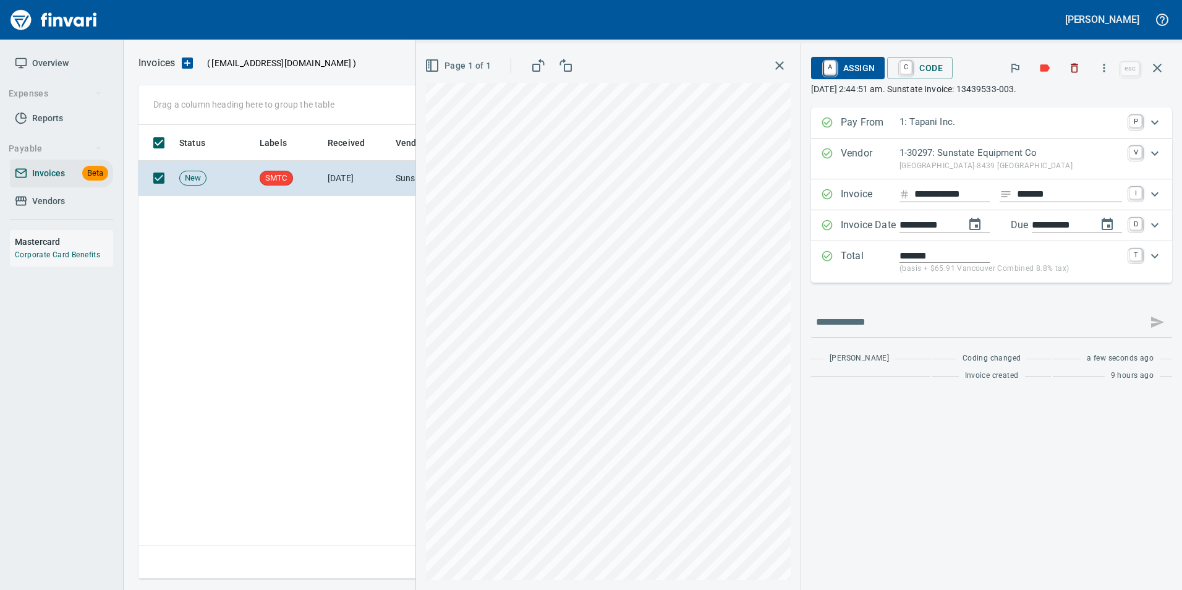
type input "**********"
click at [851, 65] on span "A Assign" at bounding box center [848, 67] width 54 height 21
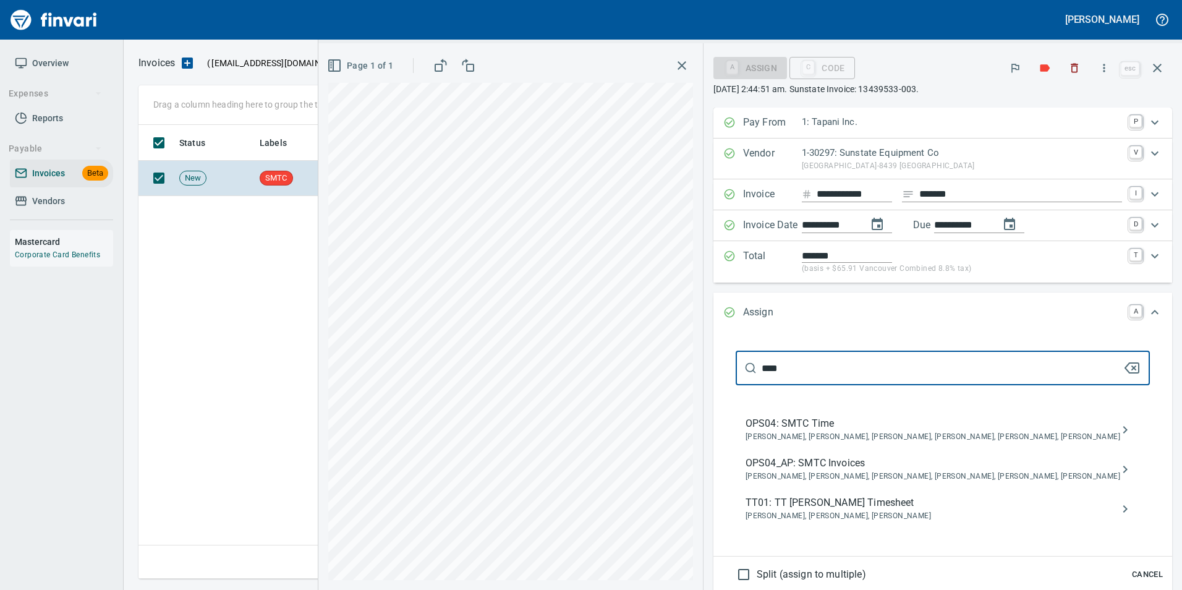
type input "****"
click at [942, 471] on span "[PERSON_NAME], [PERSON_NAME], [PERSON_NAME], [PERSON_NAME], [PERSON_NAME], [PER…" at bounding box center [932, 476] width 375 height 12
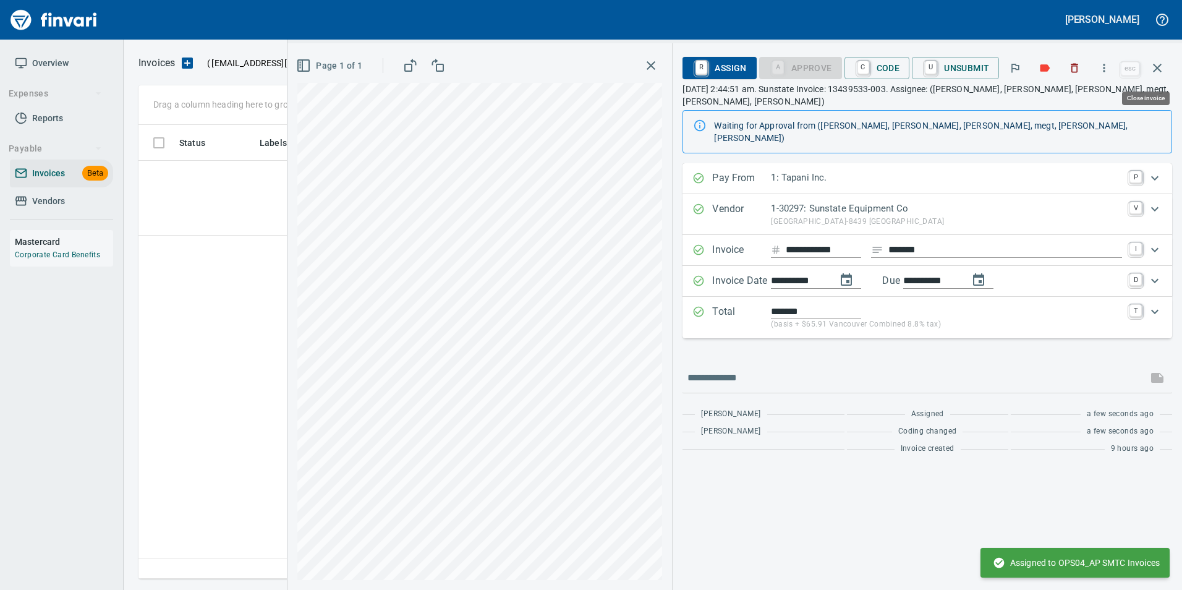
click at [1163, 64] on icon "button" at bounding box center [1157, 68] width 15 height 15
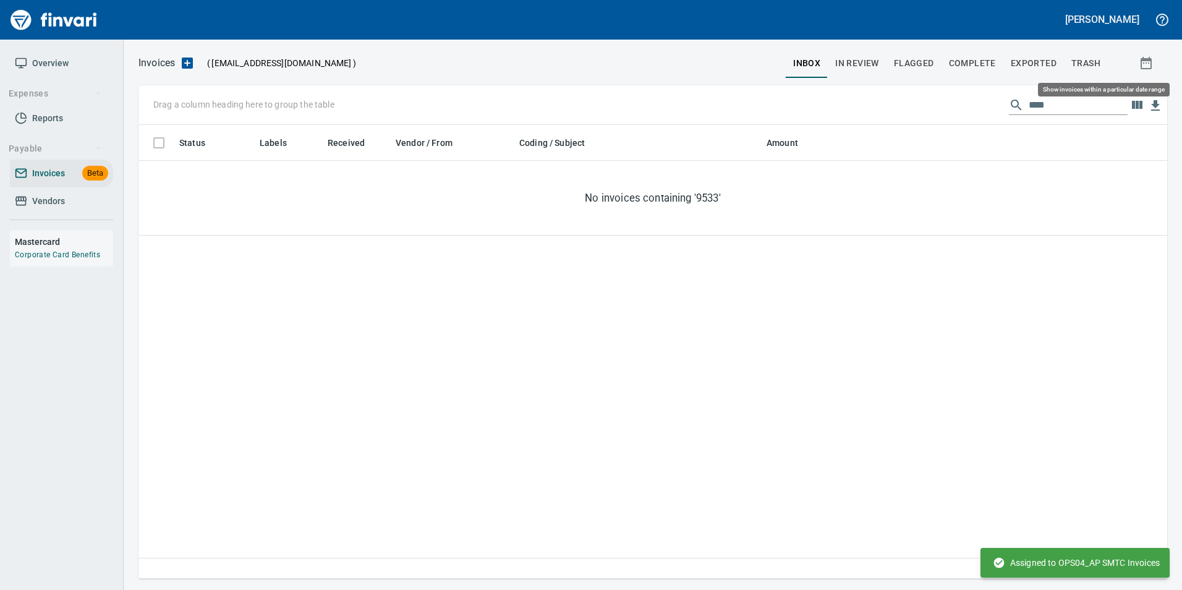
scroll to position [444, 1019]
click at [1028, 102] on input "****" at bounding box center [1077, 105] width 99 height 20
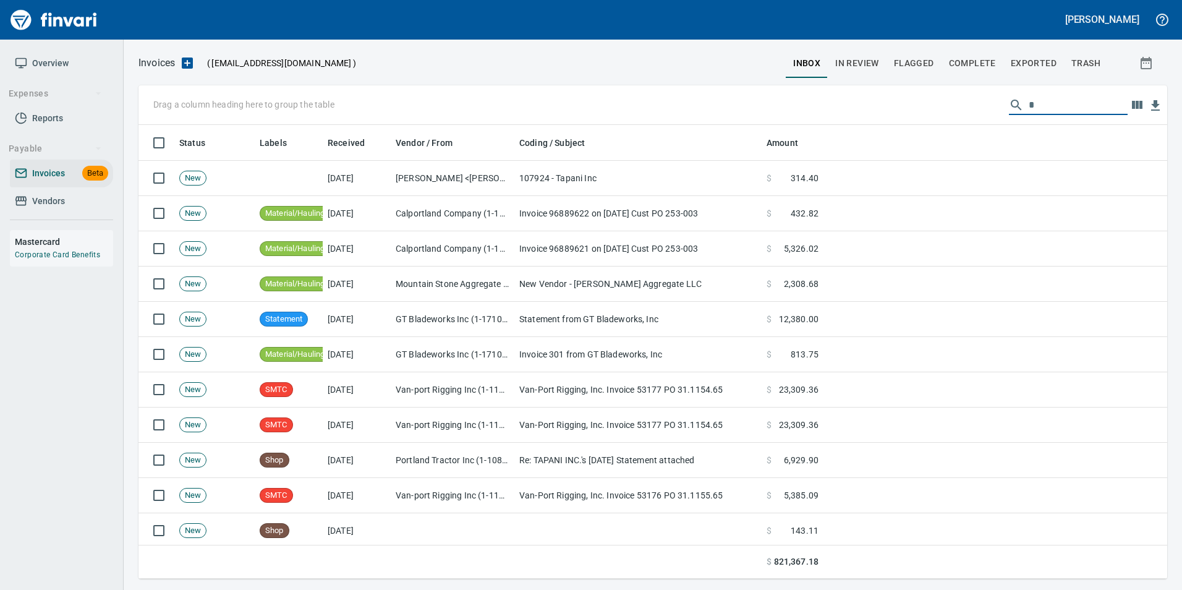
scroll to position [444, 1010]
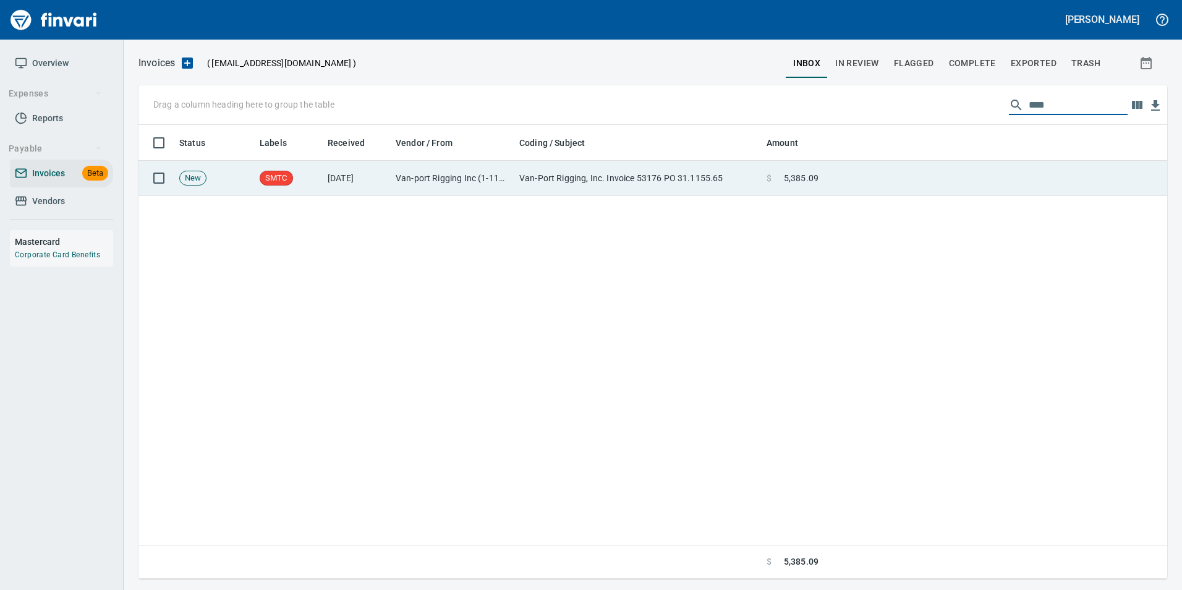
type input "****"
click at [899, 171] on td at bounding box center [995, 178] width 344 height 35
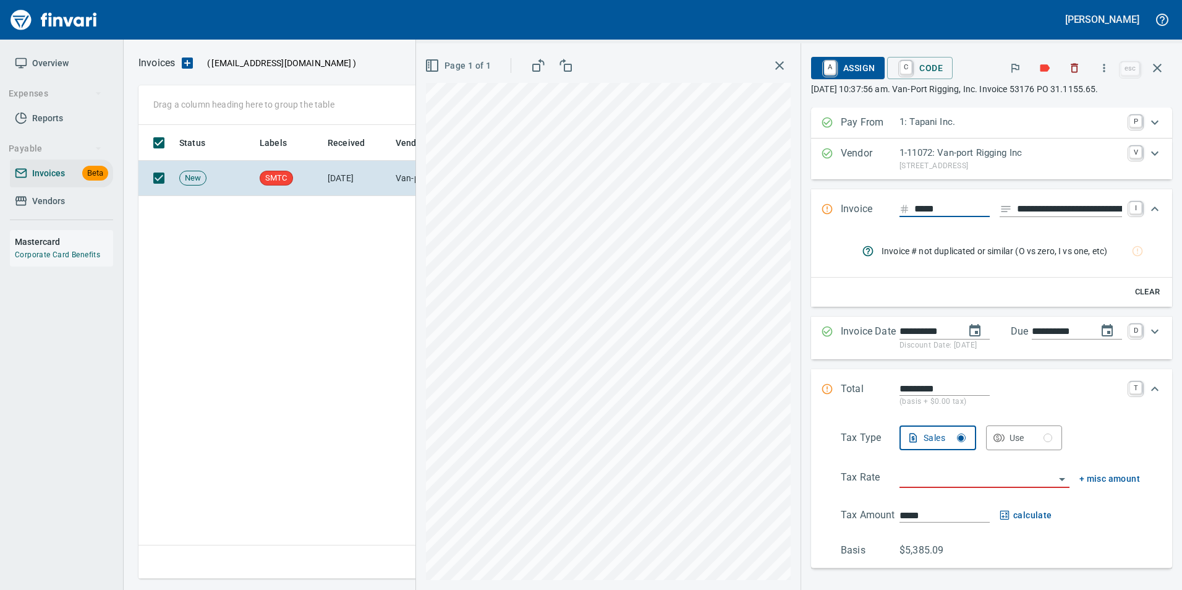
scroll to position [444, 1019]
click at [1041, 205] on input "**********" at bounding box center [1069, 208] width 105 height 15
click at [1042, 205] on input "**********" at bounding box center [1069, 208] width 105 height 15
type input "**********"
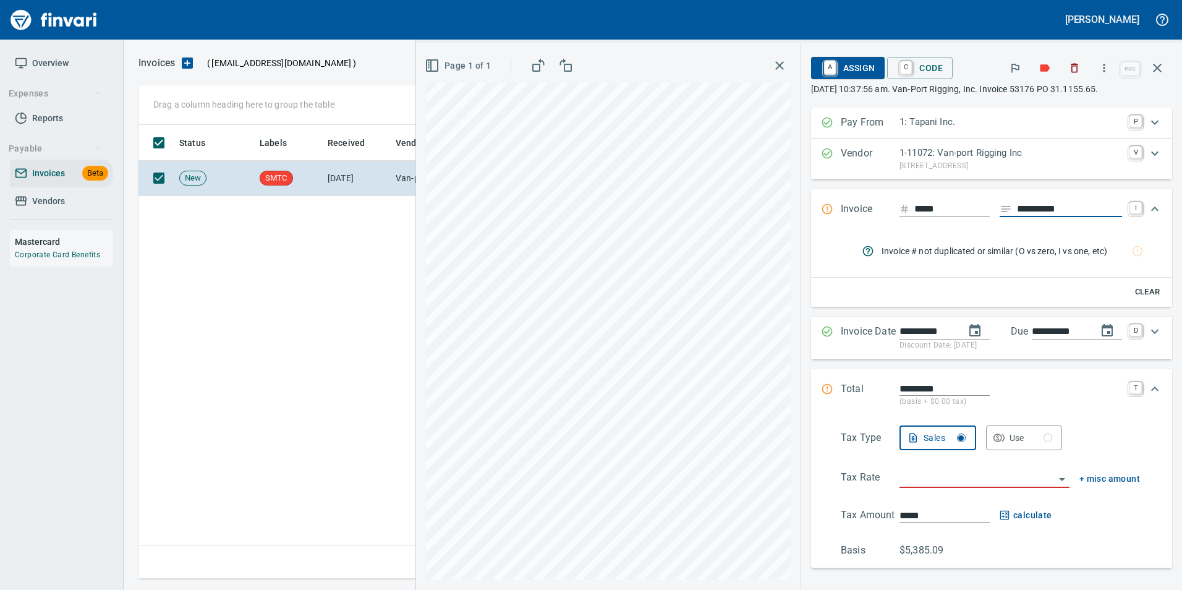
click at [900, 208] on div "*****" at bounding box center [944, 208] width 90 height 15
click at [901, 208] on div "*****" at bounding box center [944, 208] width 90 height 15
click at [914, 208] on input "*****" at bounding box center [951, 208] width 75 height 15
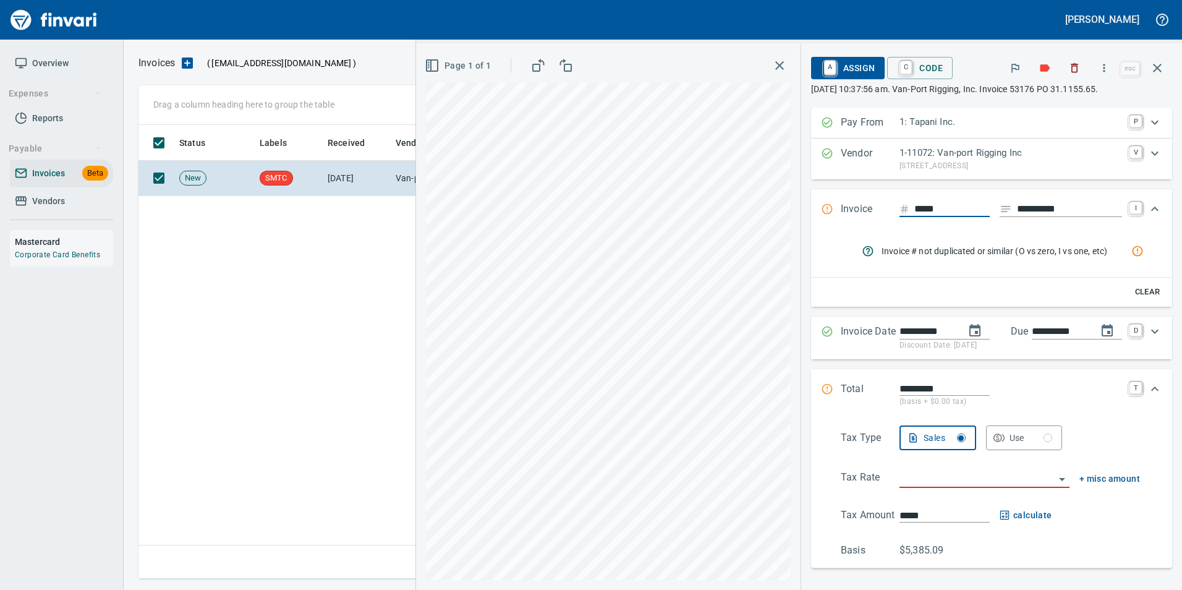
click at [1133, 247] on icon "rules from agents" at bounding box center [1137, 251] width 12 height 12
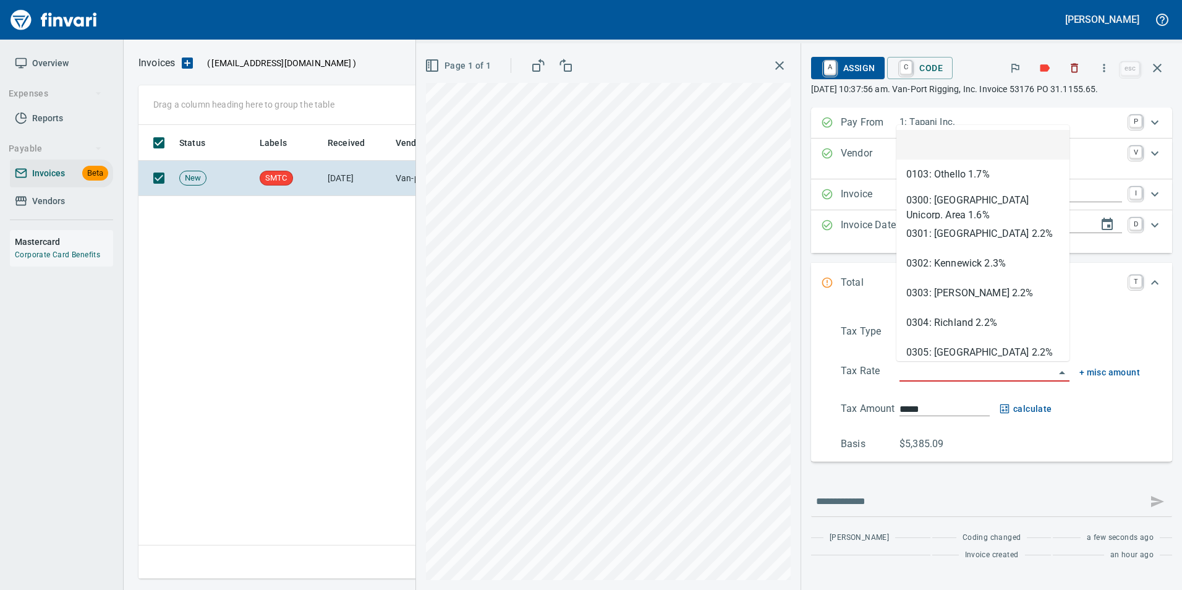
click at [909, 372] on input "search" at bounding box center [976, 371] width 155 height 17
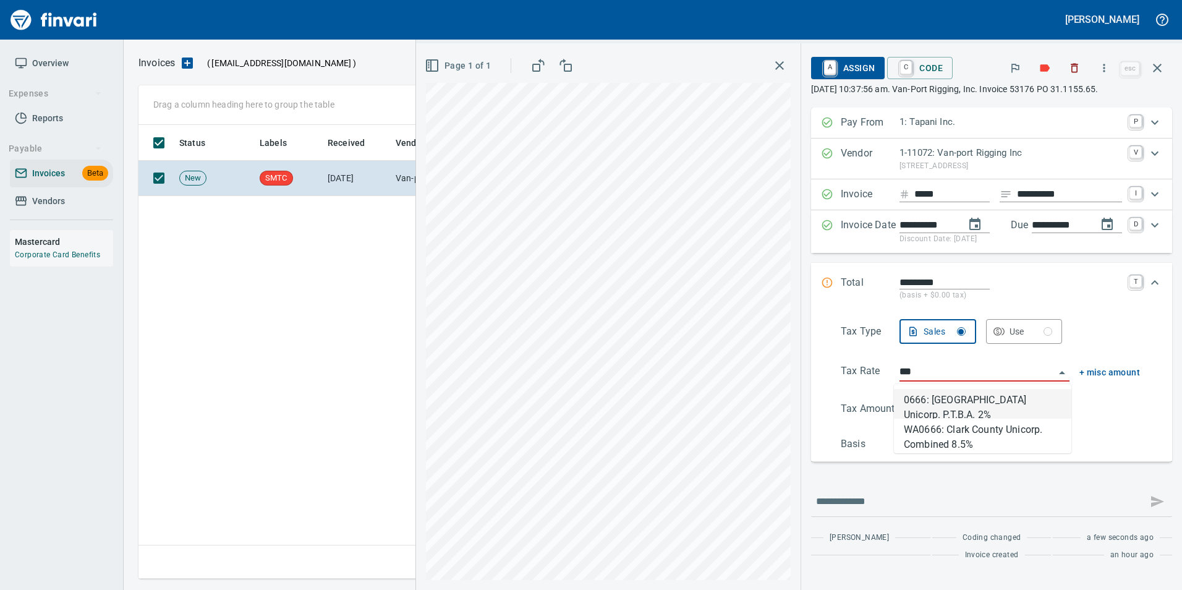
type input "****"
click at [938, 433] on li "WA0666: Clark County Unicorp. Combined 8.5%" at bounding box center [979, 433] width 177 height 30
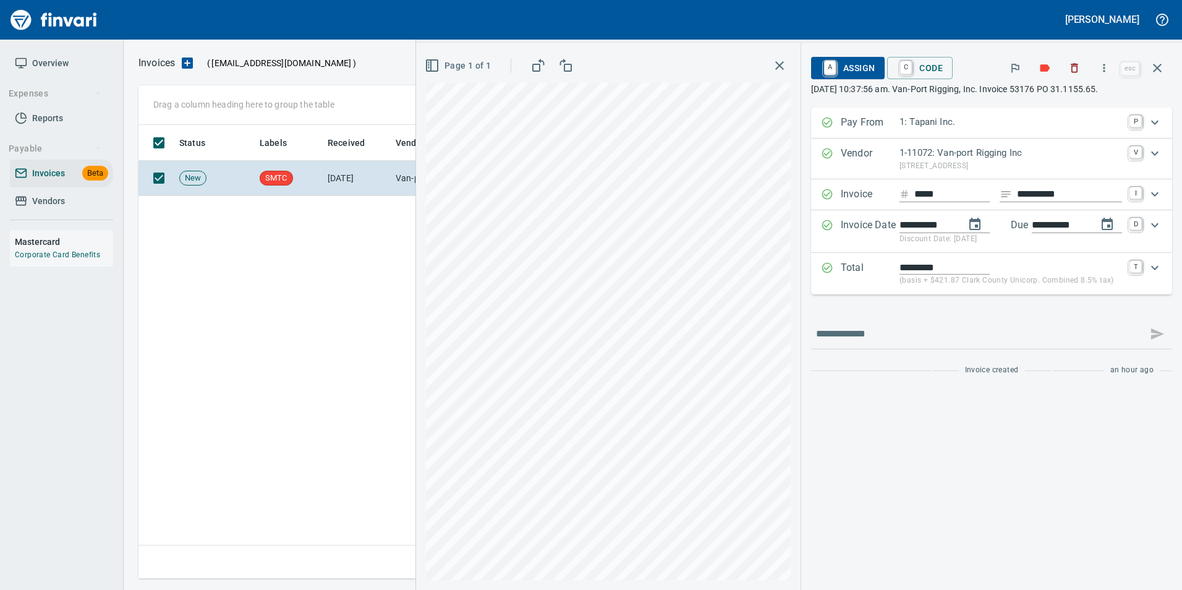
type input "*******"
type input "**********"
click at [866, 69] on span "A Assign" at bounding box center [848, 67] width 54 height 21
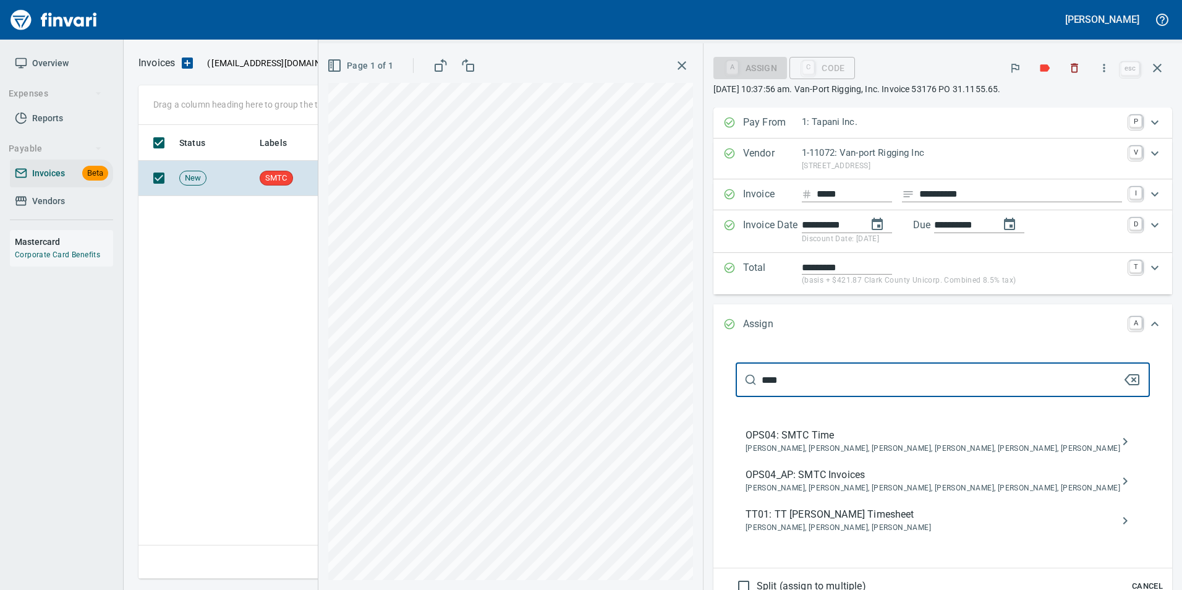
type input "****"
click at [939, 476] on span "OPS04_AP: SMTC Invoices" at bounding box center [932, 474] width 375 height 15
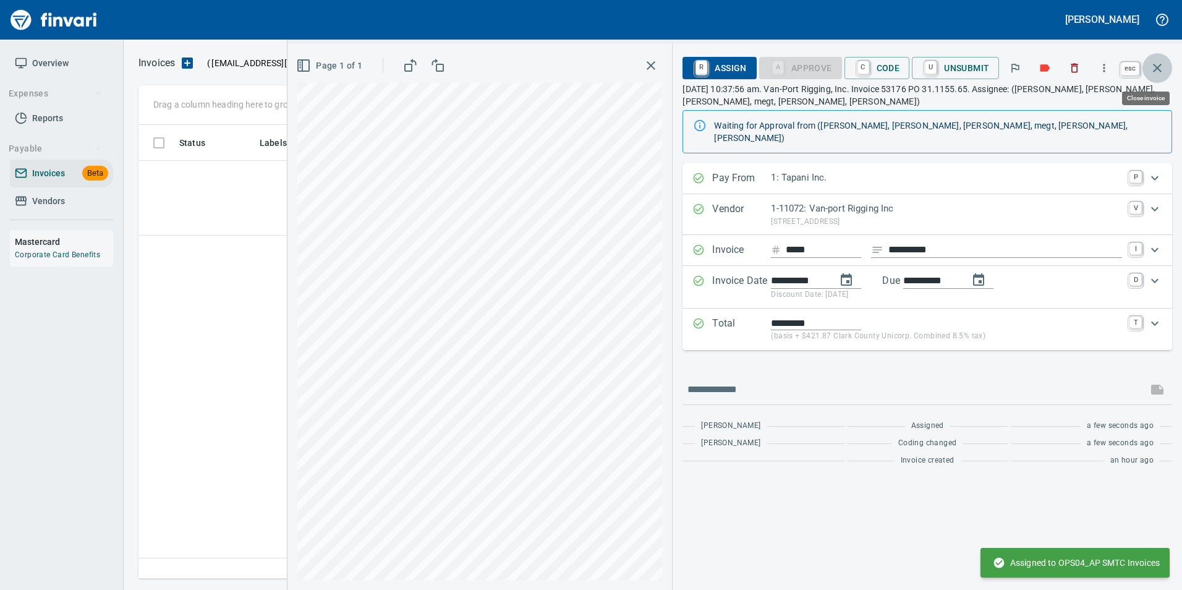
click at [1158, 66] on icon "button" at bounding box center [1157, 68] width 15 height 15
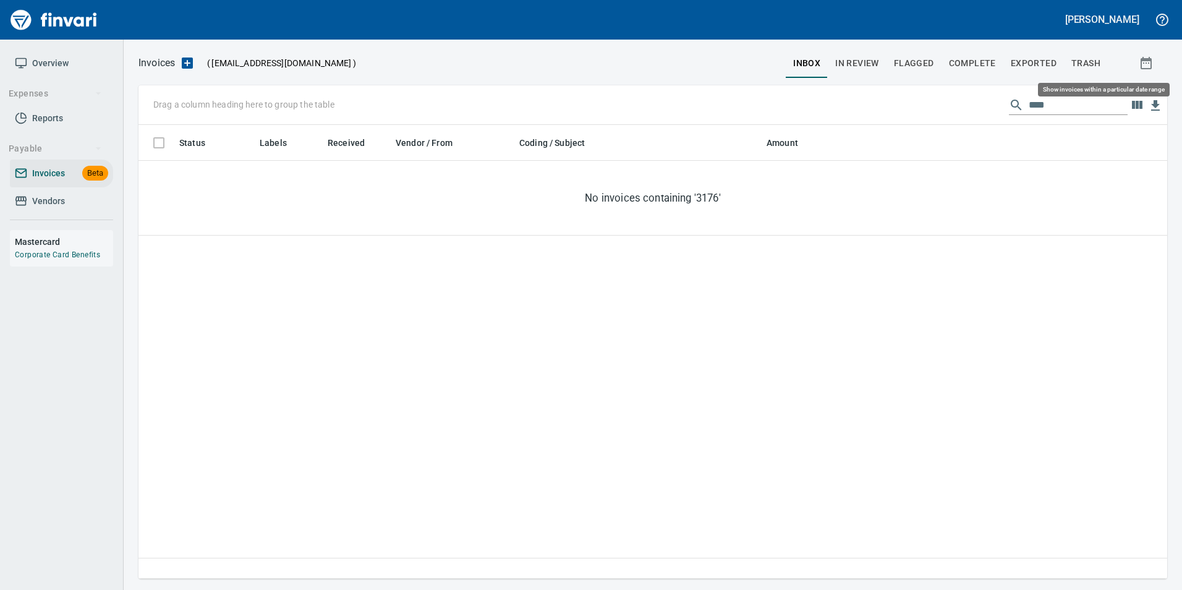
scroll to position [444, 1019]
click at [1038, 103] on input "****" at bounding box center [1077, 105] width 99 height 20
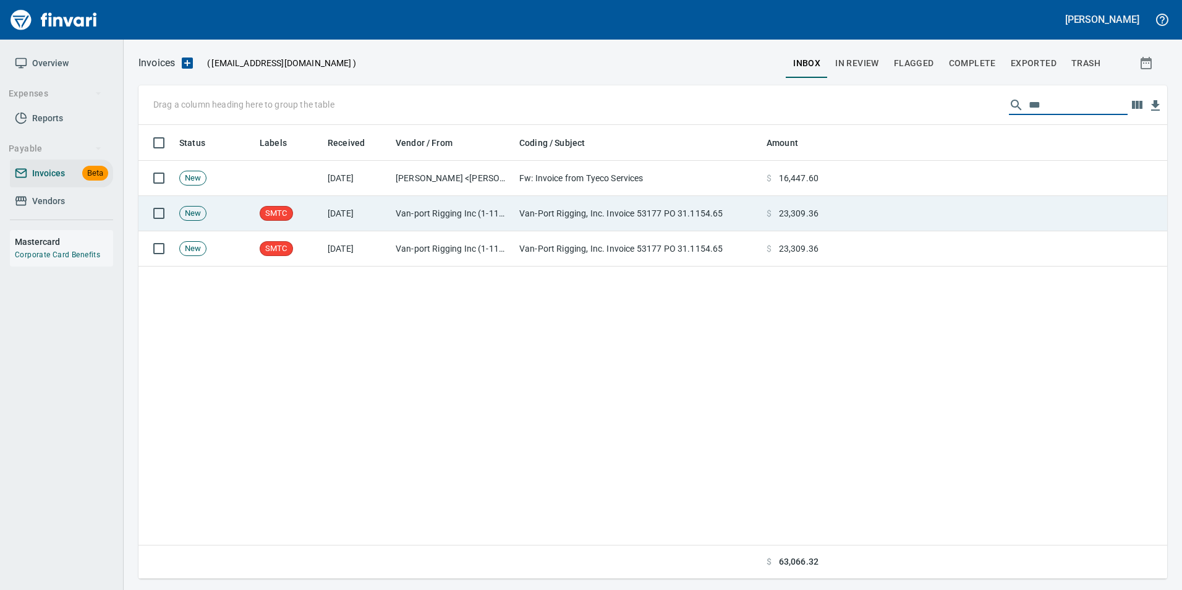
type input "***"
click at [955, 220] on td at bounding box center [995, 213] width 344 height 35
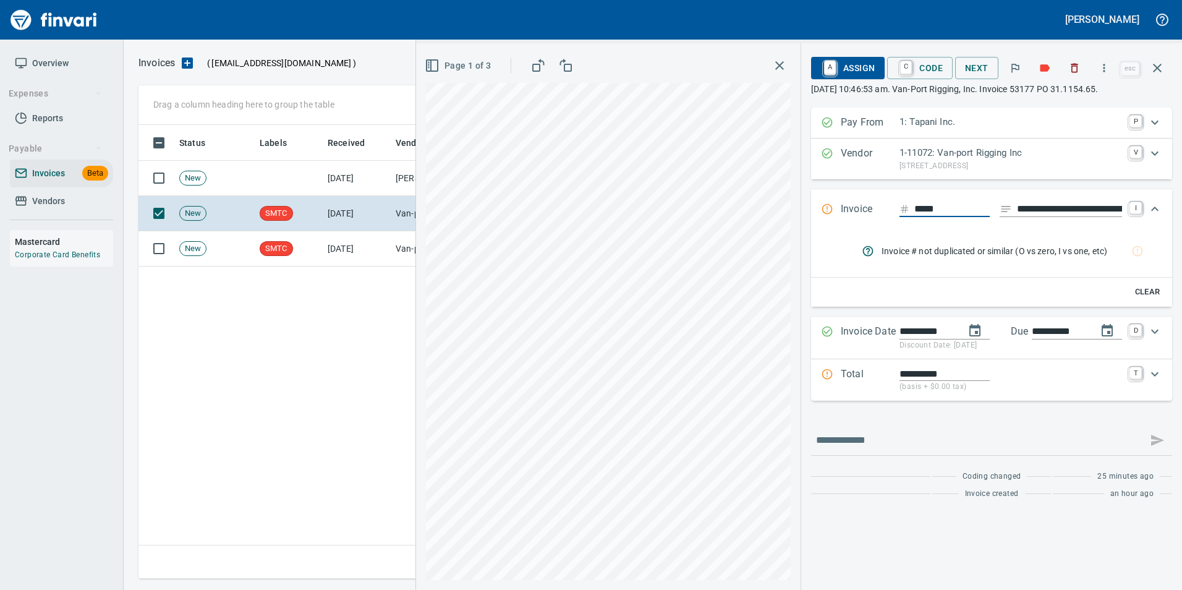
click at [1067, 209] on input "**********" at bounding box center [1069, 208] width 105 height 15
type input "**********"
click at [1143, 254] on button "rules from agents" at bounding box center [1137, 251] width 30 height 30
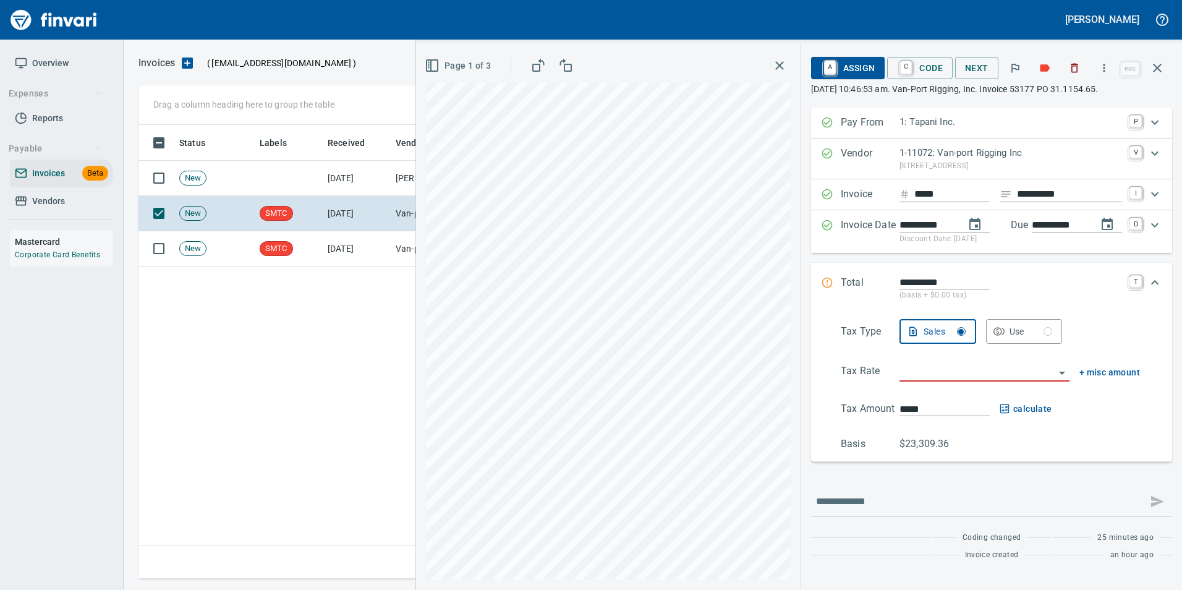
click at [980, 378] on input "search" at bounding box center [976, 371] width 155 height 17
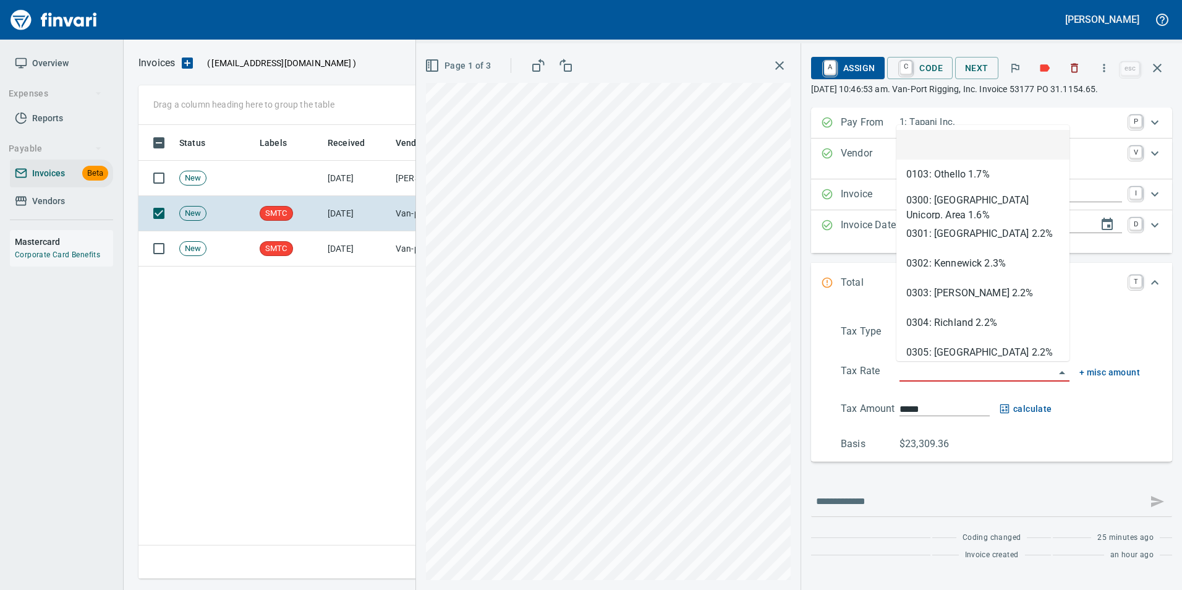
scroll to position [444, 1019]
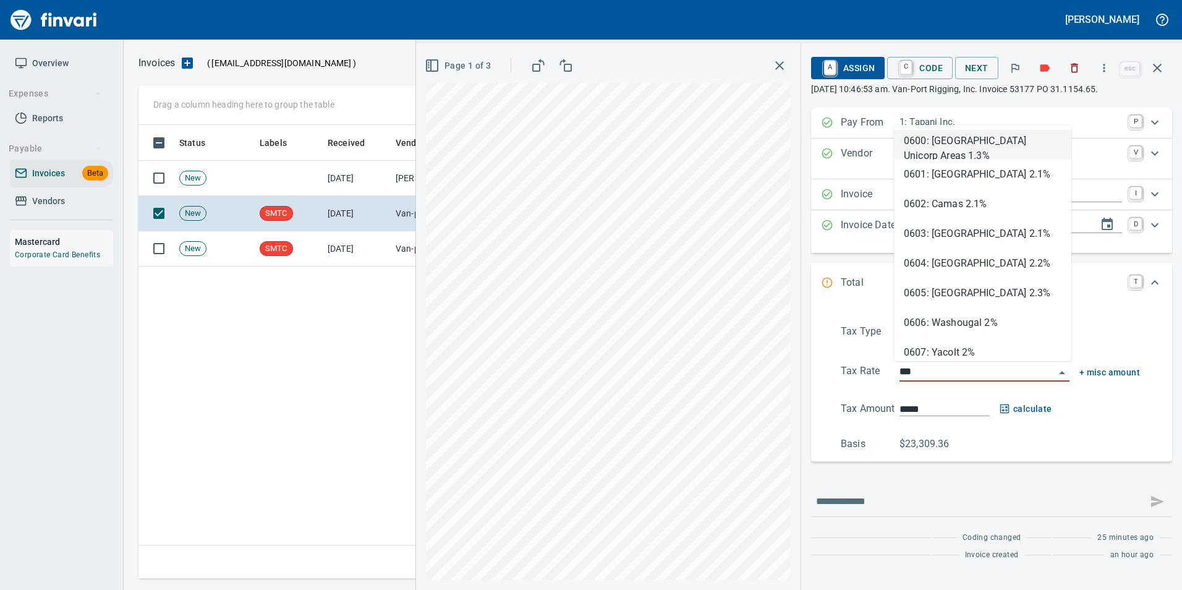
type input "****"
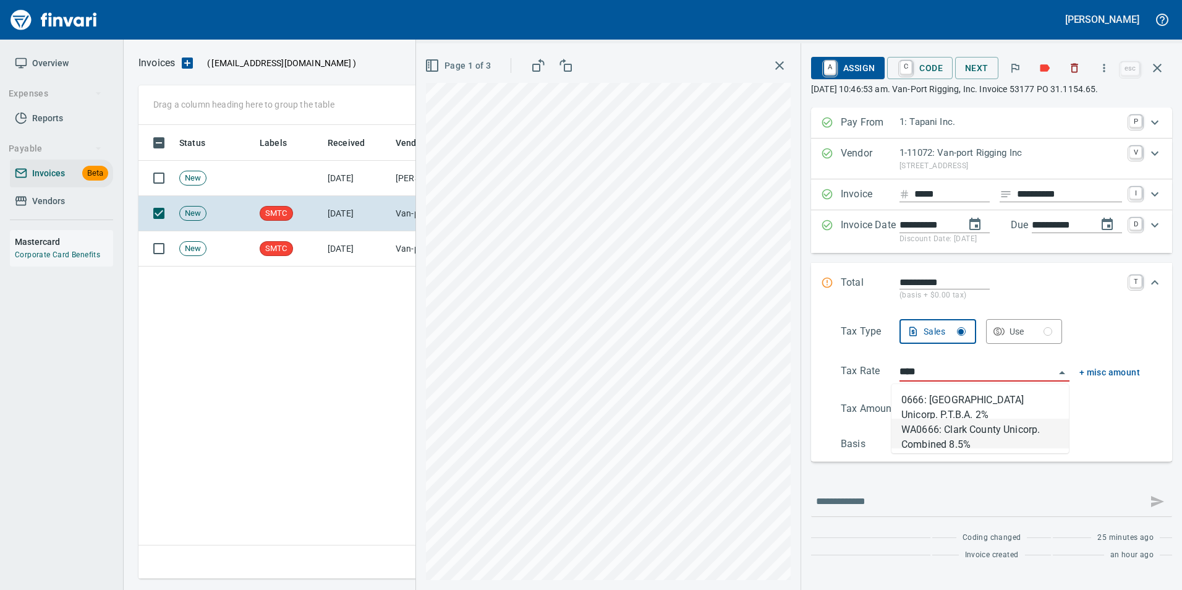
click at [932, 422] on li "WA0666: Clark County Unicorp. Combined 8.5%" at bounding box center [979, 433] width 177 height 30
type input "*********"
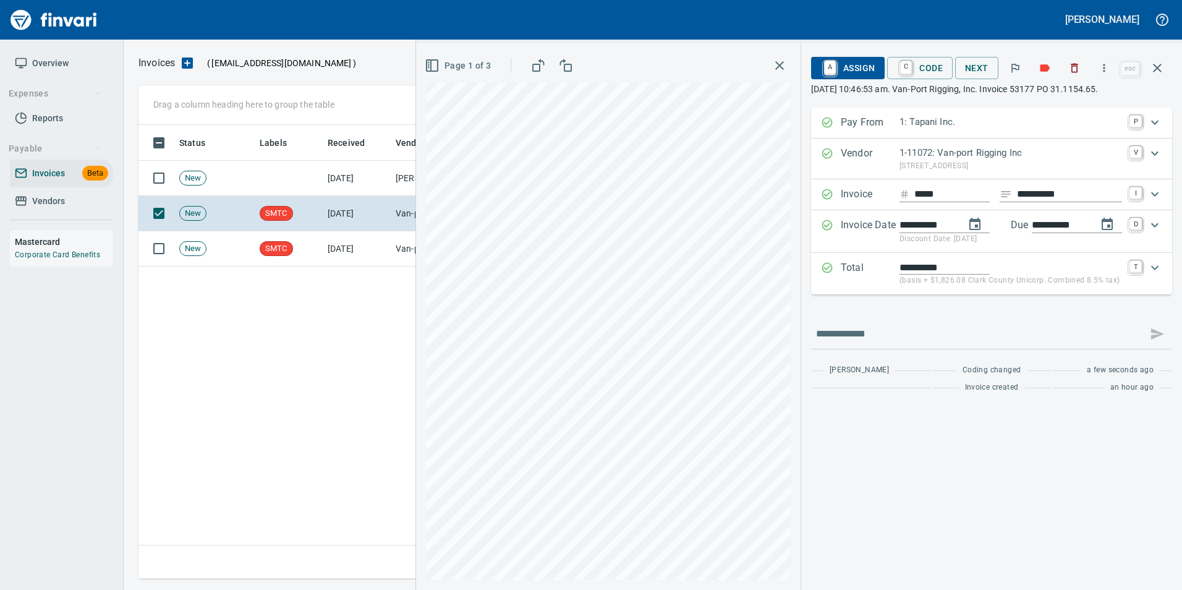
type input "**********"
click at [826, 64] on link "A" at bounding box center [830, 68] width 12 height 14
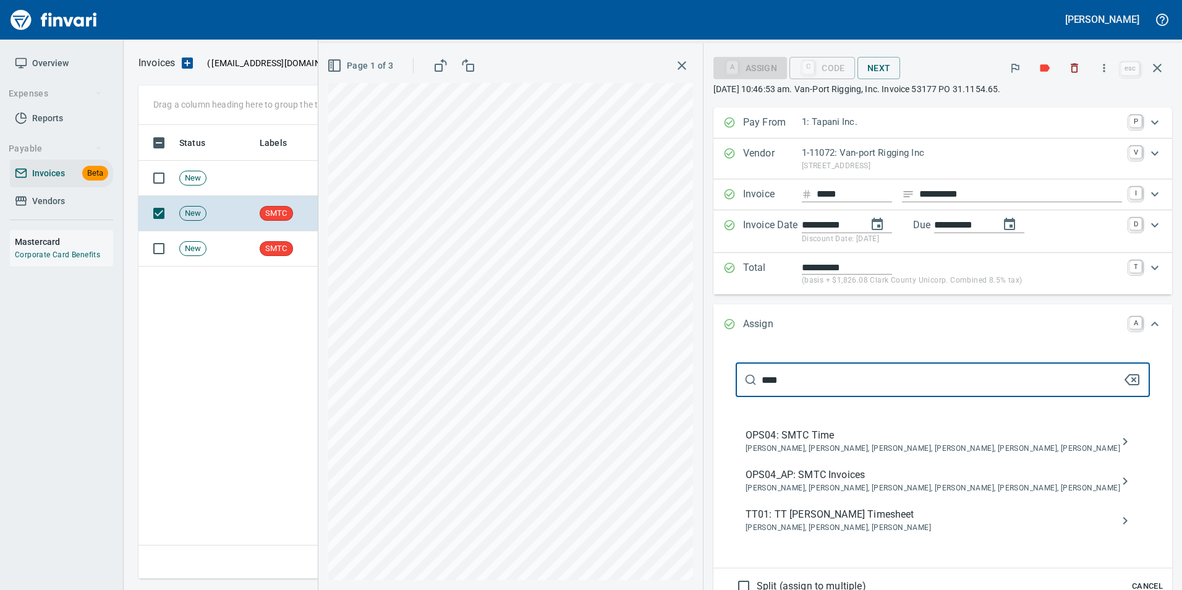
type input "****"
click at [967, 491] on span "[PERSON_NAME], [PERSON_NAME], [PERSON_NAME], [PERSON_NAME], [PERSON_NAME], [PER…" at bounding box center [932, 488] width 375 height 12
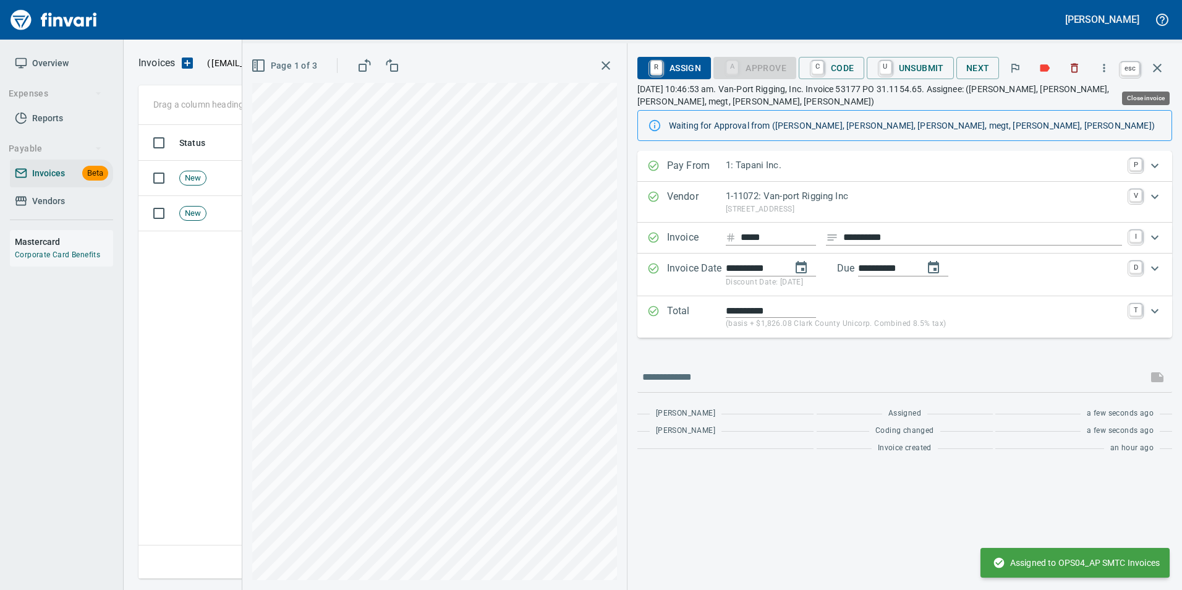
click at [1163, 68] on icon "button" at bounding box center [1157, 68] width 15 height 15
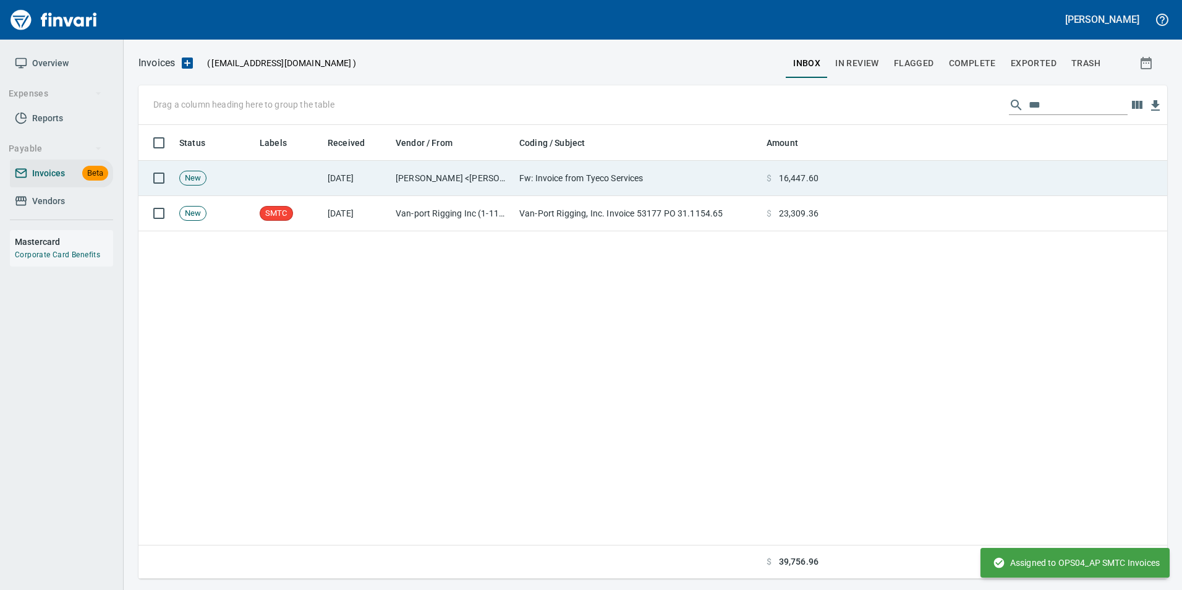
scroll to position [444, 1019]
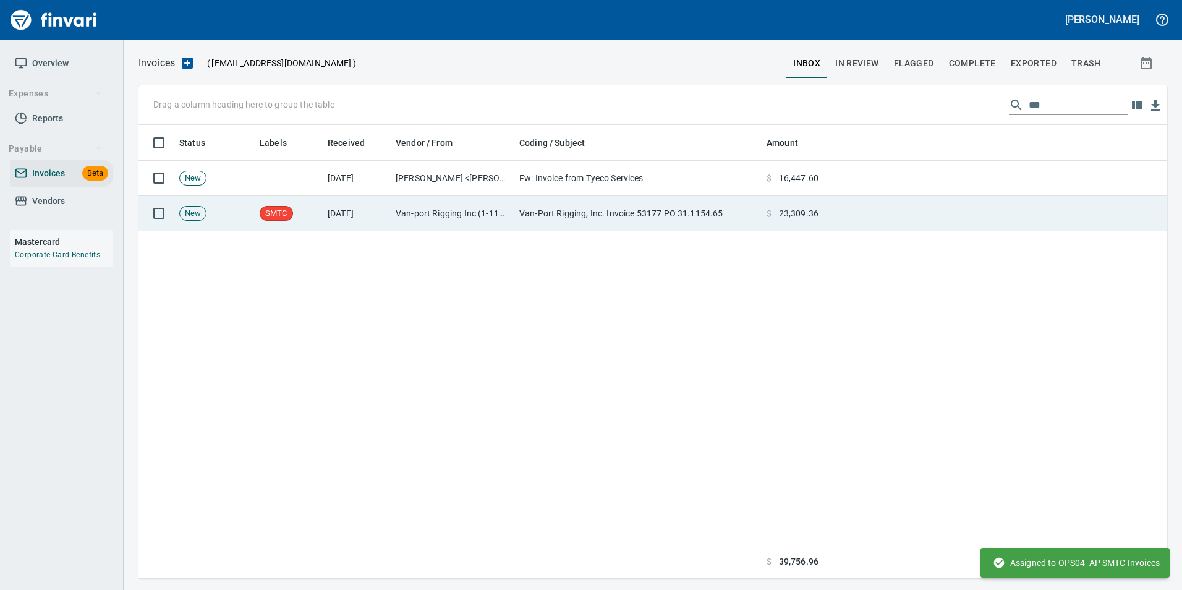
click at [718, 198] on td "Van-Port Rigging, Inc. Invoice 53177 PO 31.1154.65" at bounding box center [637, 213] width 247 height 35
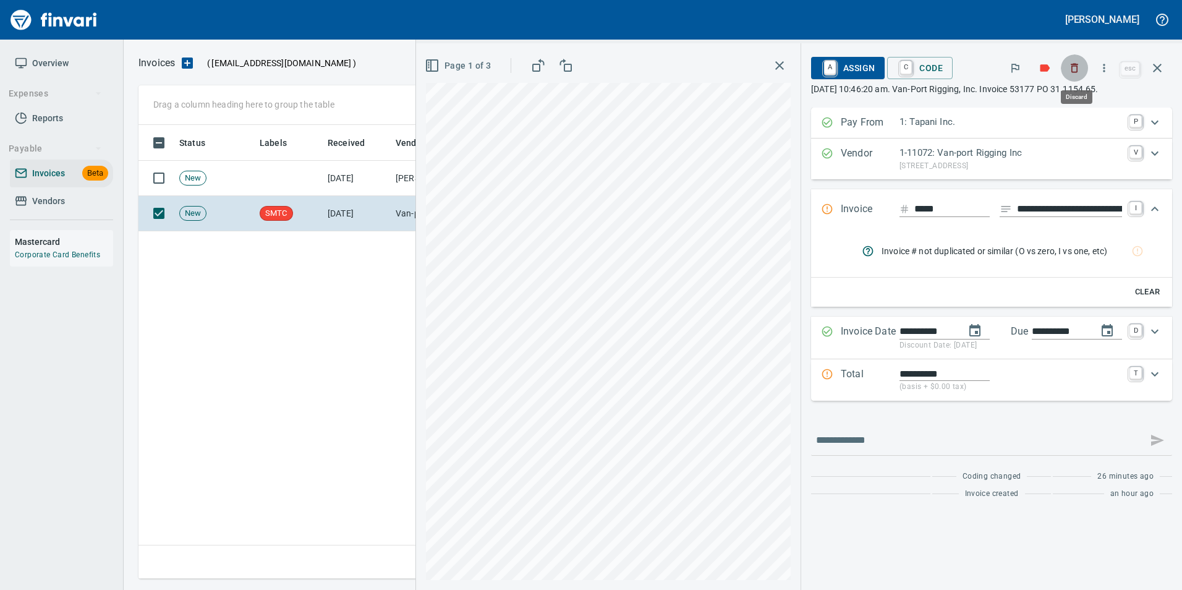
click at [1075, 63] on icon "button" at bounding box center [1074, 68] width 12 height 12
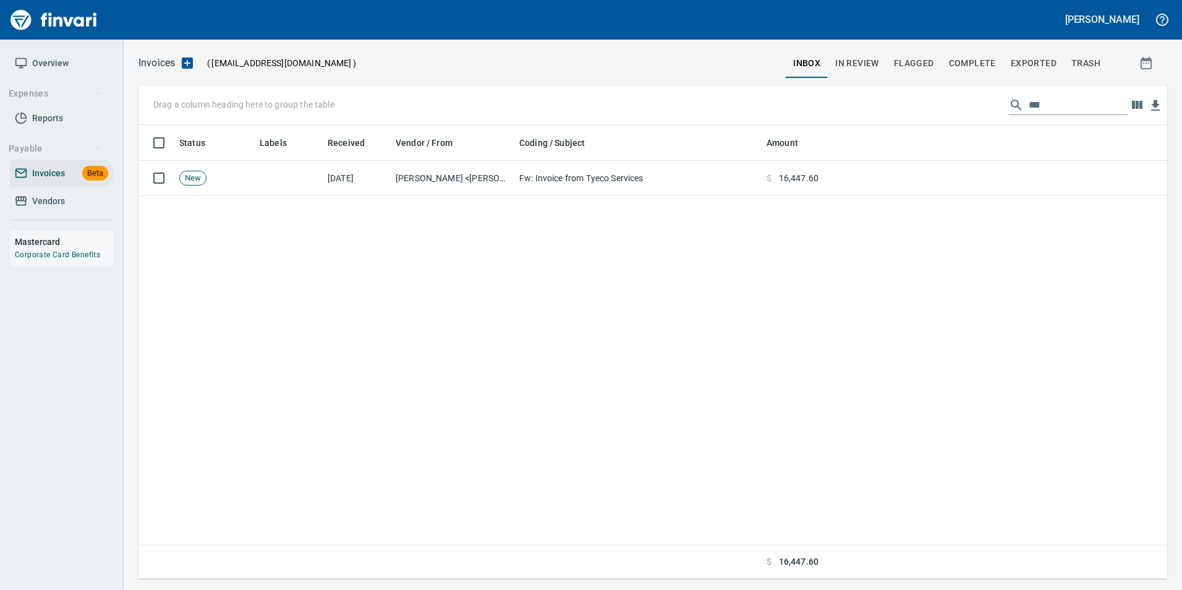
scroll to position [444, 1019]
click at [1056, 108] on input "***" at bounding box center [1077, 105] width 99 height 20
click at [1056, 107] on input "***" at bounding box center [1077, 105] width 99 height 20
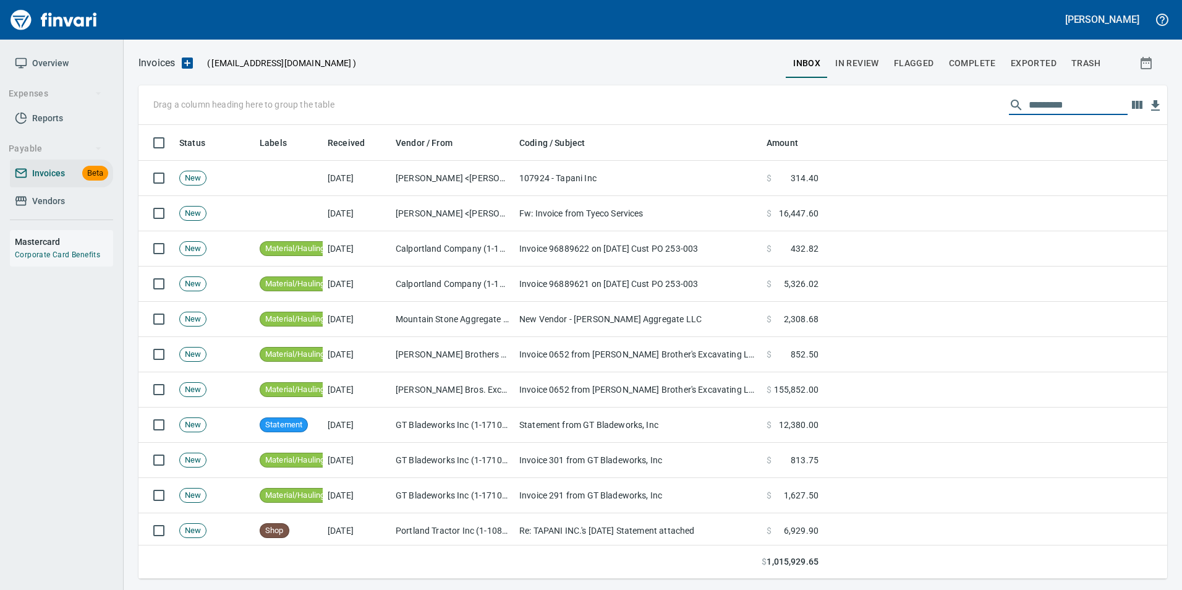
scroll to position [444, 1010]
